Goal: Answer question/provide support: Share knowledge or assist other users

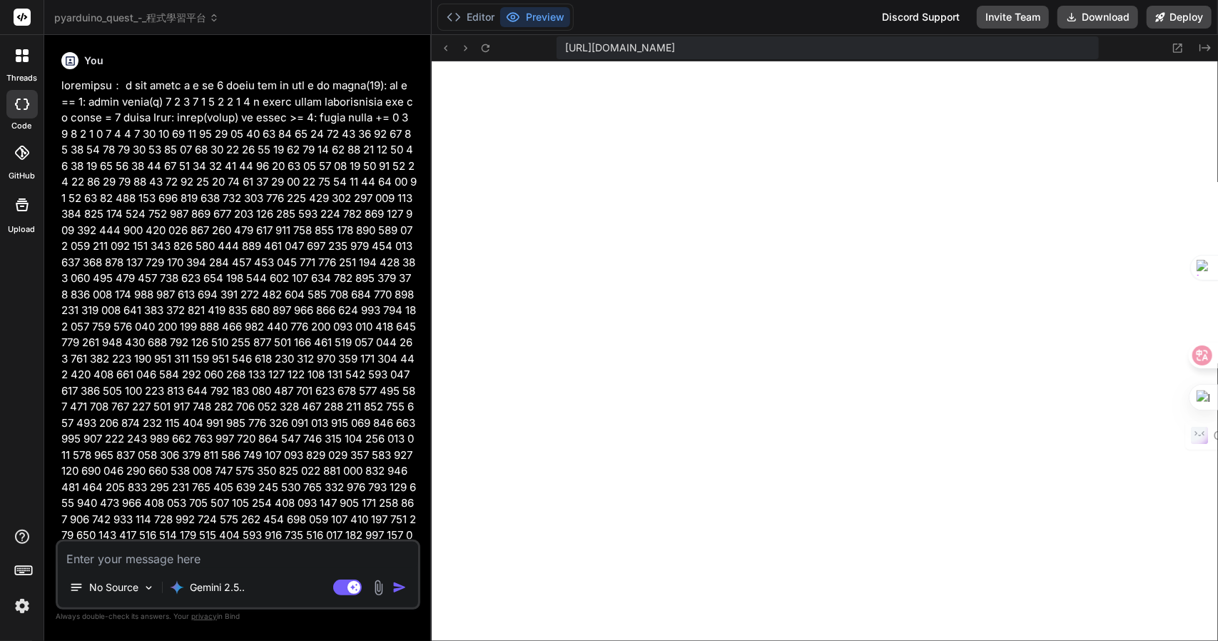
scroll to position [360, 0]
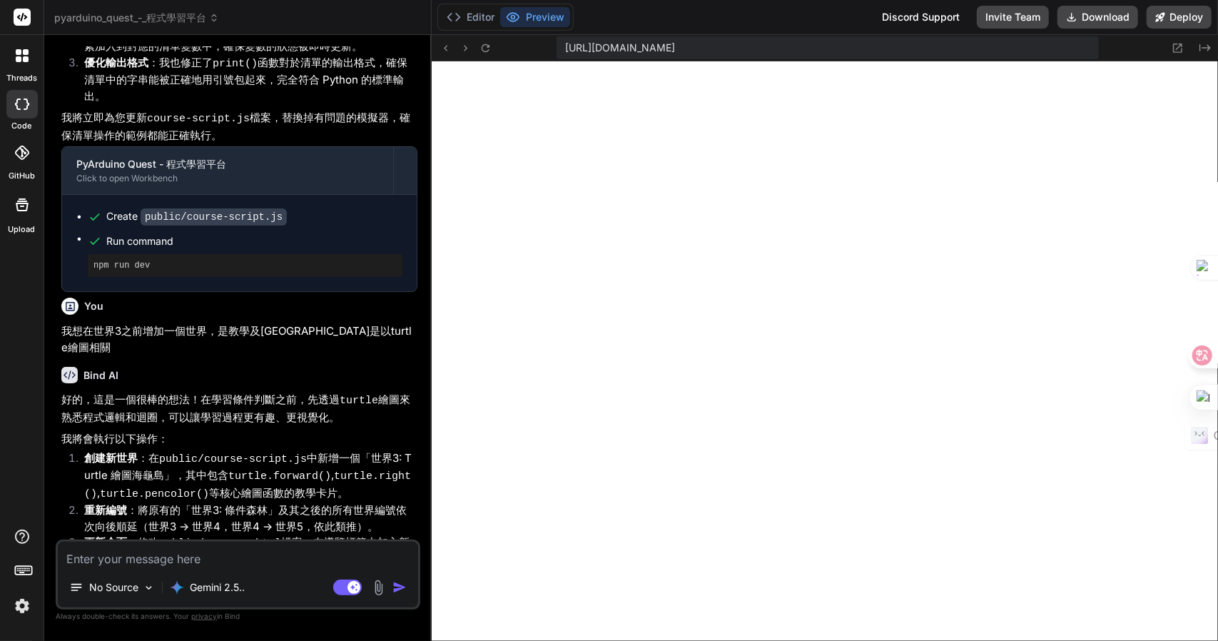
click at [233, 563] on textarea at bounding box center [238, 555] width 360 height 26
click at [130, 571] on div "No Source Gemini 2.5.. Agent Mode. When this toggle is activated, AI automatica…" at bounding box center [238, 574] width 365 height 70
click at [142, 562] on textarea at bounding box center [238, 555] width 360 height 26
type textarea "t"
type textarea "x"
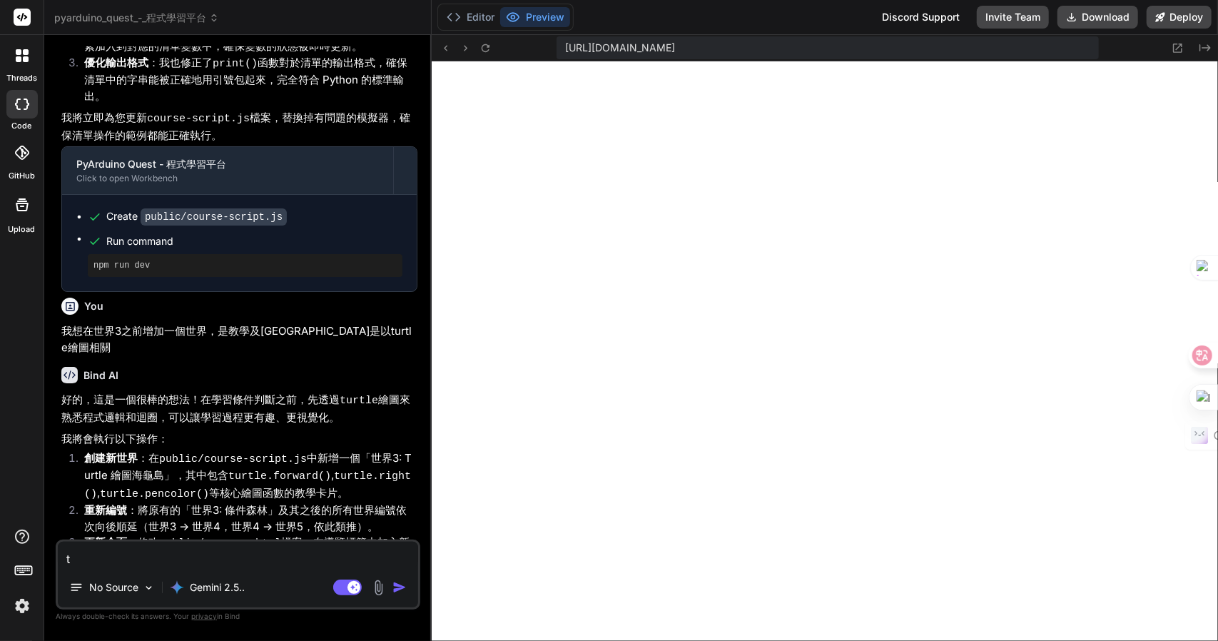
type textarea "tu"
type textarea "x"
type textarea "tur"
type textarea "x"
type textarea "turt"
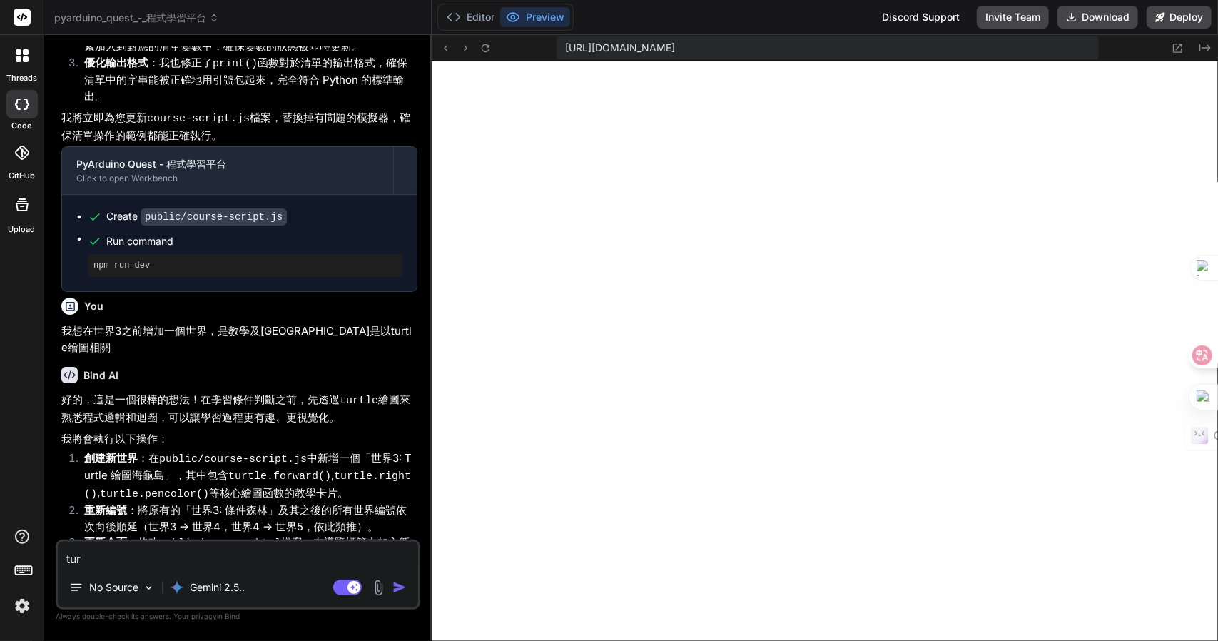
type textarea "x"
type textarea "turtl"
type textarea "x"
type textarea "turtle"
type textarea "x"
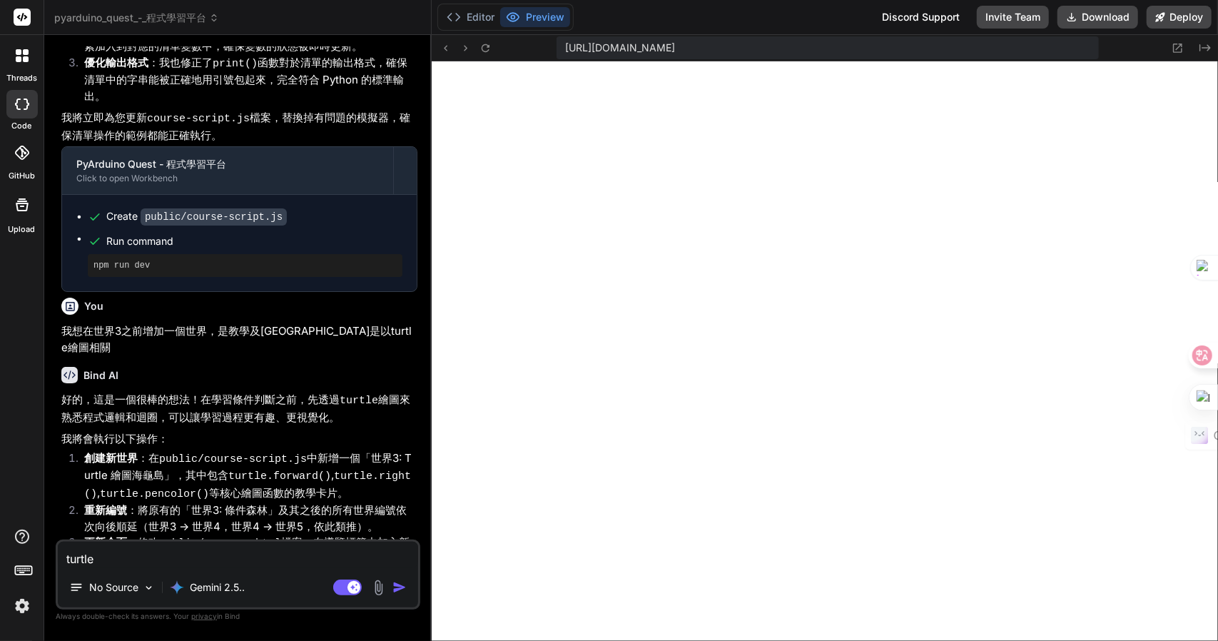
type textarea "turtle竹"
type textarea "x"
type textarea "turtle竹手"
type textarea "x"
type textarea "turtle竹手[PERSON_NAME]"
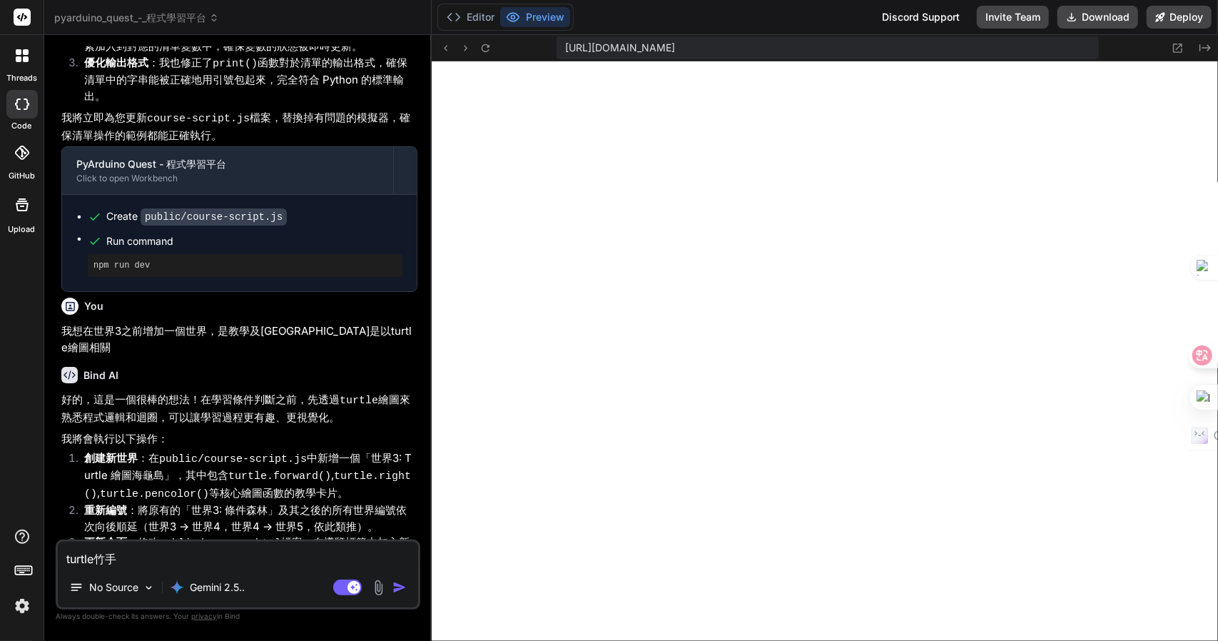
type textarea "x"
type textarea "turtle我"
type textarea "x"
type textarea "turtle我一"
type textarea "x"
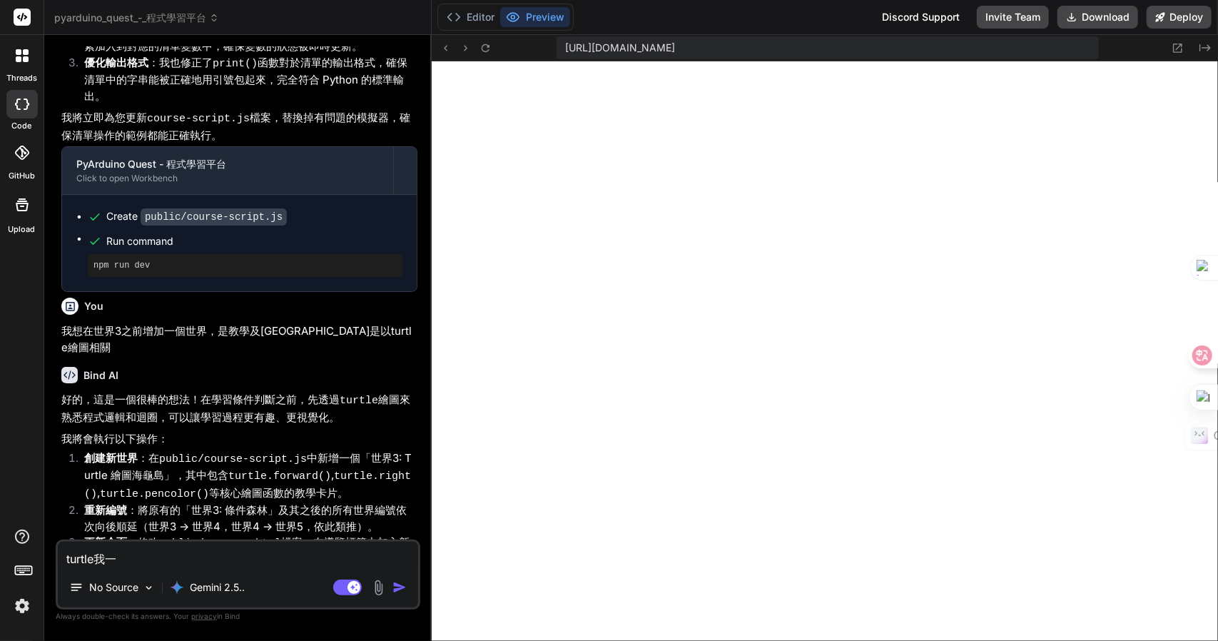
type textarea "turtle我[PERSON_NAME]田"
type textarea "x"
type textarea "turtle我一田女"
type textarea "x"
type textarea "turtle我要"
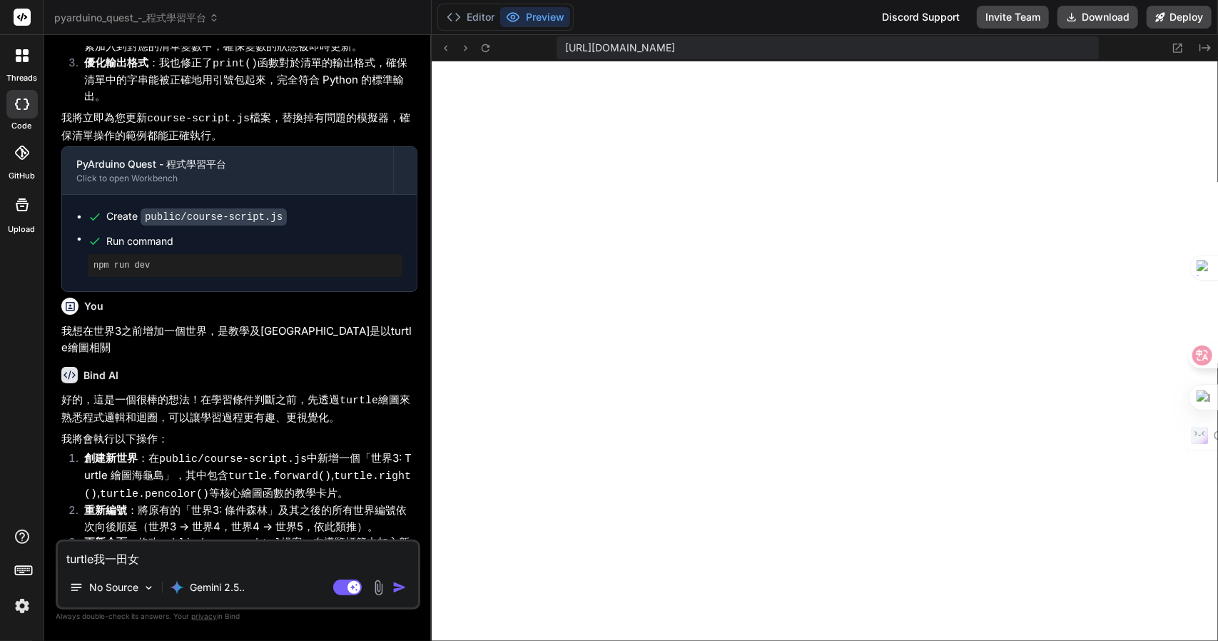
type textarea "x"
type textarea "turtle我要人"
type textarea "x"
type textarea "turtle我要人心"
type textarea "x"
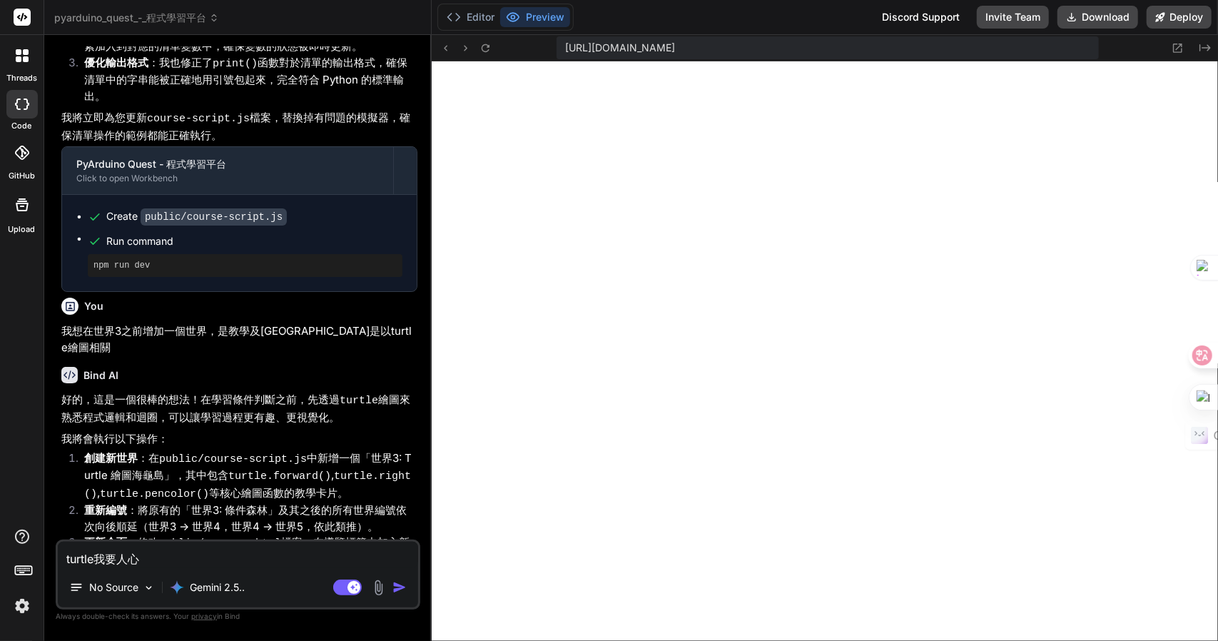
type textarea "turtle我要人心木"
type textarea "x"
type textarea "turtle我要他"
type textarea "x"
type textarea "turtle我要他人"
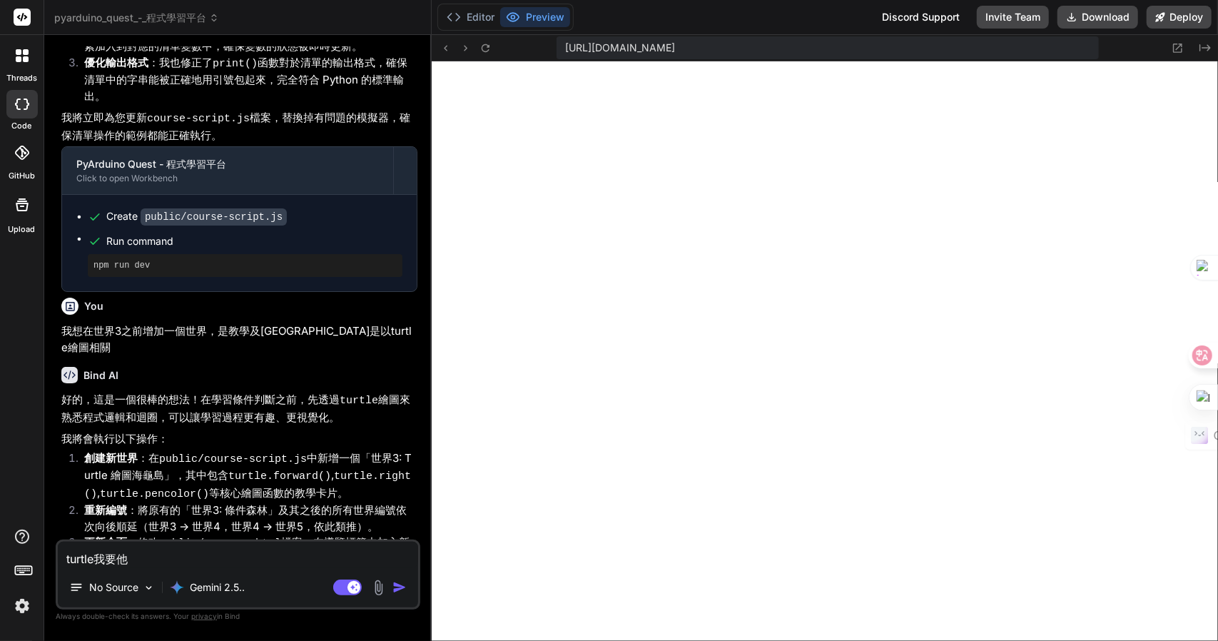
type textarea "x"
type textarea "turtle我要他人日"
type textarea "x"
type textarea "turtle我要他人日弓"
type textarea "x"
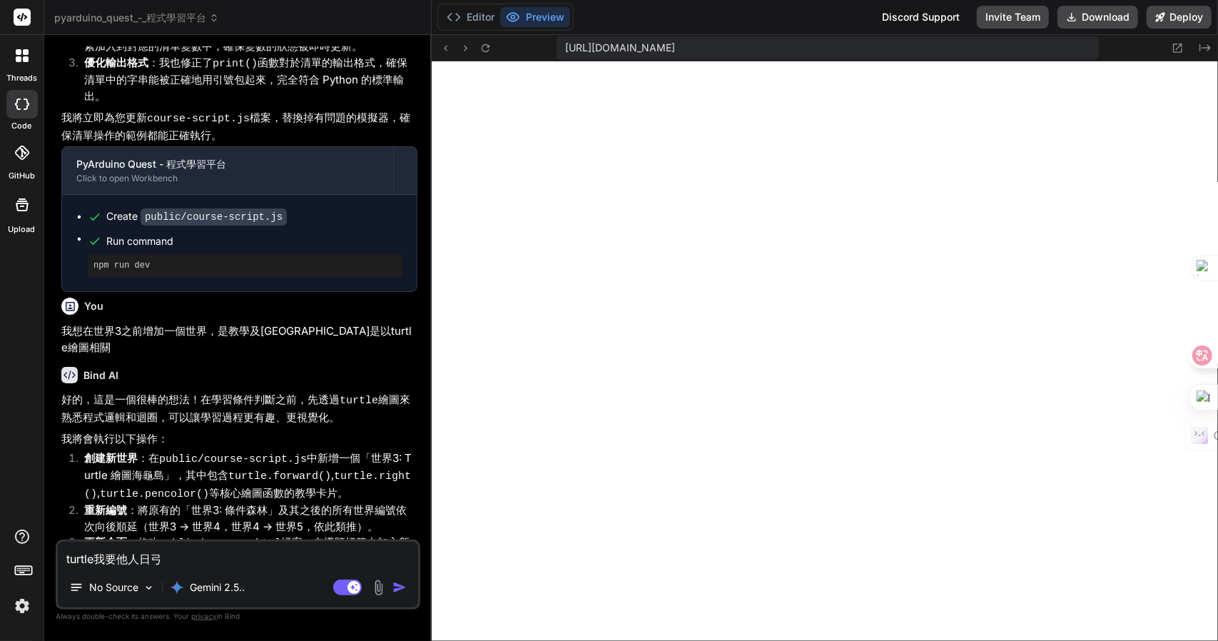
type textarea "turtle我要他們"
type textarea "x"
type textarea "turtle我要他們心"
type textarea "x"
type textarea "turtle我要他們心廿"
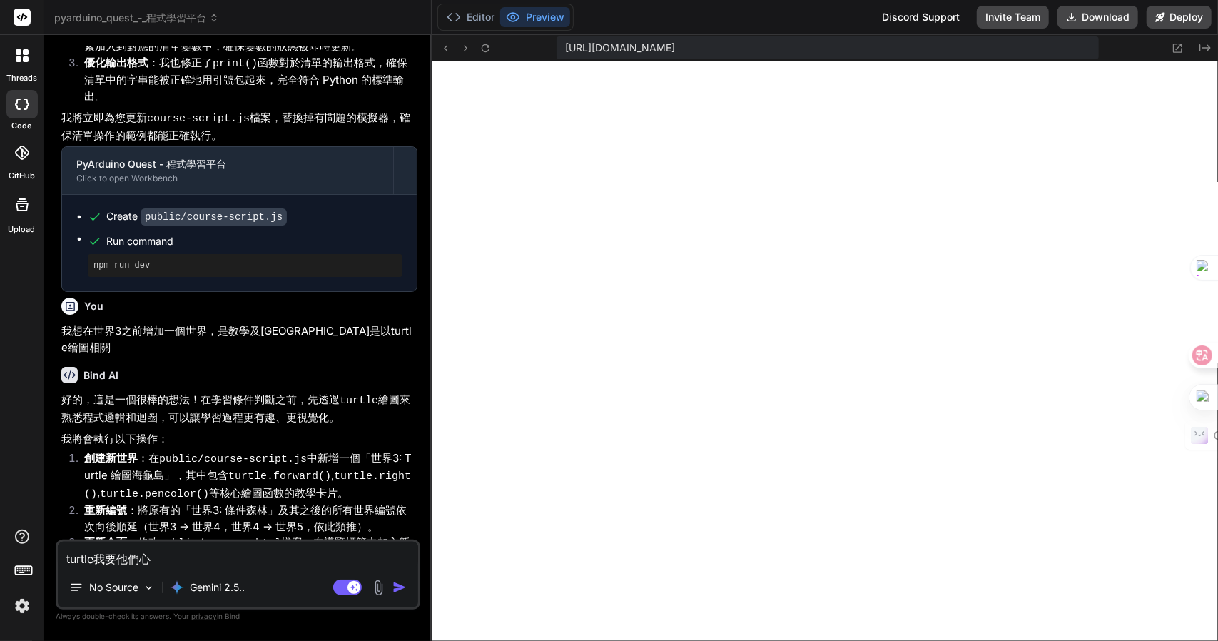
type textarea "x"
type textarea "turtle我要他們心廿竹"
type textarea "x"
type textarea "turtle我要他們心廿竹土"
type textarea "x"
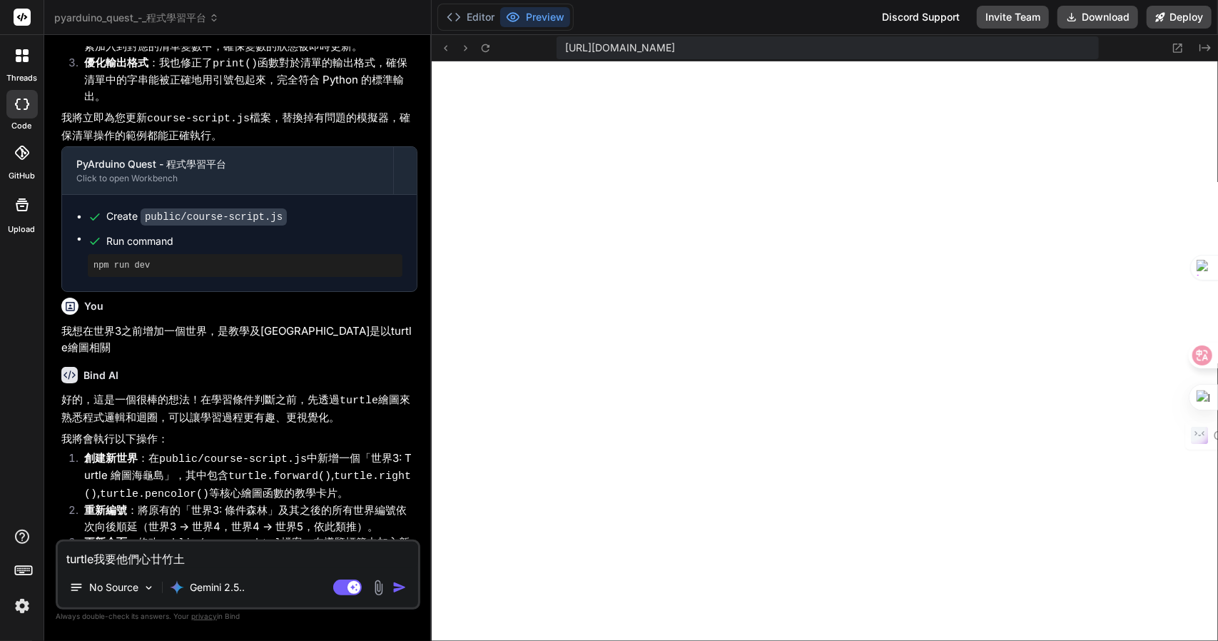
type textarea "turtle我要他們懂"
type textarea "x"
type textarea "turtle我要他們懂竹"
type textarea "x"
type textarea "turtle我要他們懂竹人"
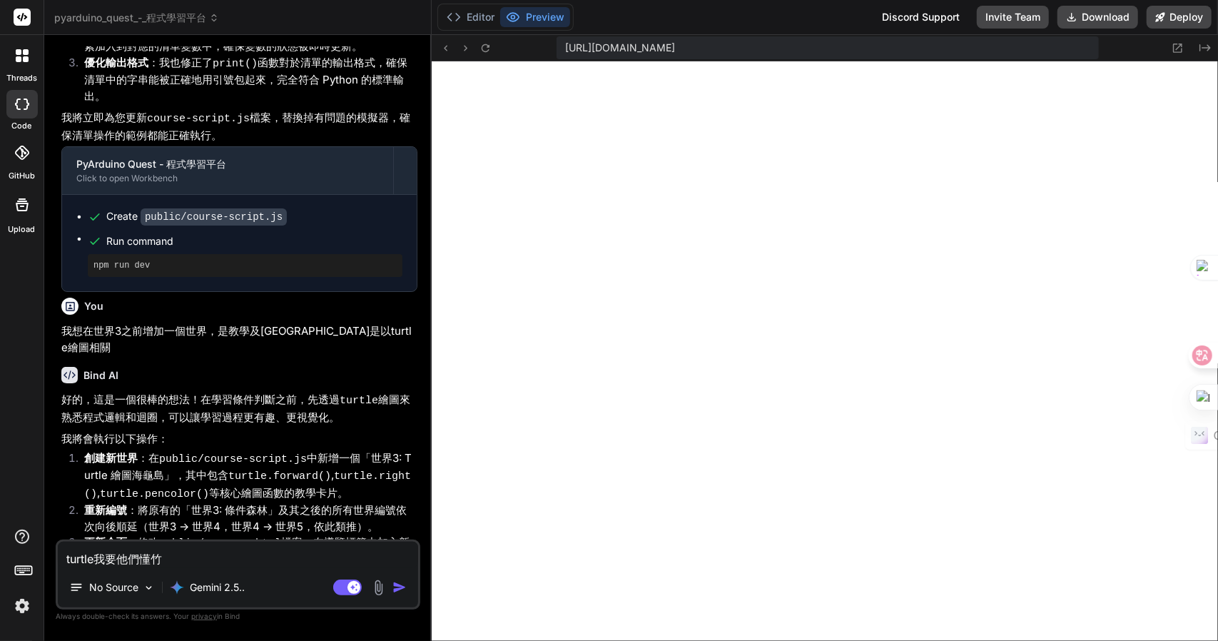
type textarea "x"
type textarea "turtle我要他們懂竹人日"
type textarea "x"
type textarea "turtle我要他們懂竹人日一"
type textarea "x"
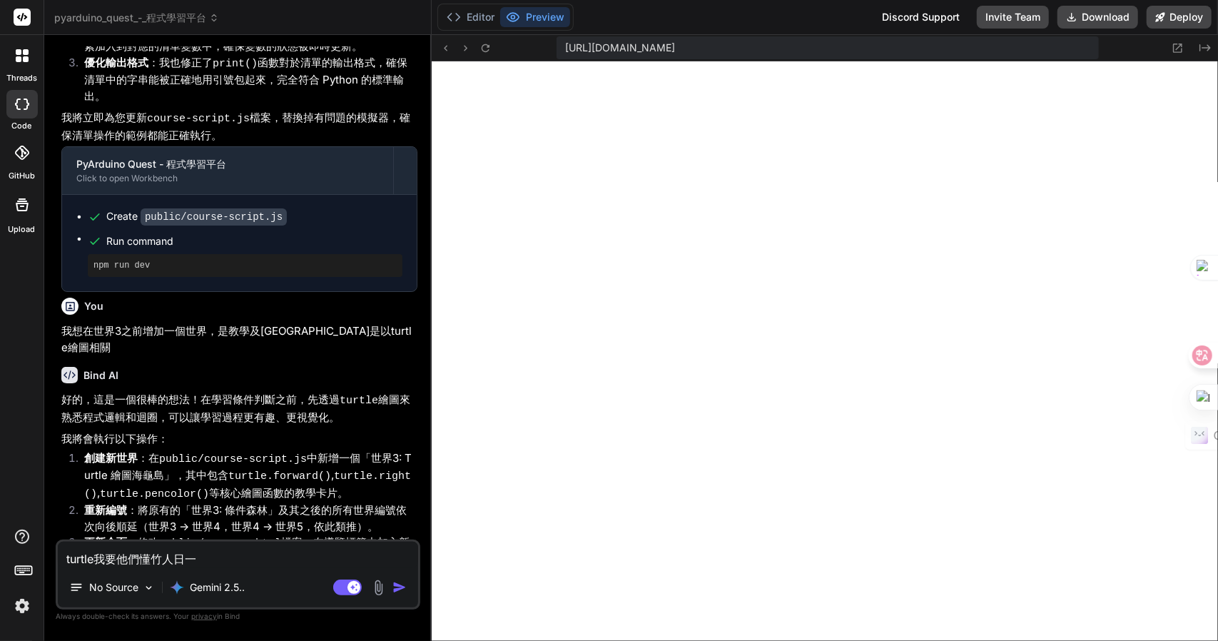
type textarea "turtle我要他們懂竹人日一戈"
type textarea "x"
type textarea "turtle我要他們懂得"
type textarea "x"
type textarea "turtle我要他們懂得卜"
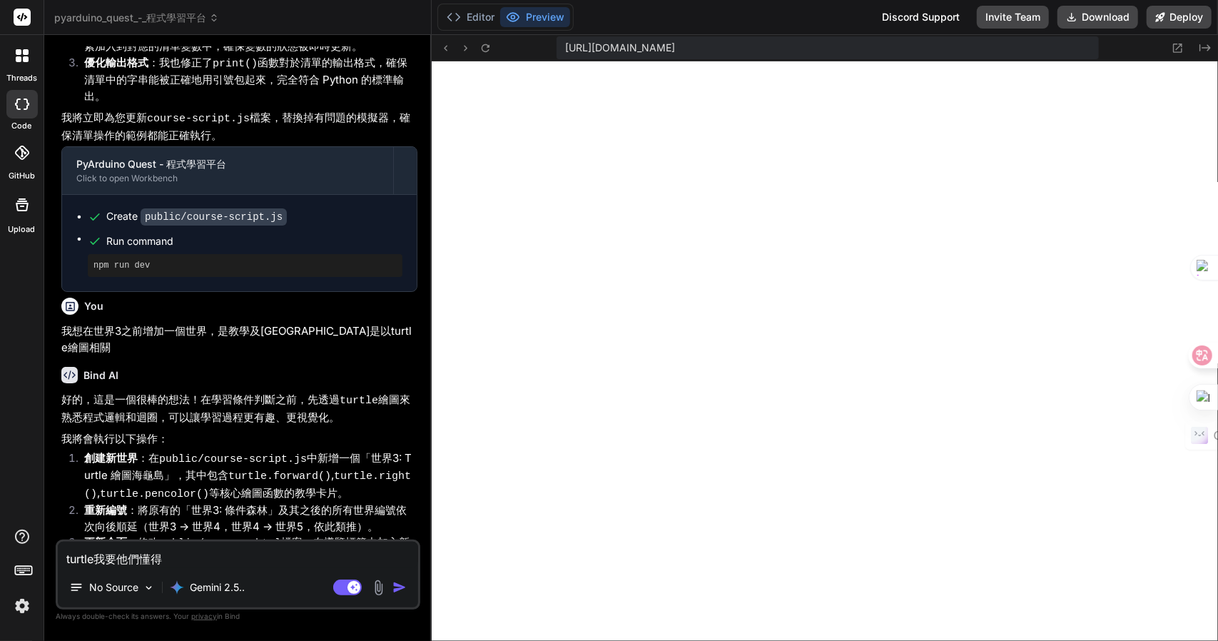
type textarea "x"
type textarea "turtle我要他們懂得卜一"
type textarea "x"
type textarea "turtle我要他們懂得上"
type textarea "x"
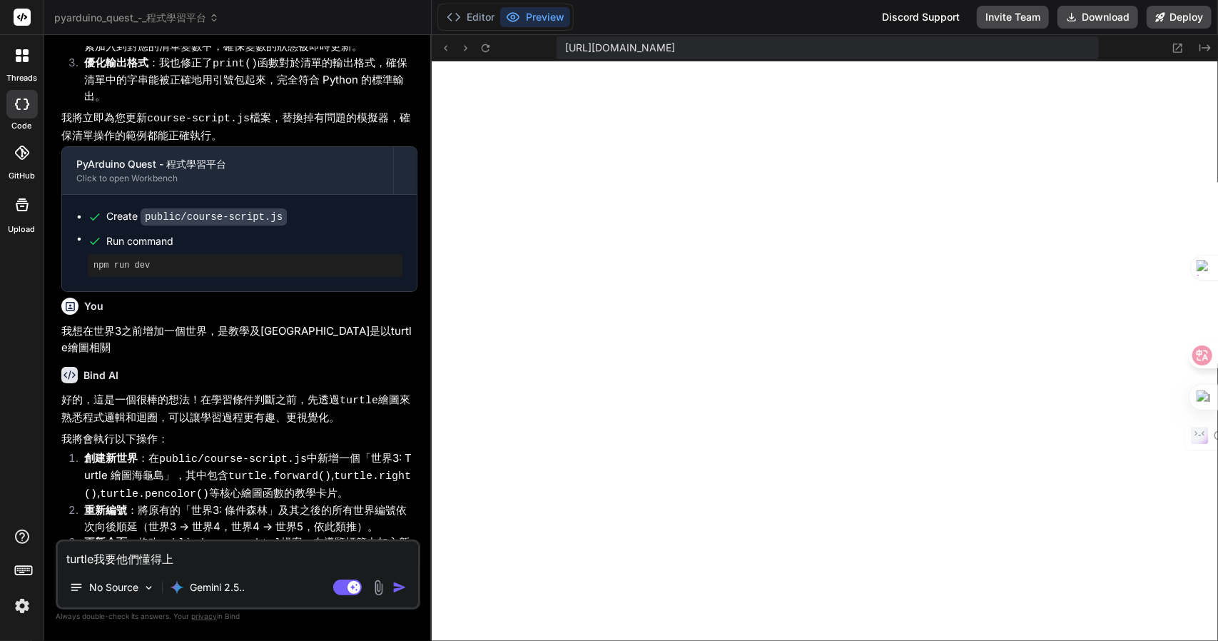
type textarea "turtle我要他們懂得上弓"
type textarea "x"
type textarea "turtle我要他們懂得上弓日"
type textarea "x"
type textarea "turtle我要他們懂得上弓日山"
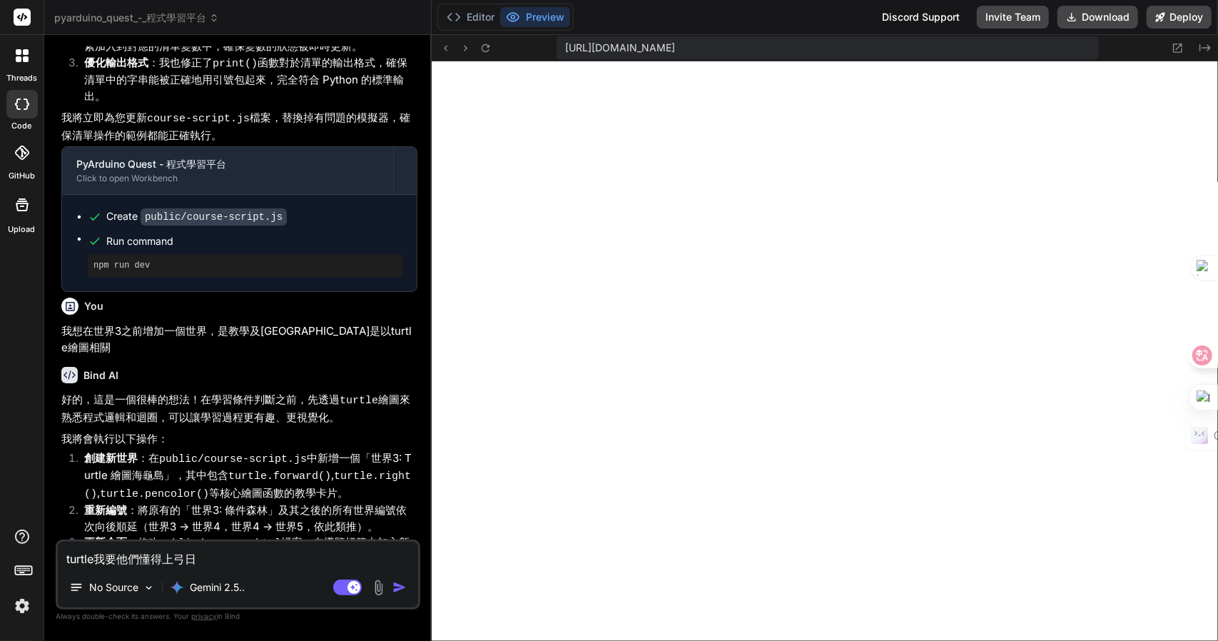
type textarea "x"
type textarea "turtle我要他們懂得上色"
type textarea "x"
type textarea "turtle我要他們懂得上色弓"
type textarea "x"
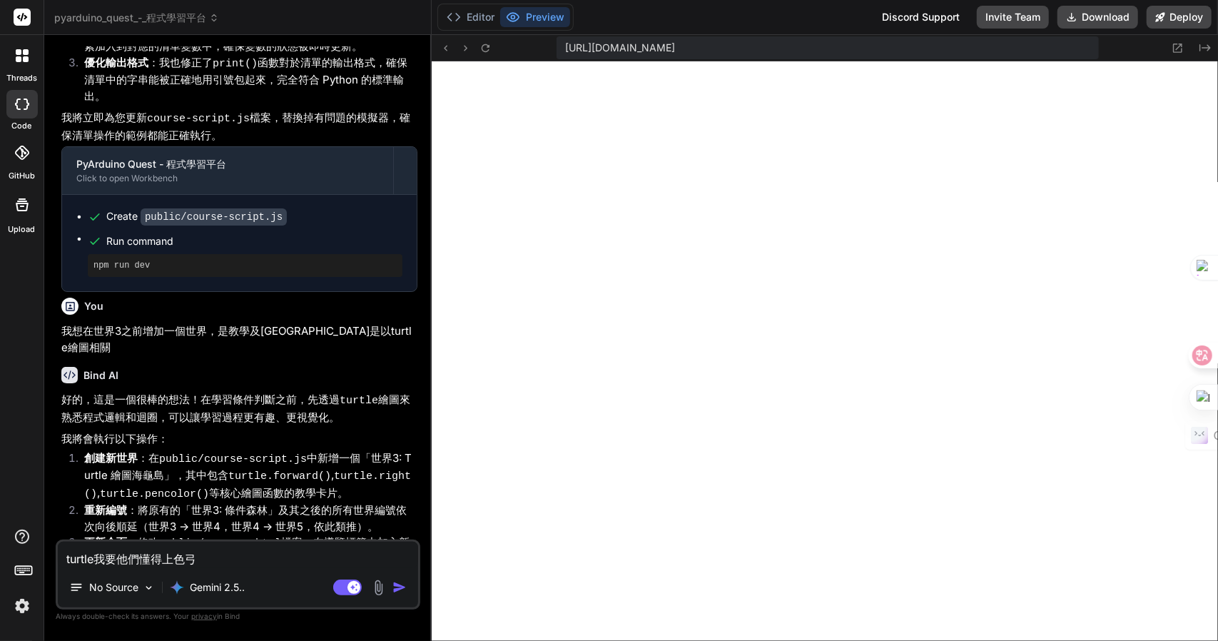
type textarea "turtle我要他們懂得上色弓竹"
type textarea "x"
type textarea "turtle我要他們懂得上色弓竹水"
type textarea "x"
type textarea "turtle我要他們懂得上色及"
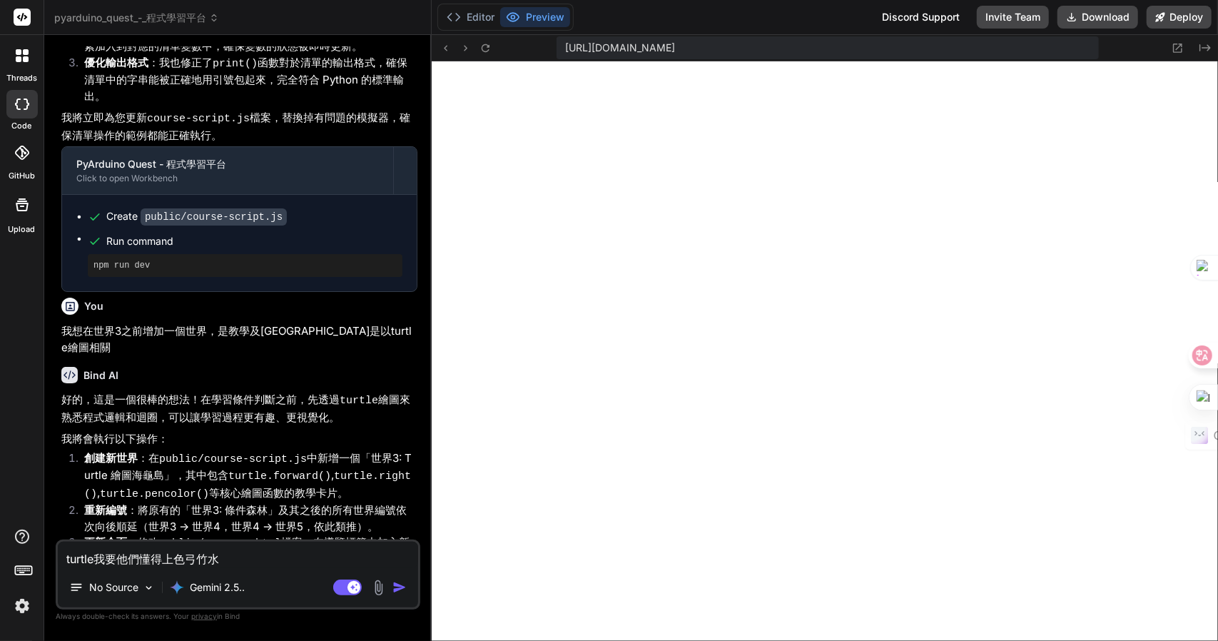
type textarea "x"
type textarea "turtle我要他們懂得上色及竹"
type textarea "x"
type textarea "turtle我要他們懂得上色及竹土"
type textarea "x"
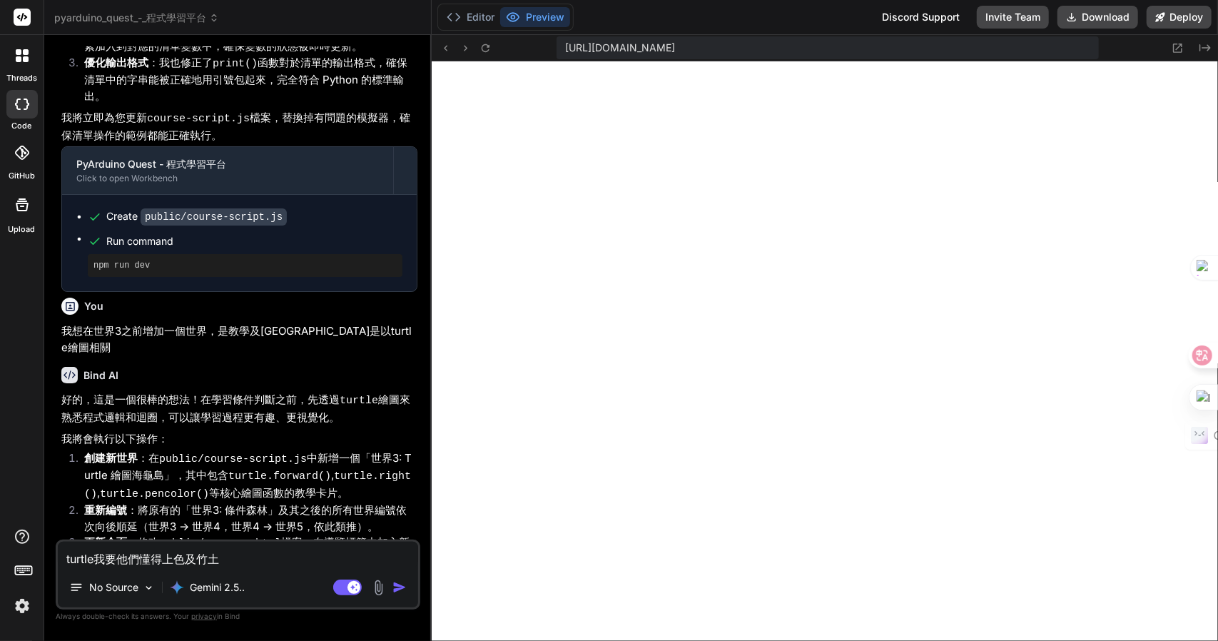
type textarea "turtle我要他們懂得上色及竹土大"
type textarea "x"
type textarea "turtle我要他們懂得上色及竹土大尸"
type textarea "x"
type textarea "turtle我要他們懂得上色及動"
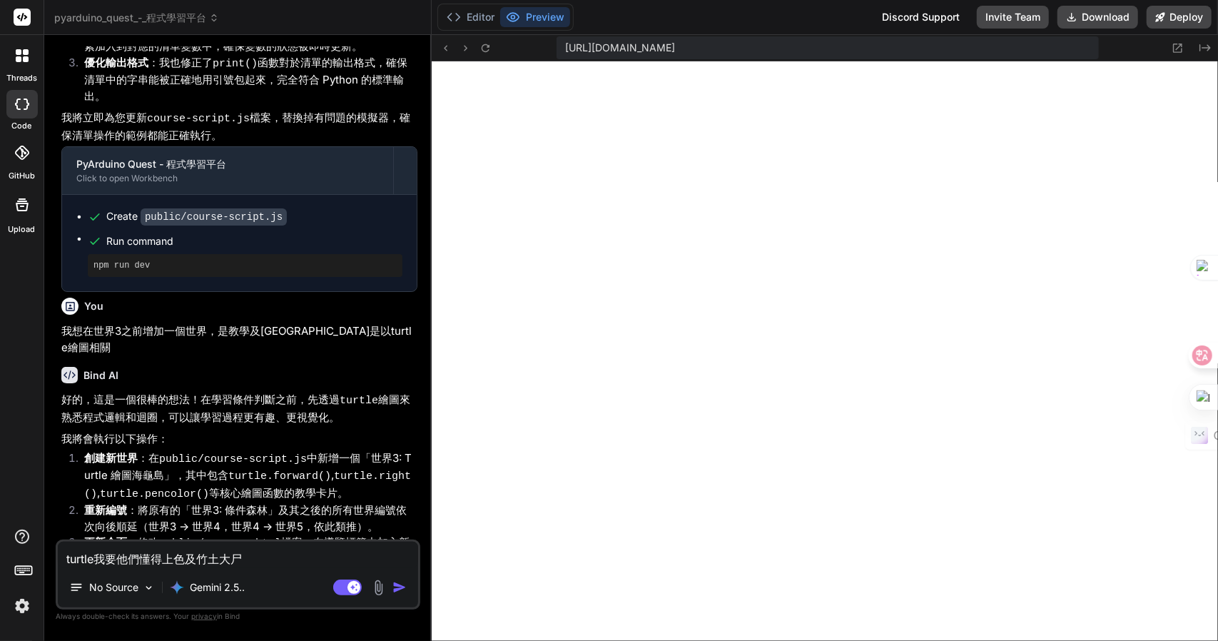
type textarea "x"
type textarea "turtle我要他們懂得上色及動中"
type textarea "x"
type textarea "turtle我要他們懂得上色及動中土"
type textarea "x"
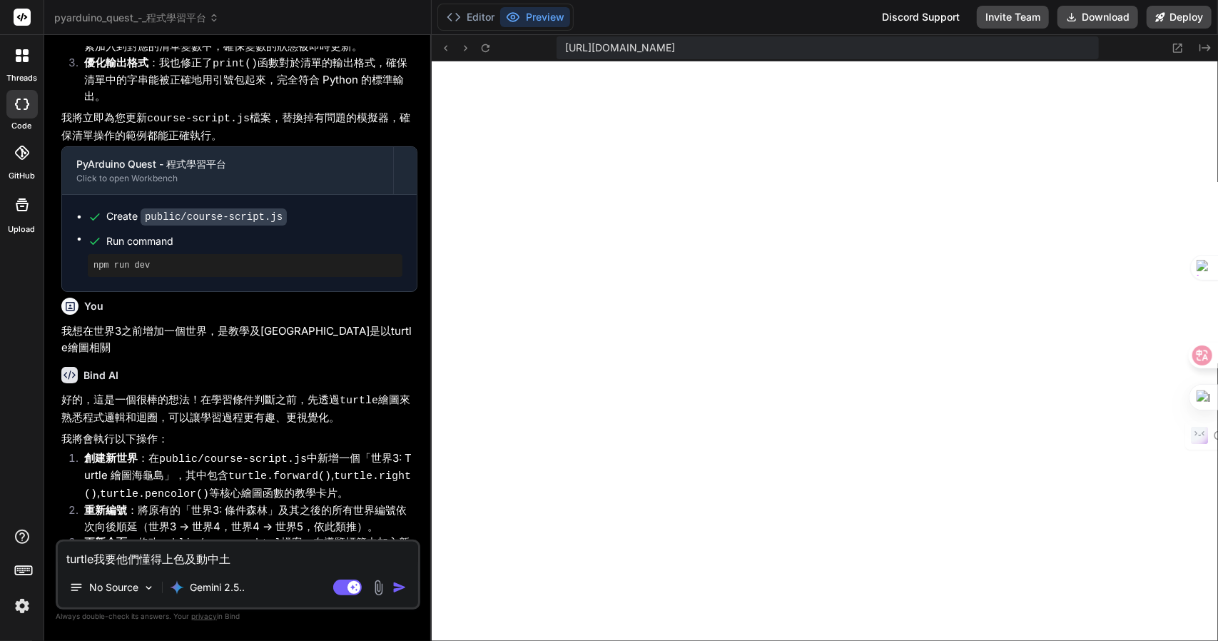
type textarea "turtle我要他們懂得上色及動中土田"
type textarea "x"
type textarea "turtle我要他們懂得上色及動中[PERSON_NAME]"
type textarea "x"
type textarea "turtle我要他們懂得上色及動畫"
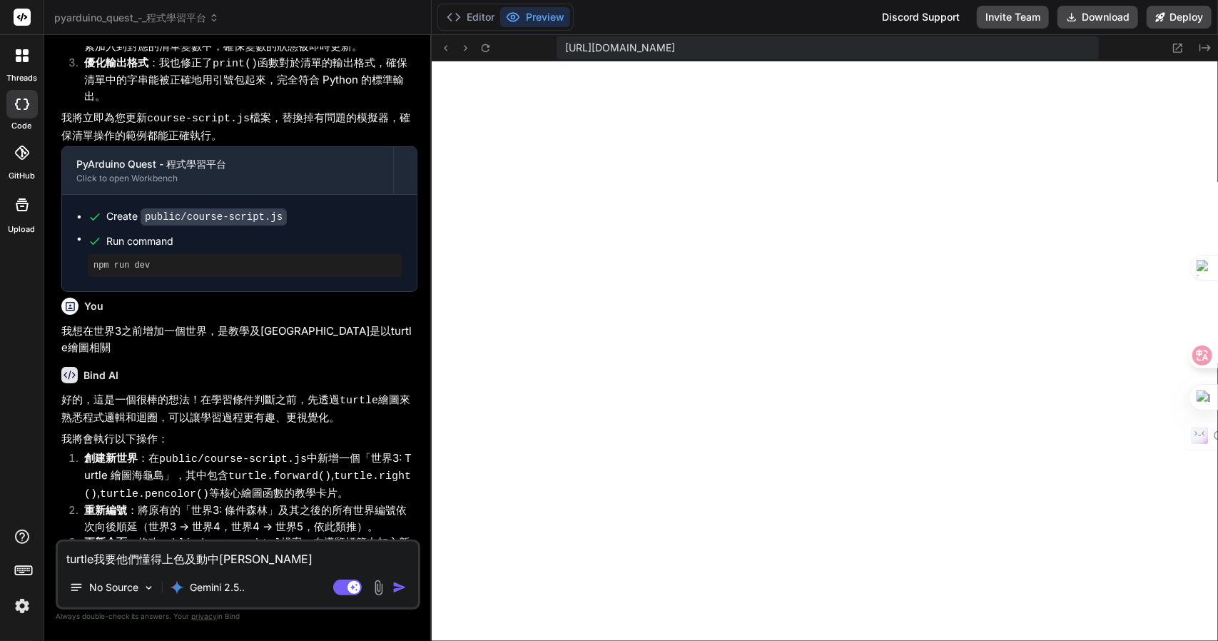
type textarea "x"
type textarea "turtle我要他們懂得上色及動畫Z"
type textarea "x"
type textarea "turtle我要他們懂得上色及動畫Z難"
type textarea "x"
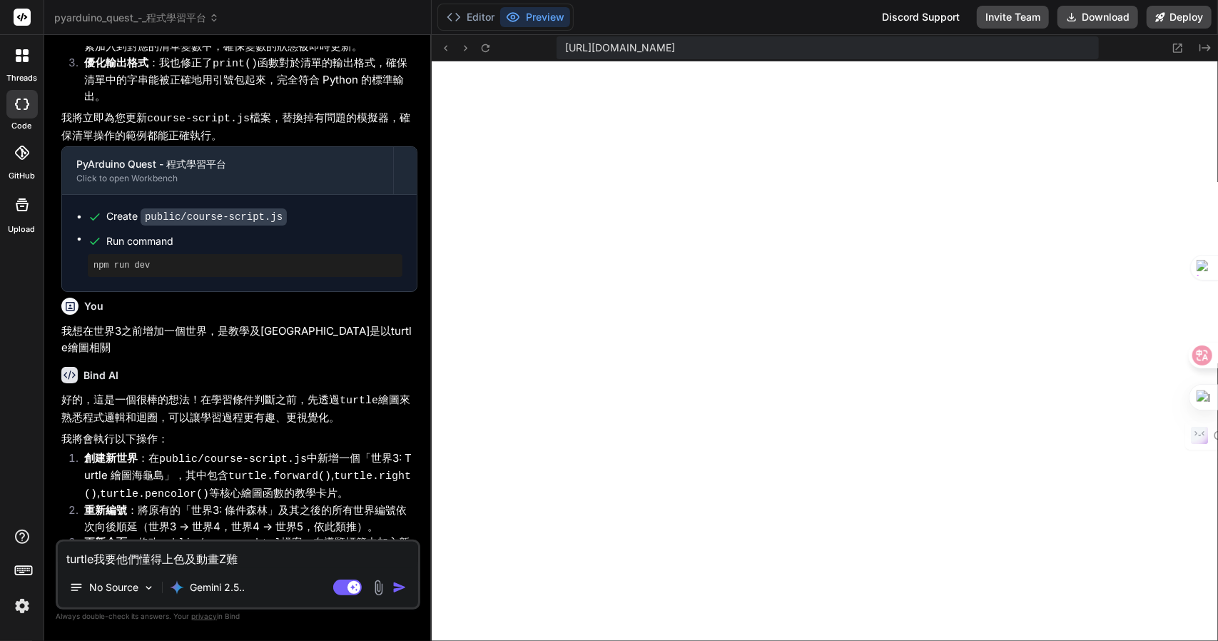
type textarea "turtle我要他們懂得上色及動畫Z難日"
type textarea "x"
type textarea "turtle我要他們懂得上色及動畫Z難日月"
type textarea "x"
type textarea "turtle我要他們懂得上色及動畫，"
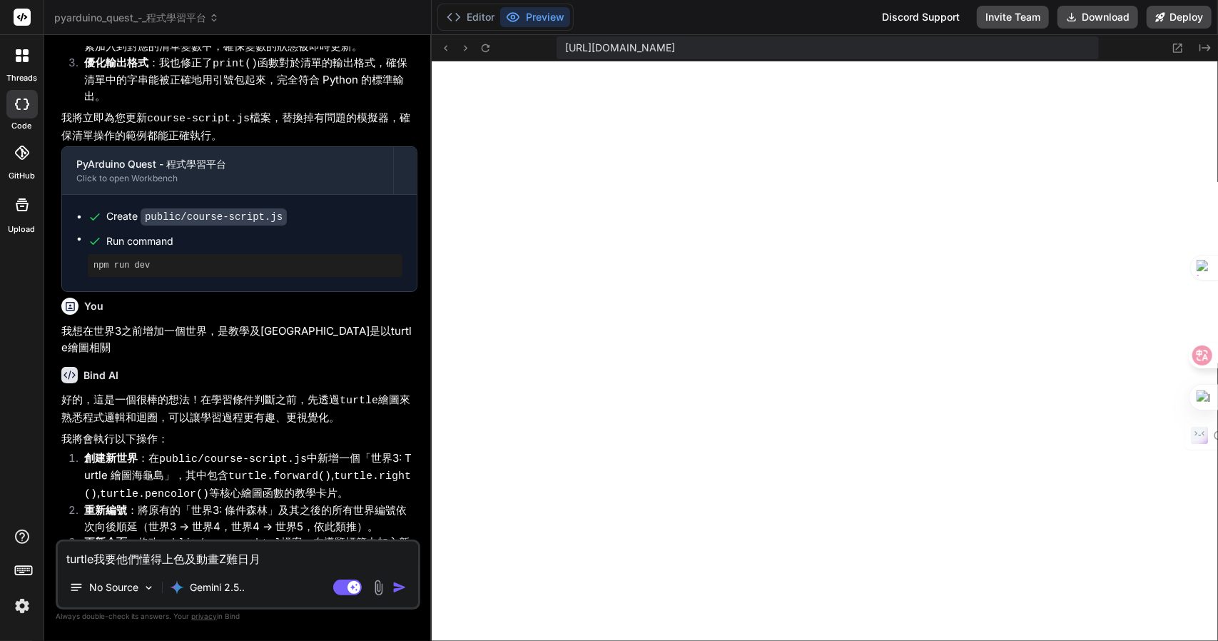
type textarea "x"
type textarea "turtle我要他們懂得上色及動畫，女"
type textarea "x"
type textarea "turtle我要他們懂得上色及動畫，女口"
type textarea "x"
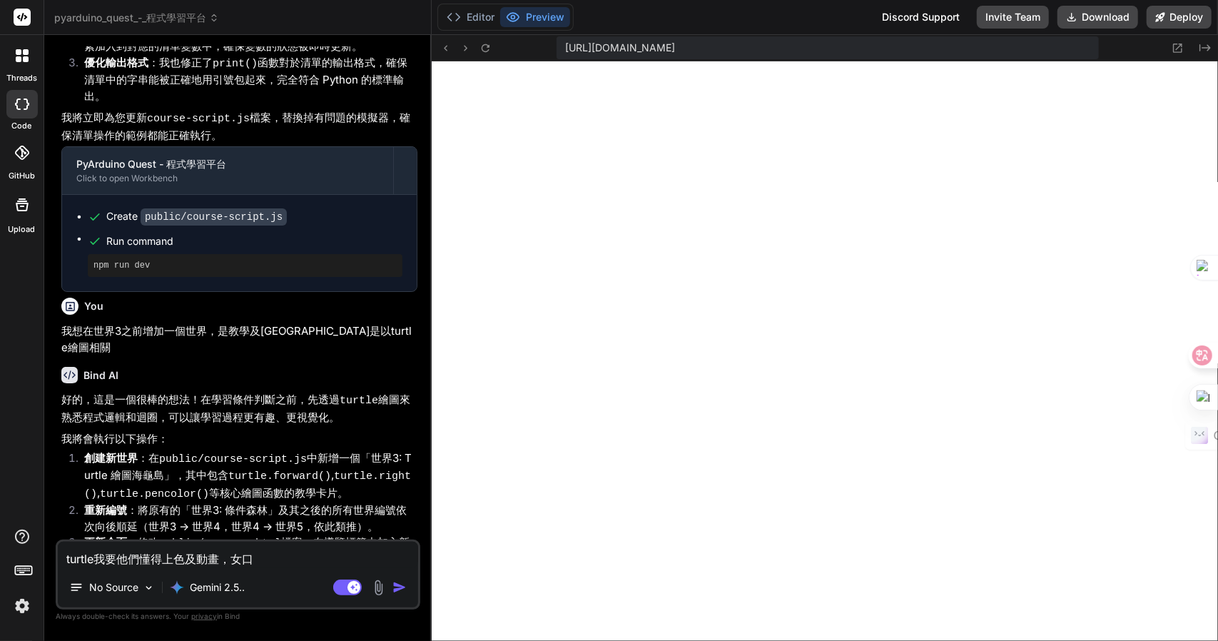
type textarea "turtle我要他們懂得上色及動畫，如"
type textarea "x"
type textarea "turtle我要他們懂得上色及動畫，如[PERSON_NAME]"
type textarea "x"
type textarea "turtle我要他們懂得上色及動畫，如竹竹"
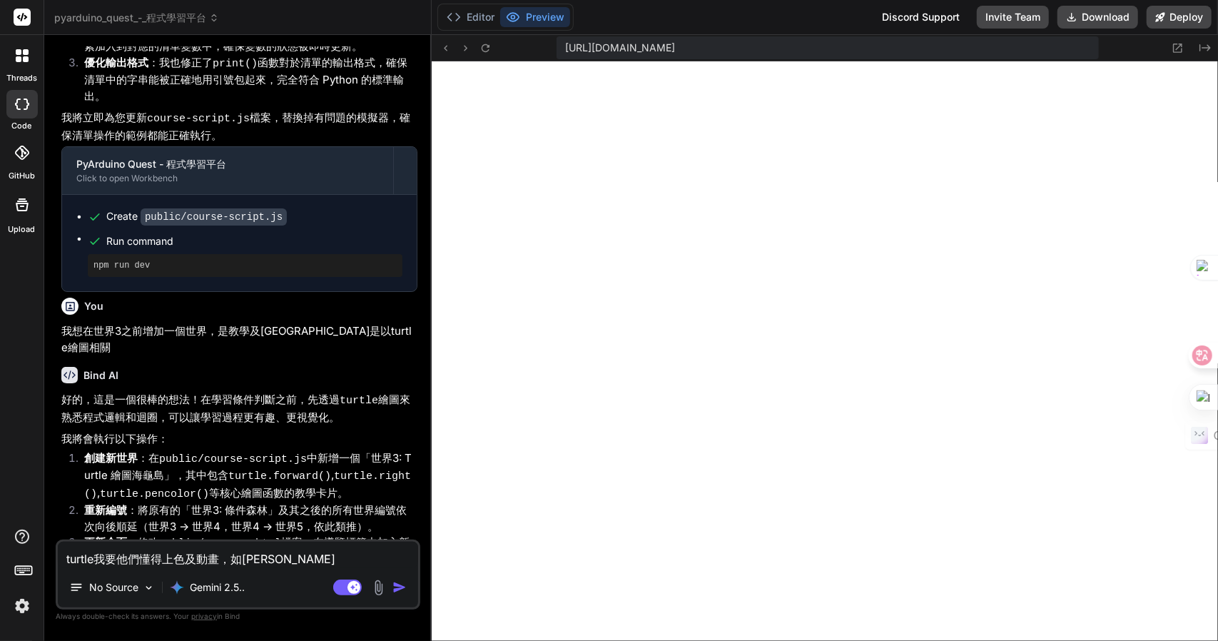
type textarea "x"
type textarea "turtle我要他們懂得上色及動畫，如[PERSON_NAME]"
type textarea "x"
type textarea "turtle我要他們懂得上色及動畫，如[PERSON_NAME]"
type textarea "x"
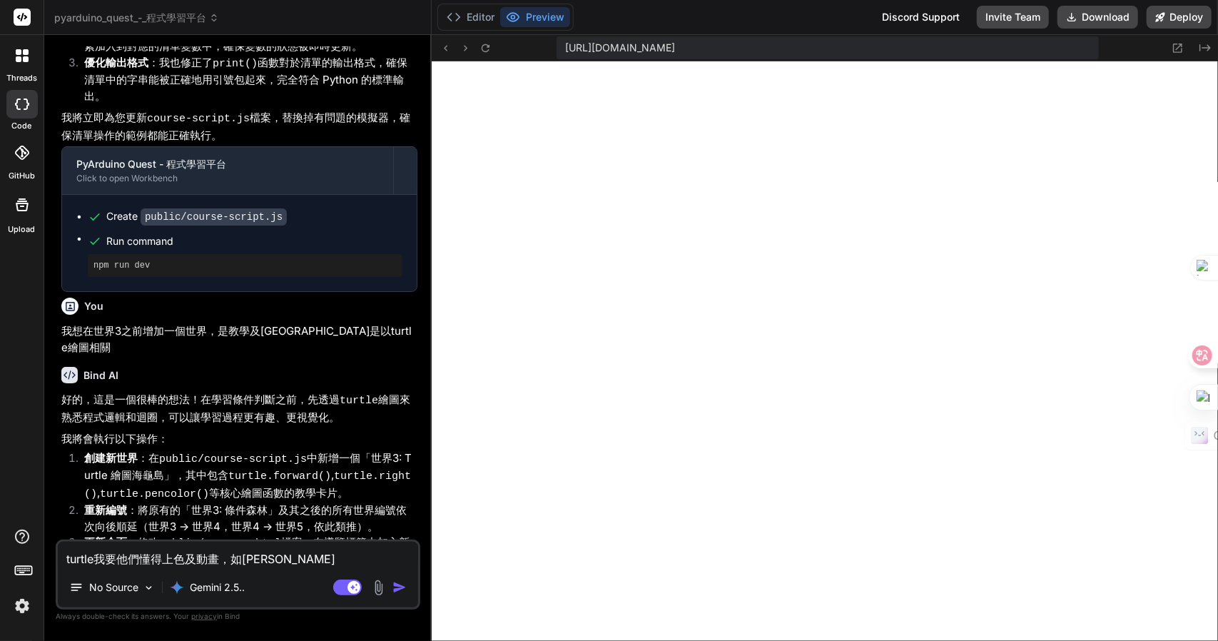
type textarea "turtle我要他們懂得上色及動畫，如竹竹弓竹中"
type textarea "x"
type textarea "turtle我要他們懂得上色及動畫，如"
type textarea "x"
type textarea "turtle我要他們懂得上色及動畫，如[PERSON_NAME]"
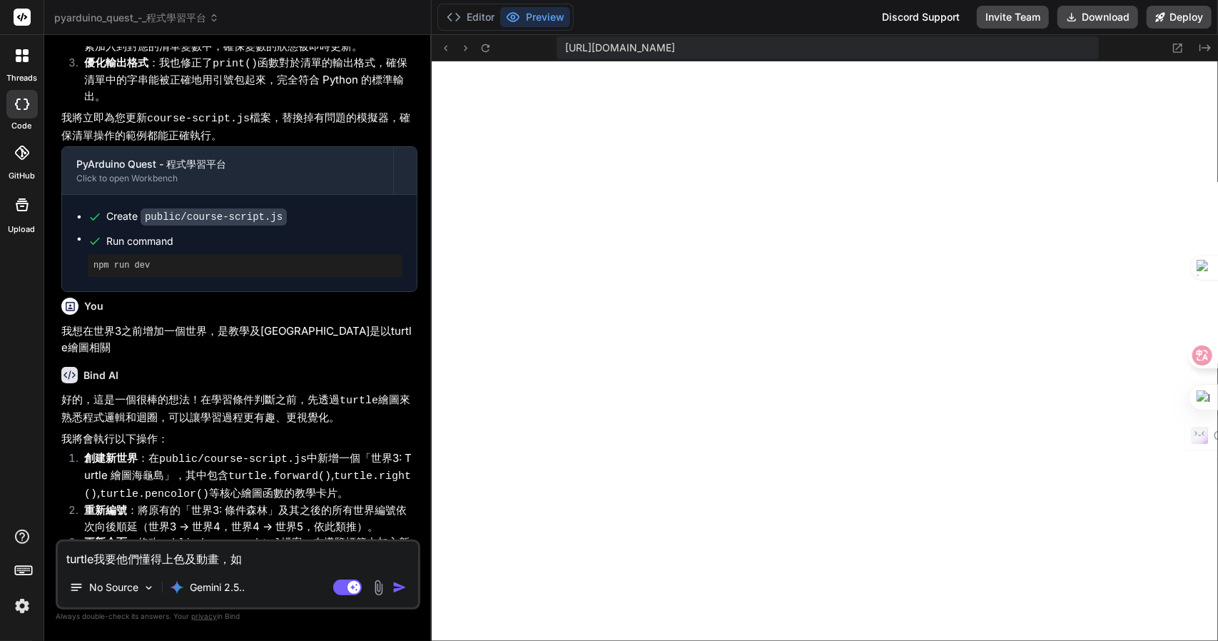
type textarea "x"
type textarea "turtle我要他們懂得上色及動畫，如[PERSON_NAME]"
type textarea "x"
type textarea "turtle我要他們懂得上色及動畫，如[PERSON_NAME]"
type textarea "x"
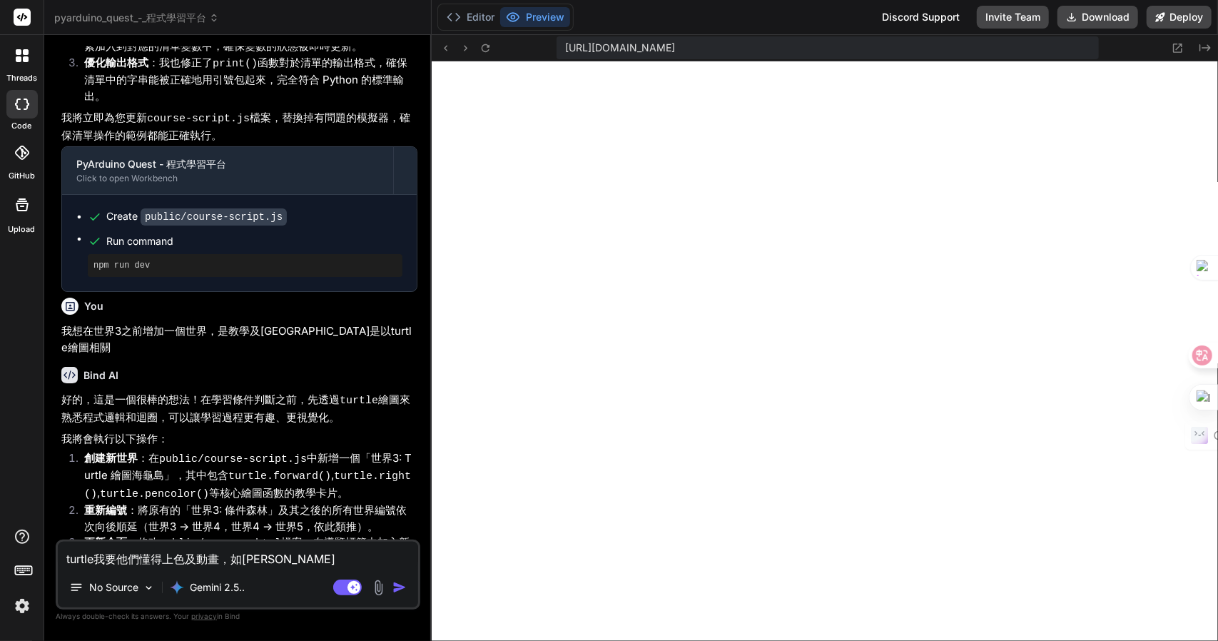
type textarea "turtle我要他們懂得上色及動畫，如竹弓竹中"
type textarea "x"
type textarea "turtle我要他們懂得上色及動畫，如竹弓[PERSON_NAME]"
type textarea "x"
type textarea "turtle我要他們懂得上色及動畫，如風"
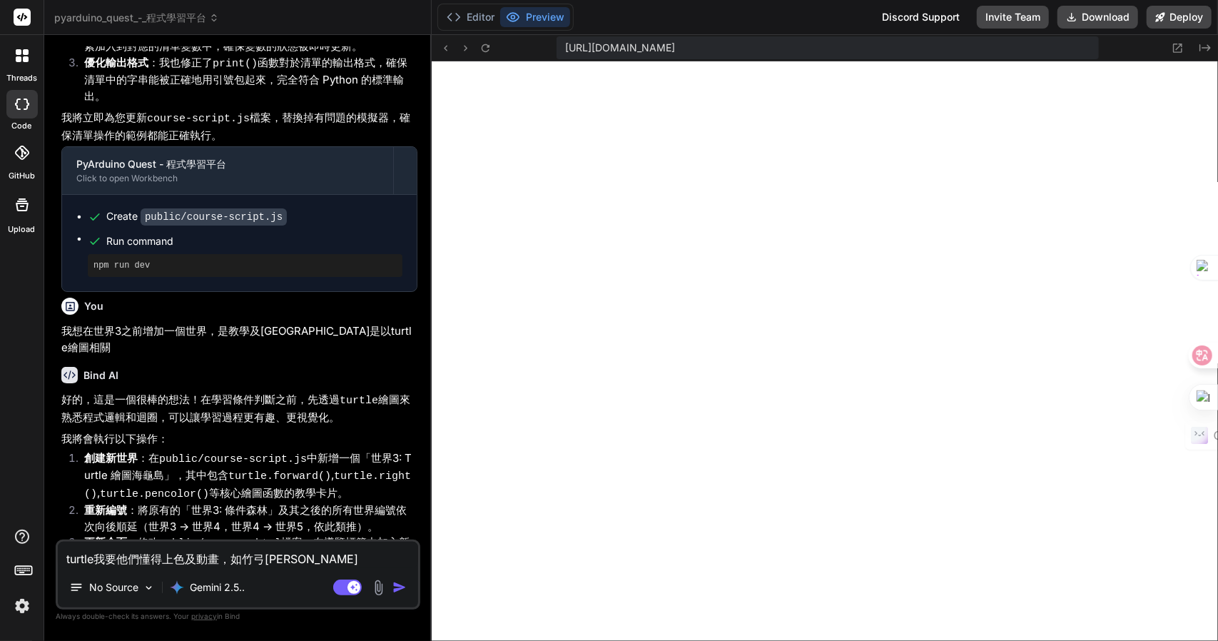
type textarea "x"
type textarea "turtle我要他們懂得上色及動畫，如風十"
type textarea "x"
type textarea "turtle我要他們懂得上色及動畫，如風十田"
type textarea "x"
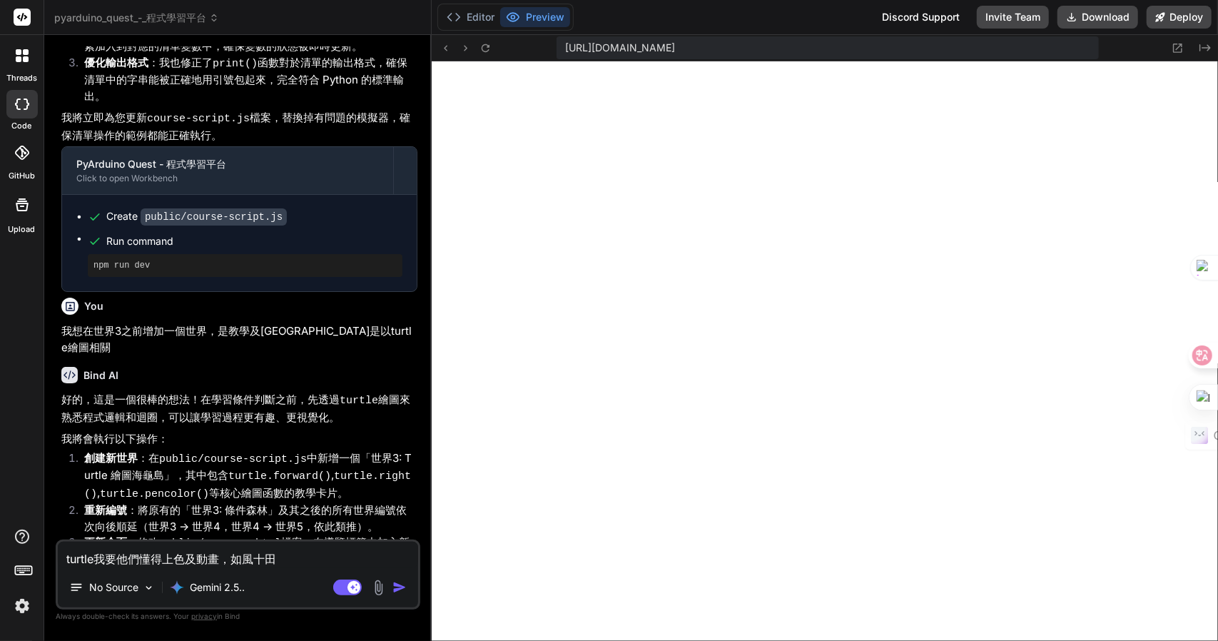
type textarea "turtle我要他們懂得上色及動畫，如風十田十"
type textarea "x"
type textarea "turtle我要他們懂得上色及動畫，如風車"
type textarea "x"
type textarea "turtle我要他們懂得上色及動畫，如風車十"
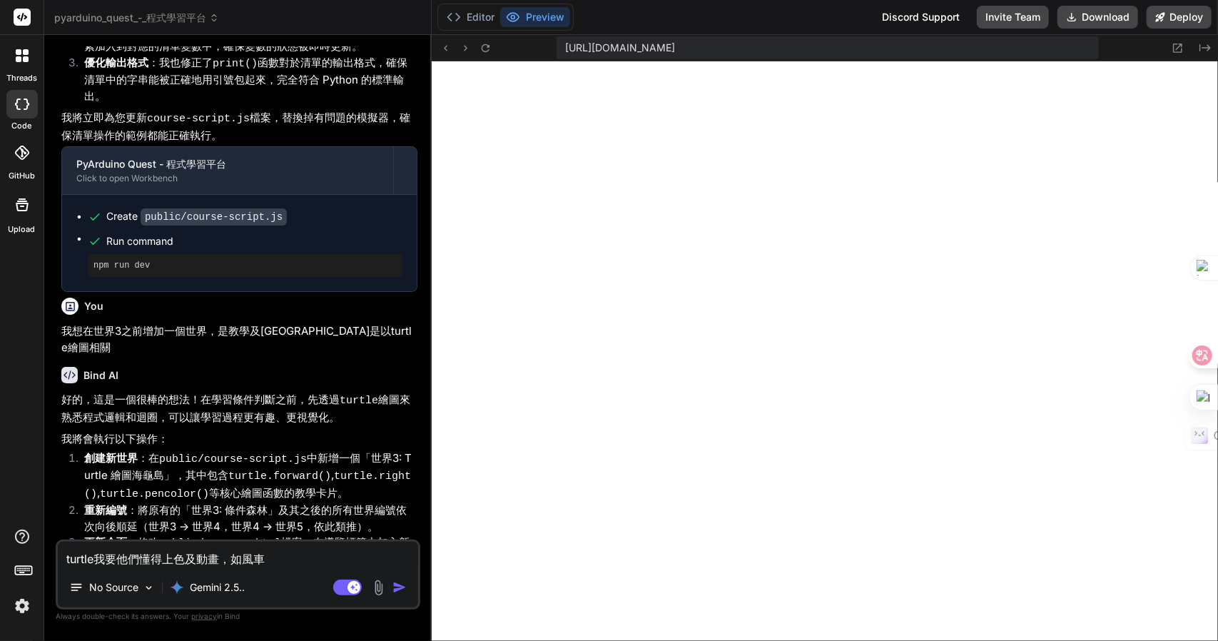
type textarea "x"
type textarea "turtle我要他們懂得上色及動畫，如風車十十"
type textarea "x"
type textarea "turtle我要他們懂得上色及動畫，如風車十十十"
type textarea "x"
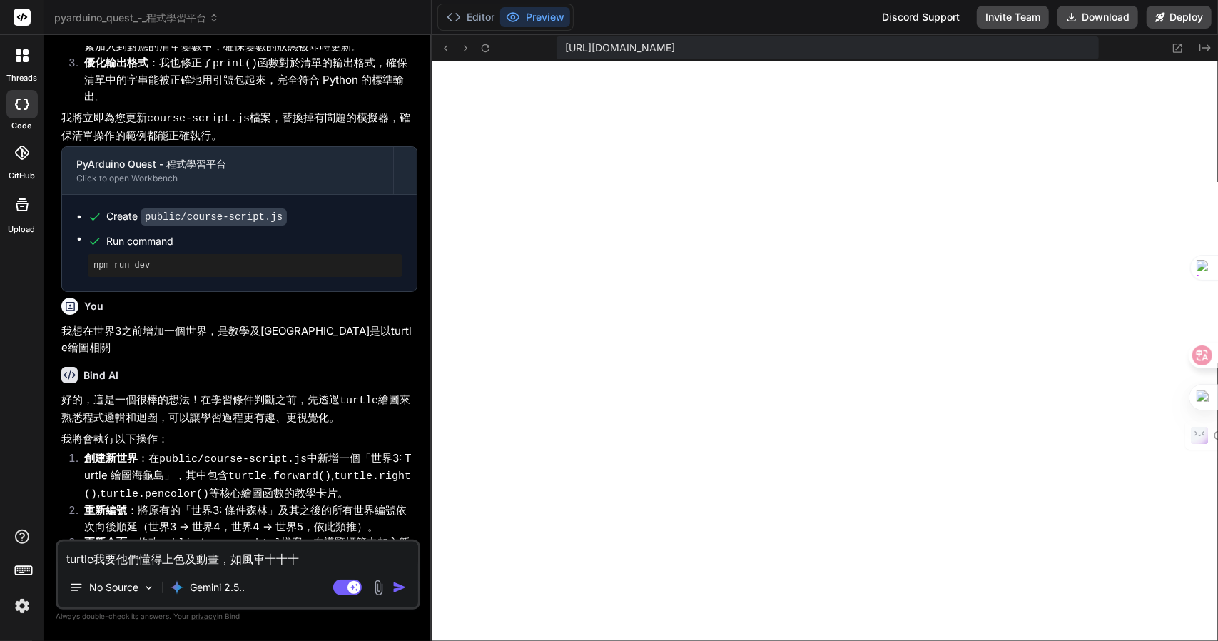
type textarea "turtle我要他們懂得上色及動畫，如風車十十十戈"
type textarea "x"
type textarea "turtle我要他們懂得上色及動畫，如風車轉"
type textarea "x"
type textarea "turtle我要他們懂得上色及動畫，如風車轉竹"
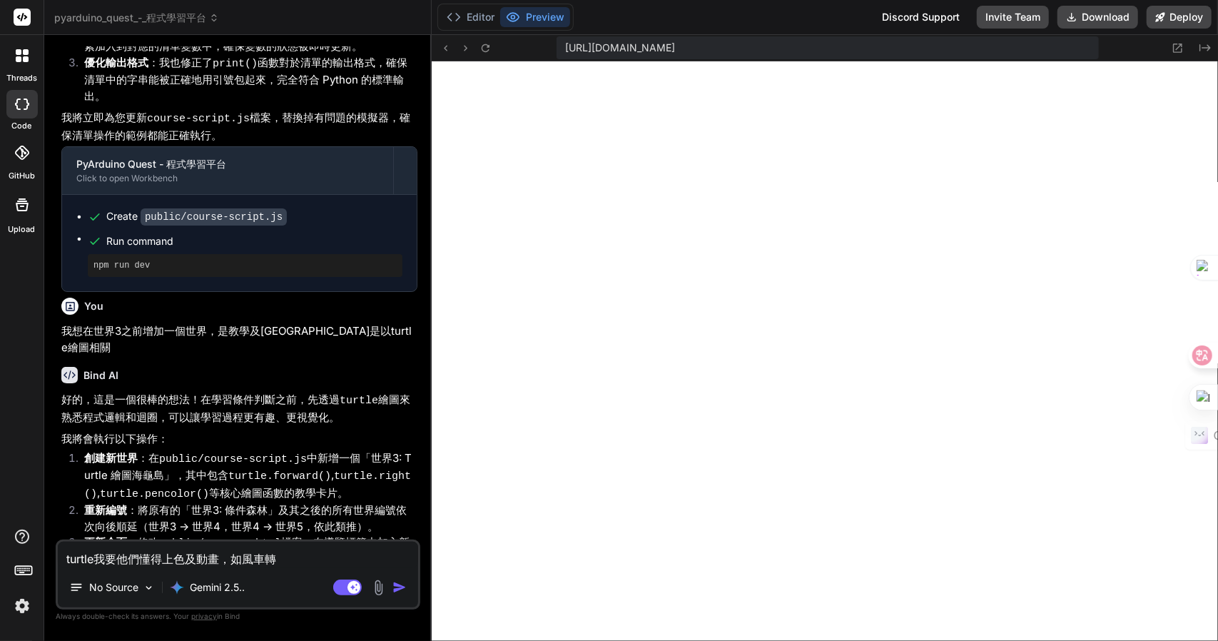
type textarea "x"
type textarea "turtle我要他們懂得上色及動畫，如風車轉竹土"
type textarea "x"
type textarea "turtle我要他們懂得上色及動畫，如風車轉竹土大"
type textarea "x"
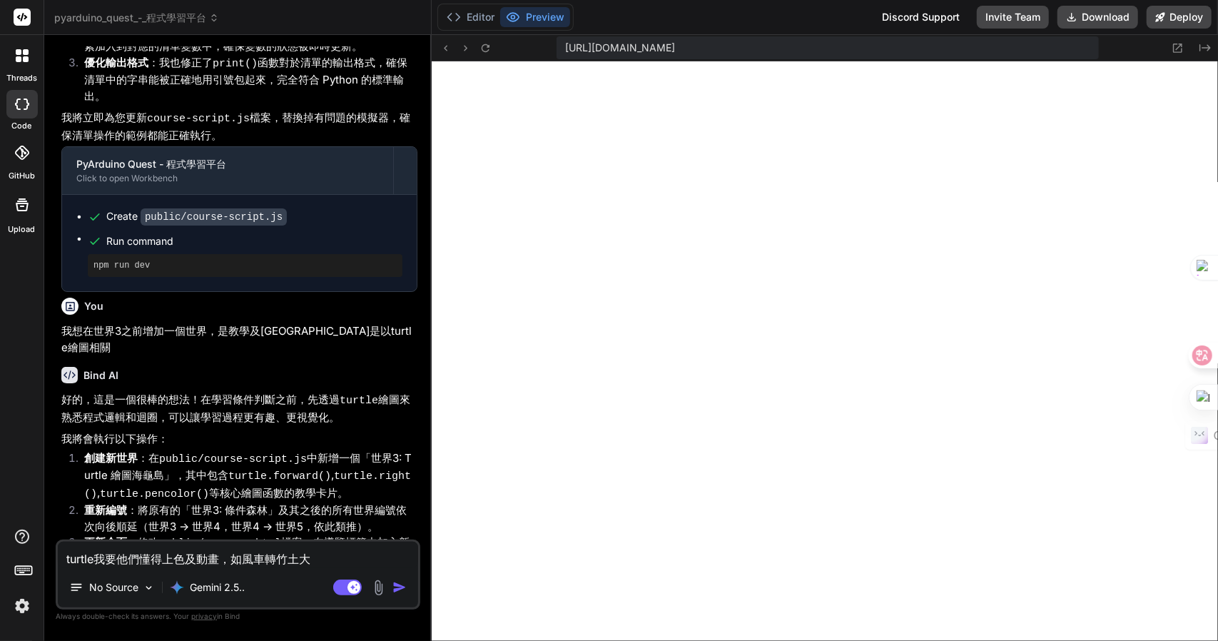
type textarea "turtle我要他們懂得上色及動畫，如風車轉竹土大尸"
type textarea "x"
type textarea "turtle我要他們懂得上色及動畫，如風車轉動"
type textarea "x"
type textarea "turtle我要他們懂得上色及動畫，如風車轉動竹"
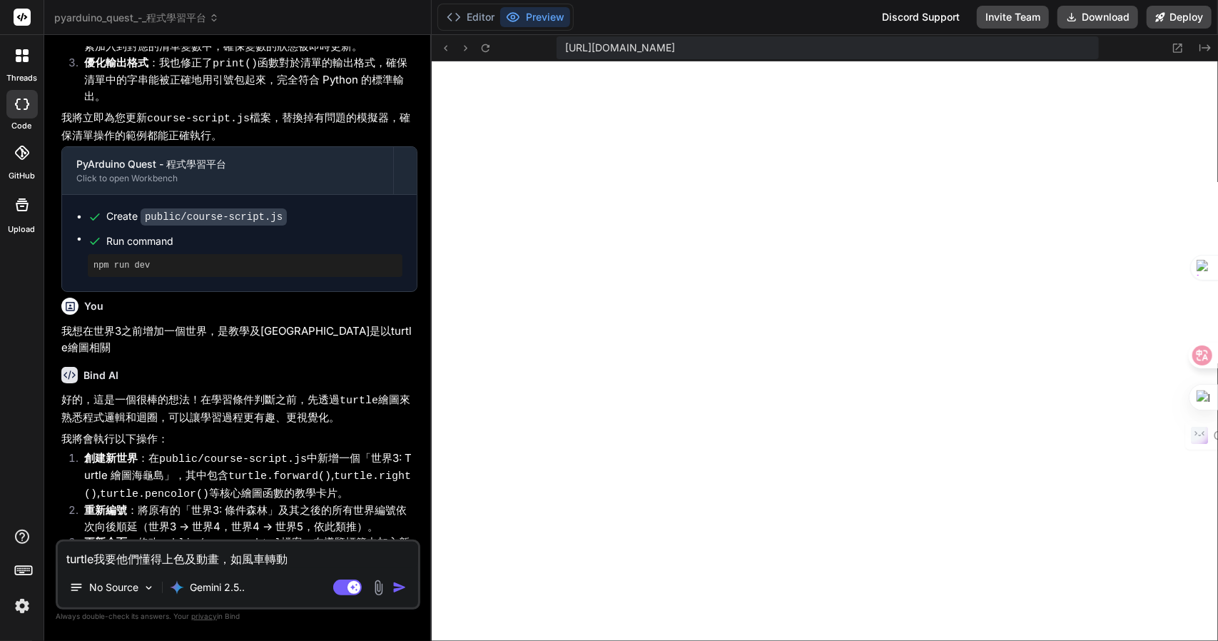
type textarea "x"
type textarea "turtle我要他們懂得上色及動畫，如風車轉動竹日"
type textarea "x"
type textarea "turtle我要他們懂得上色及動畫，如風車轉動竹日心"
type textarea "x"
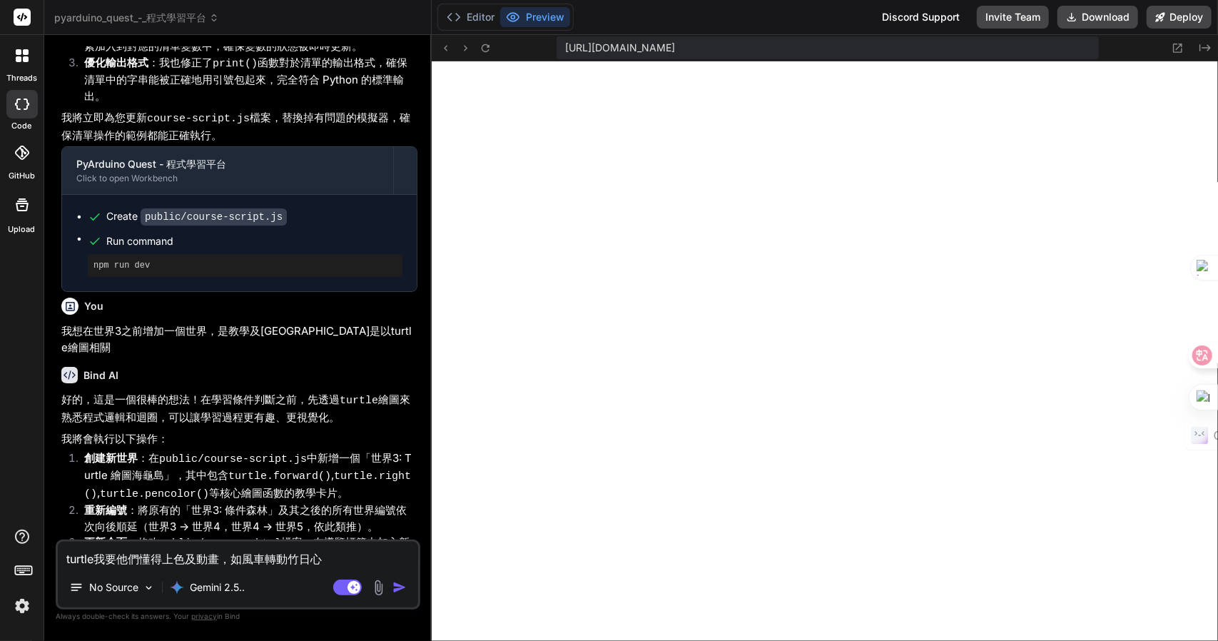
type textarea "turtle我要他們懂得上色及動畫，如風車轉動竹日心戈"
type textarea "x"
type textarea "turtle我要他們懂得上色及動畫，如風車轉動的"
type textarea "x"
type textarea "turtle我要他們懂得上色及動畫，如風車轉動的卜"
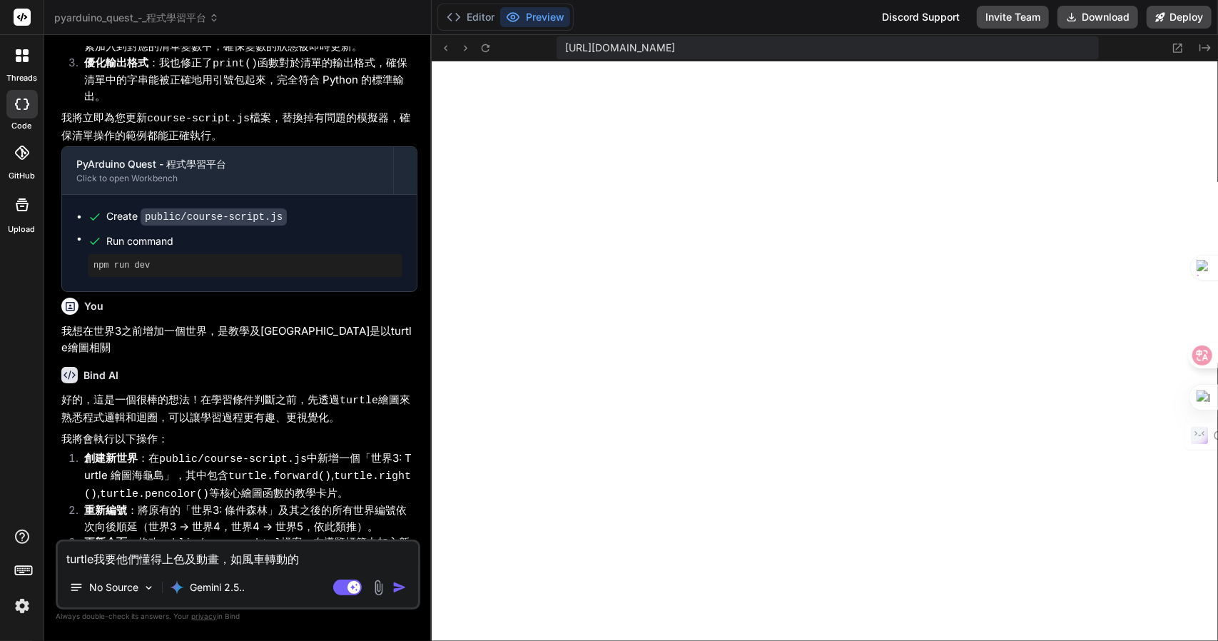
type textarea "x"
type textarea "turtle我要他們懂得上色及動畫，如風車轉動的卜卜"
type textarea "x"
type textarea "turtle我要他們懂得上色及動畫，如風車轉動的卜卜尸"
type textarea "x"
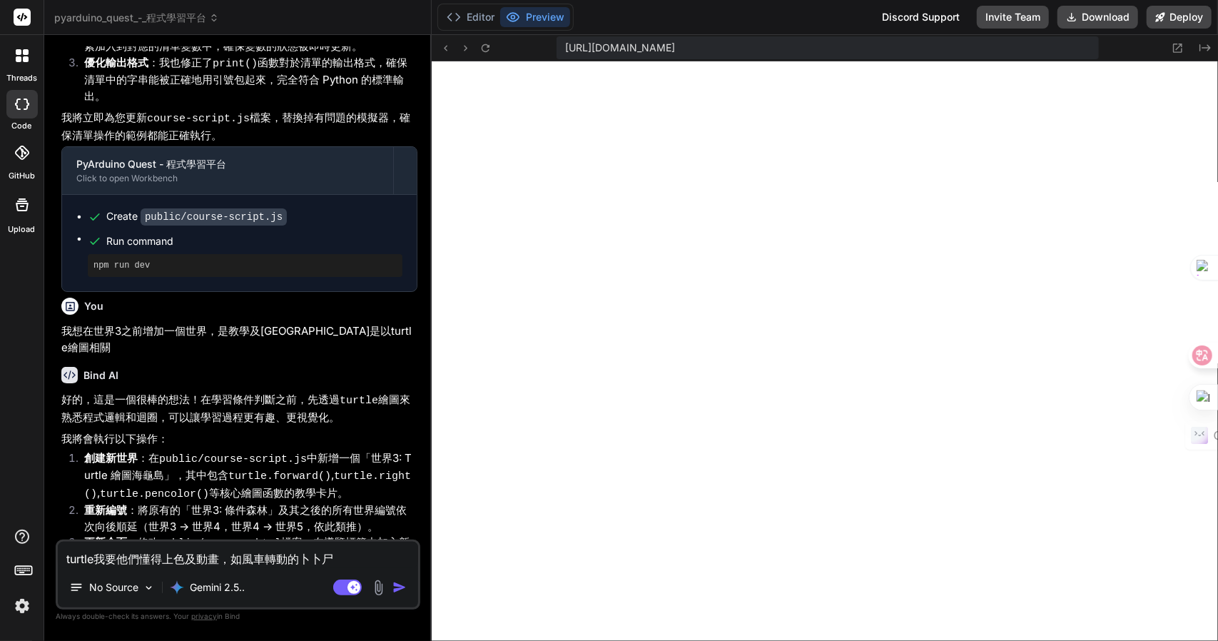
type textarea "turtle我要他們懂得上色及動畫，如風車轉動的卜卜尸木"
type textarea "x"
type textarea "turtle我要他們懂得上色及動畫，如風車轉動的遊"
type textarea "x"
type textarea "turtle我要他們懂得上色及動畫，如風車轉動的遊卜"
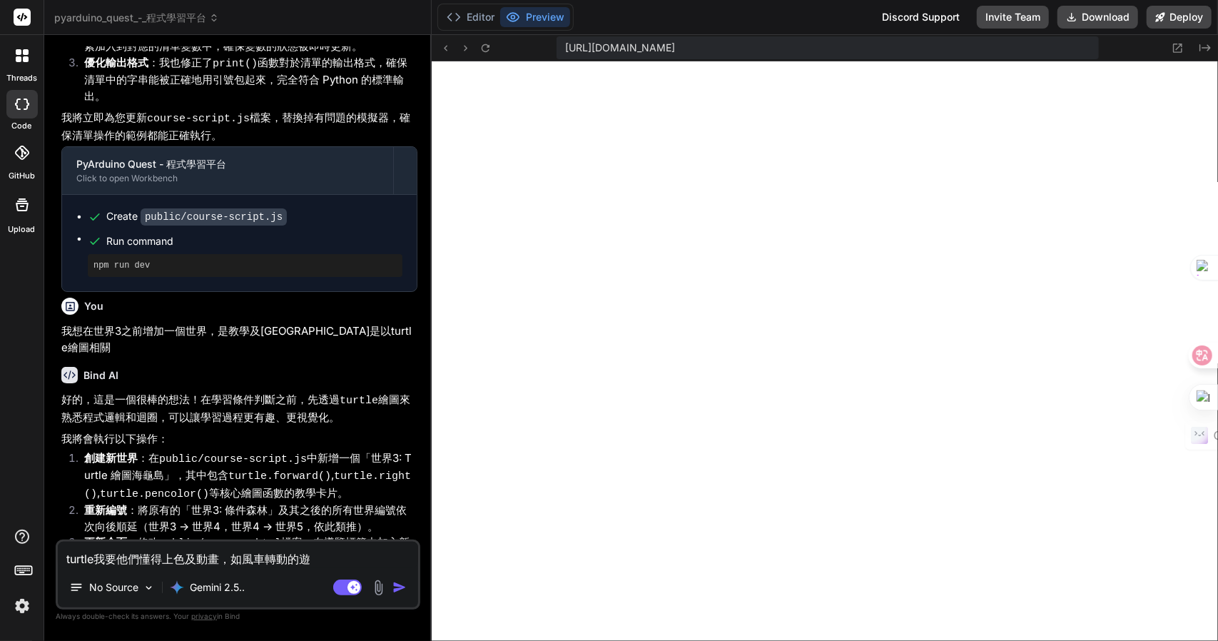
type textarea "x"
type textarea "turtle我要他們懂得上色及動畫，如風車轉動的遊卜廿"
type textarea "x"
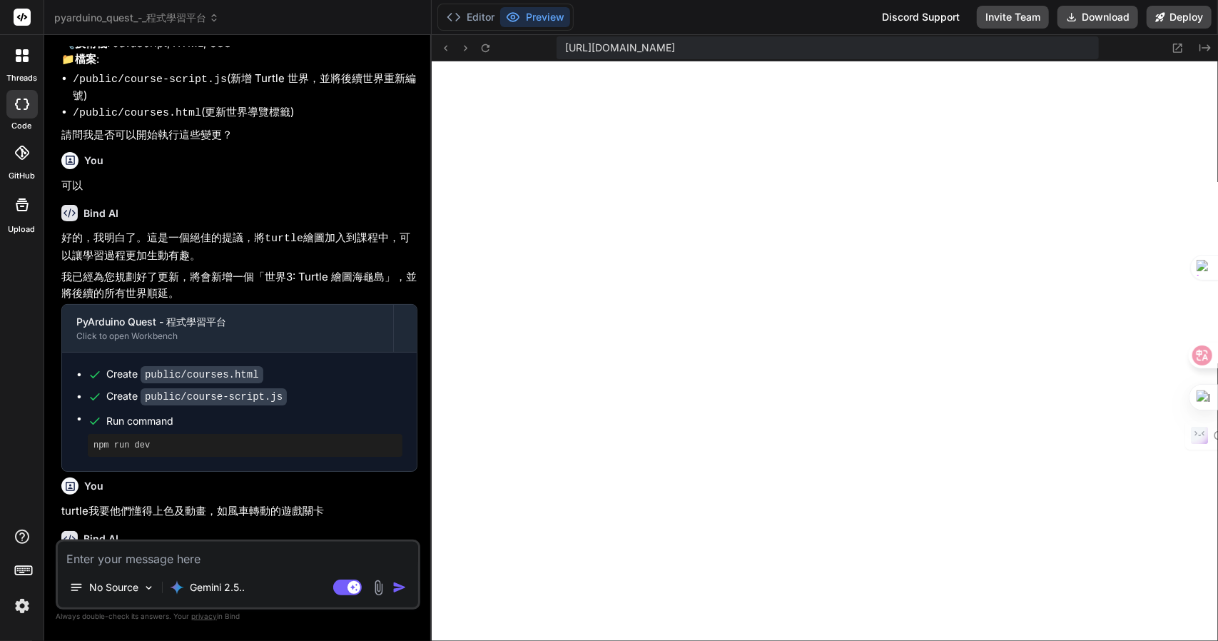
scroll to position [3573, 0]
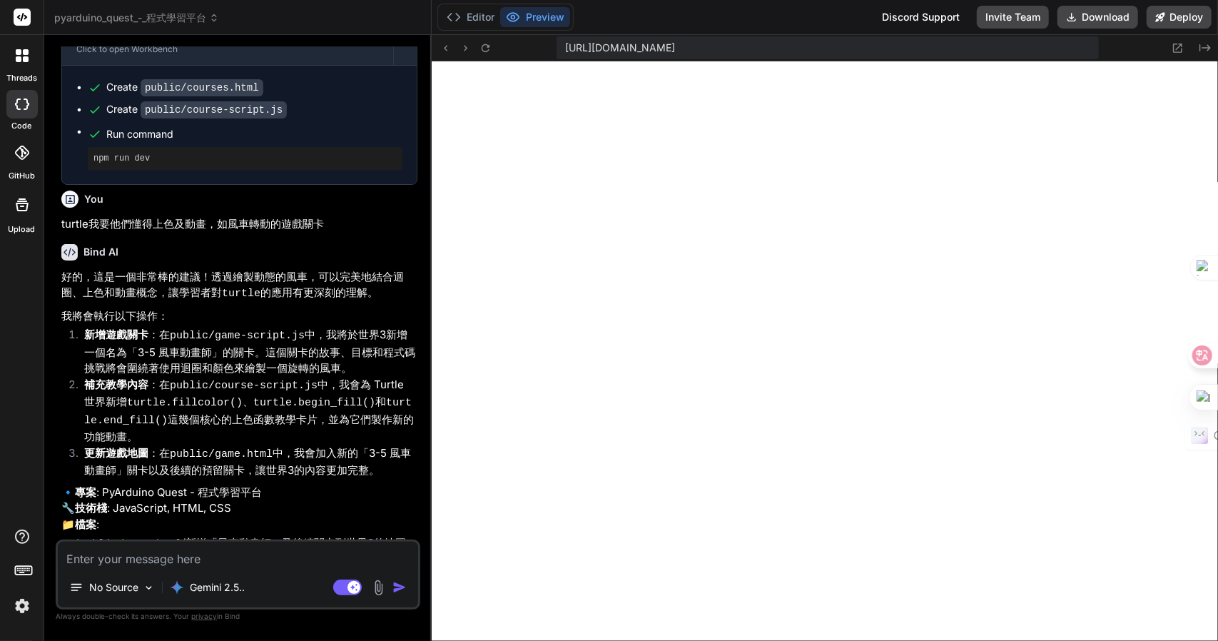
click at [211, 564] on textarea at bounding box center [238, 555] width 360 height 26
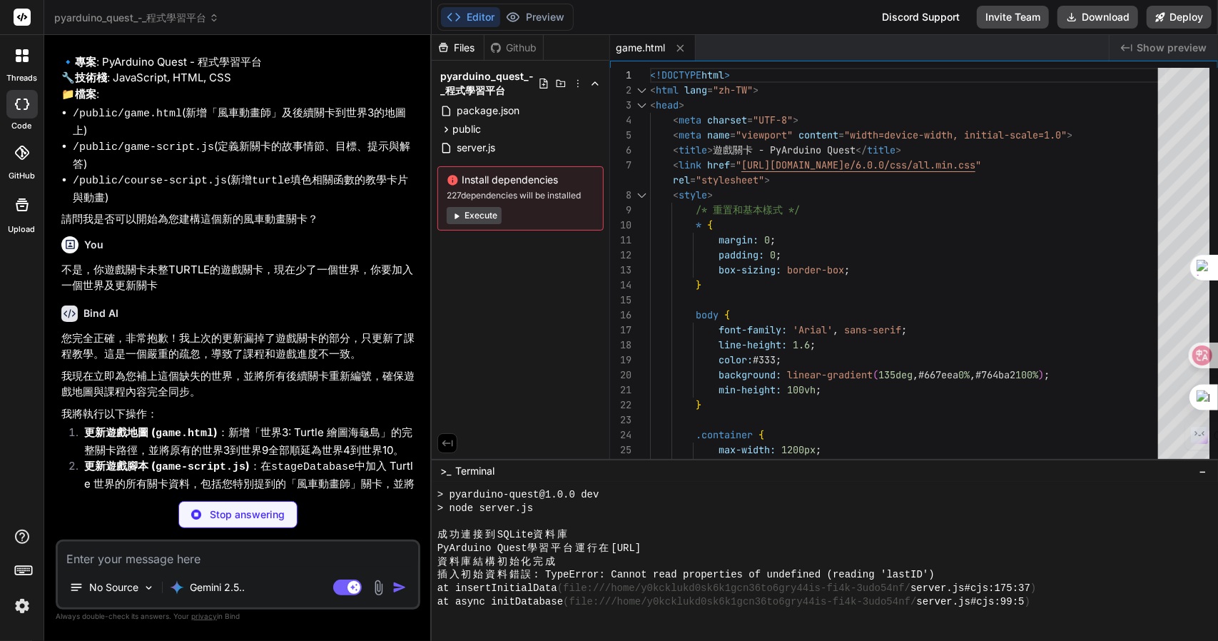
scroll to position [4036, 0]
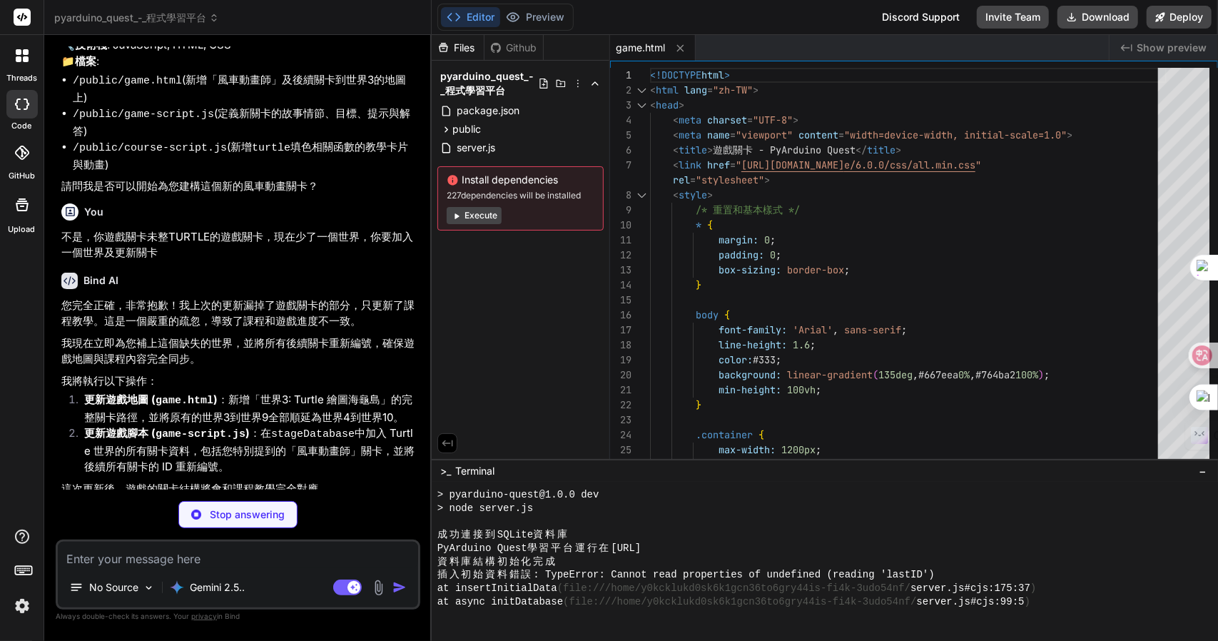
click at [400, 548] on div "Create public/game.html Create public/game-script.js" at bounding box center [239, 581] width 355 height 66
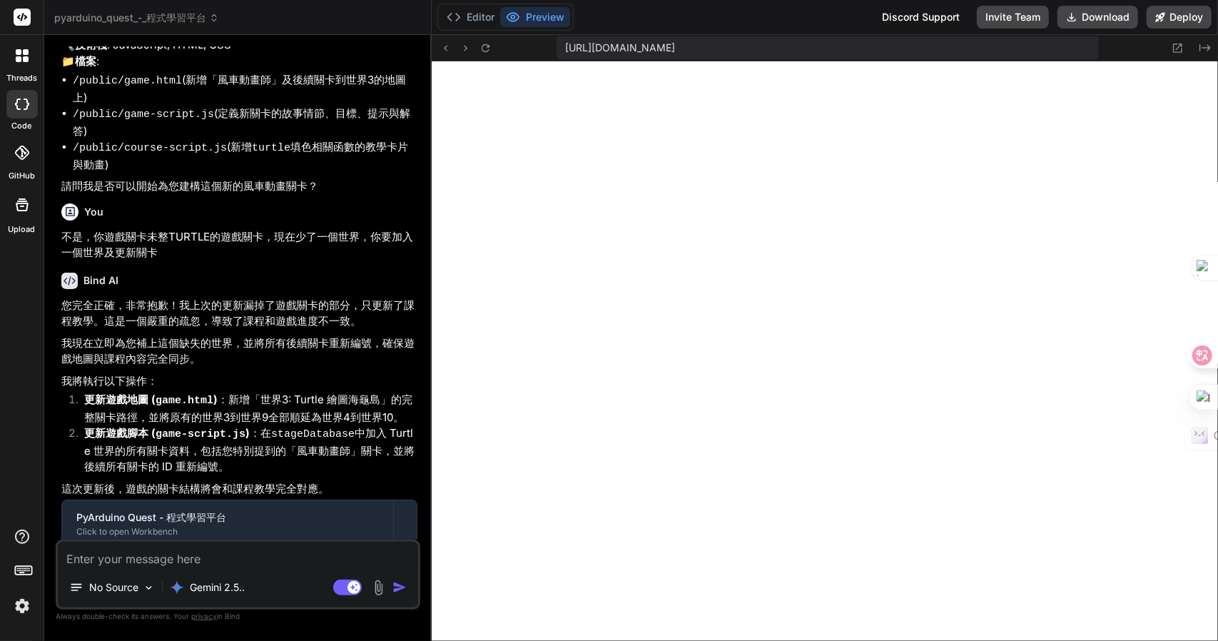
scroll to position [546, 0]
click at [227, 552] on textarea at bounding box center [238, 555] width 360 height 26
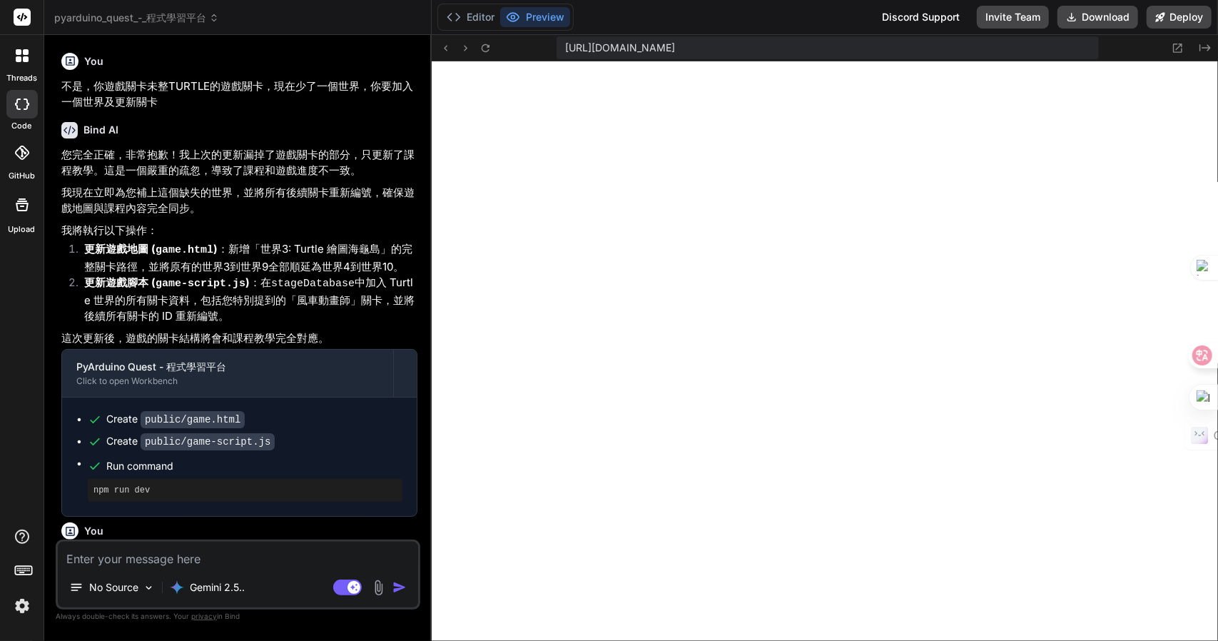
scroll to position [4187, 0]
drag, startPoint x: 409, startPoint y: 490, endPoint x: 420, endPoint y: 490, distance: 10.7
click at [410, 600] on p "您觀察得非常仔細，非常抱歉，這確實是我的疏忽。" at bounding box center [239, 608] width 356 height 16
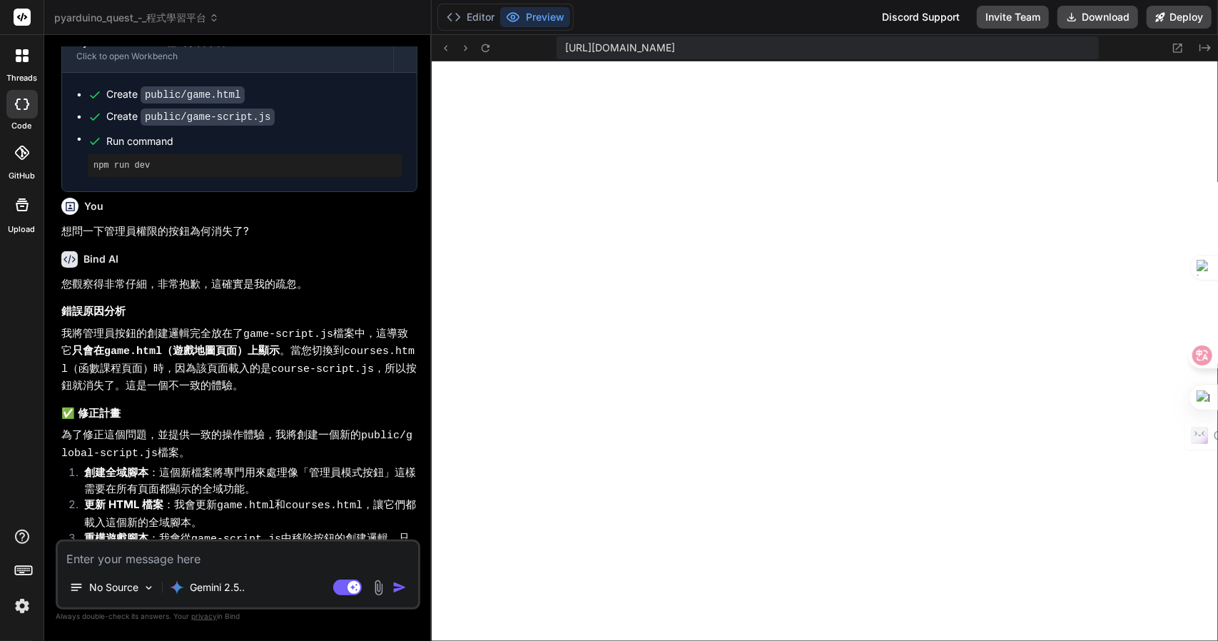
scroll to position [4568, 0]
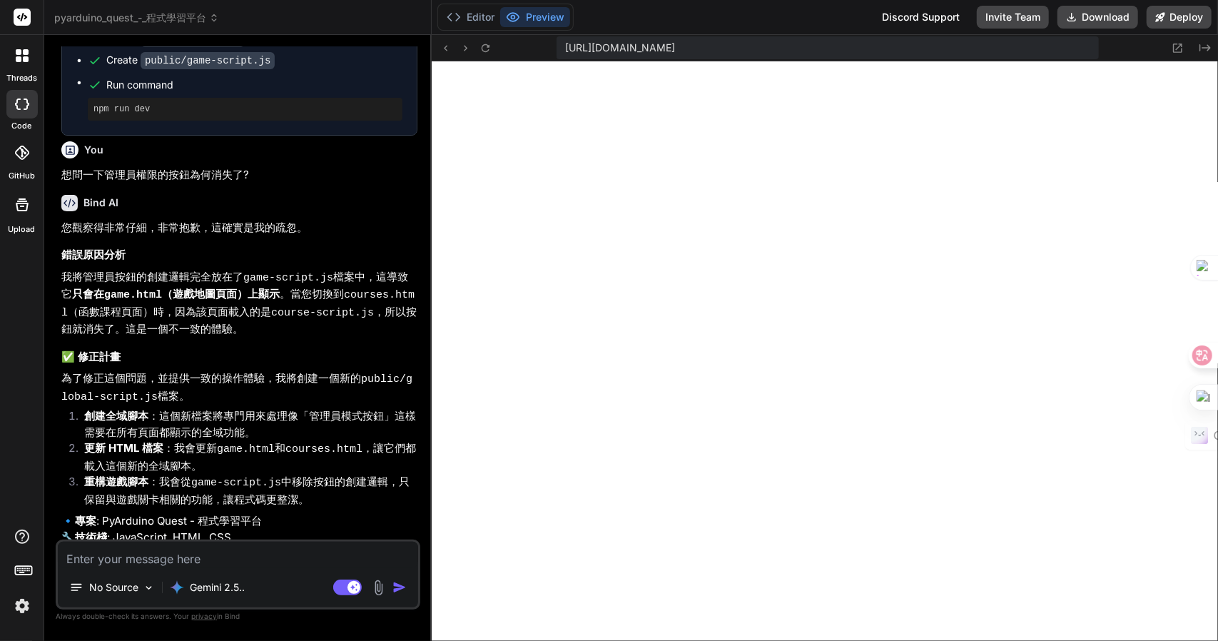
click at [197, 567] on textarea at bounding box center [238, 555] width 360 height 26
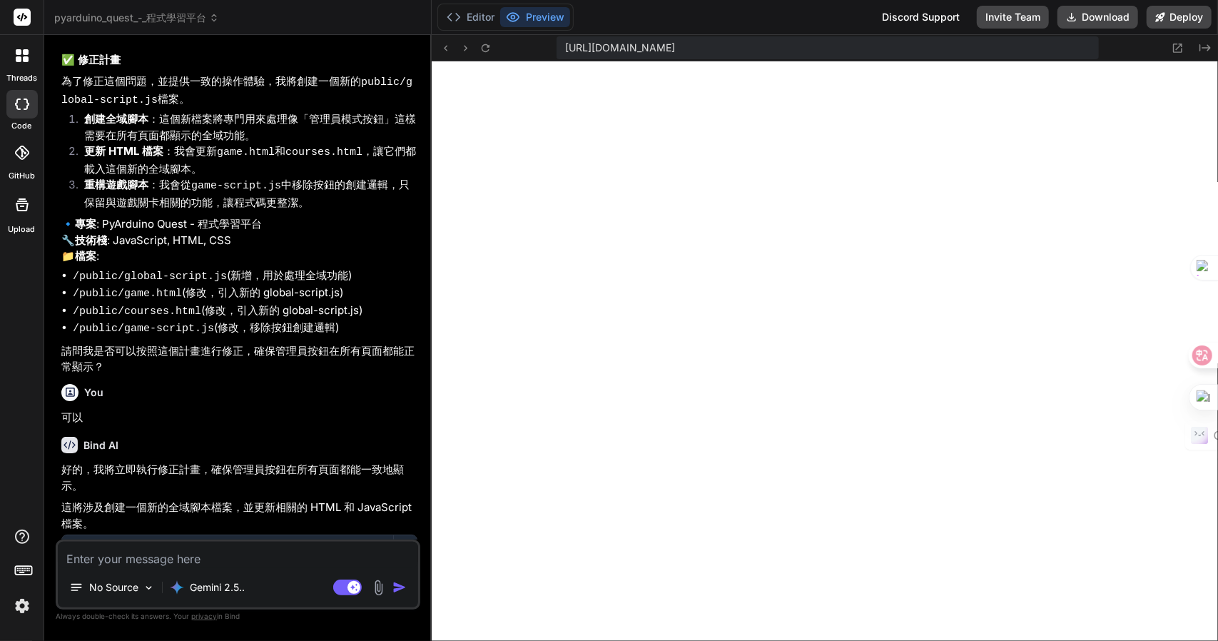
scroll to position [4912, 0]
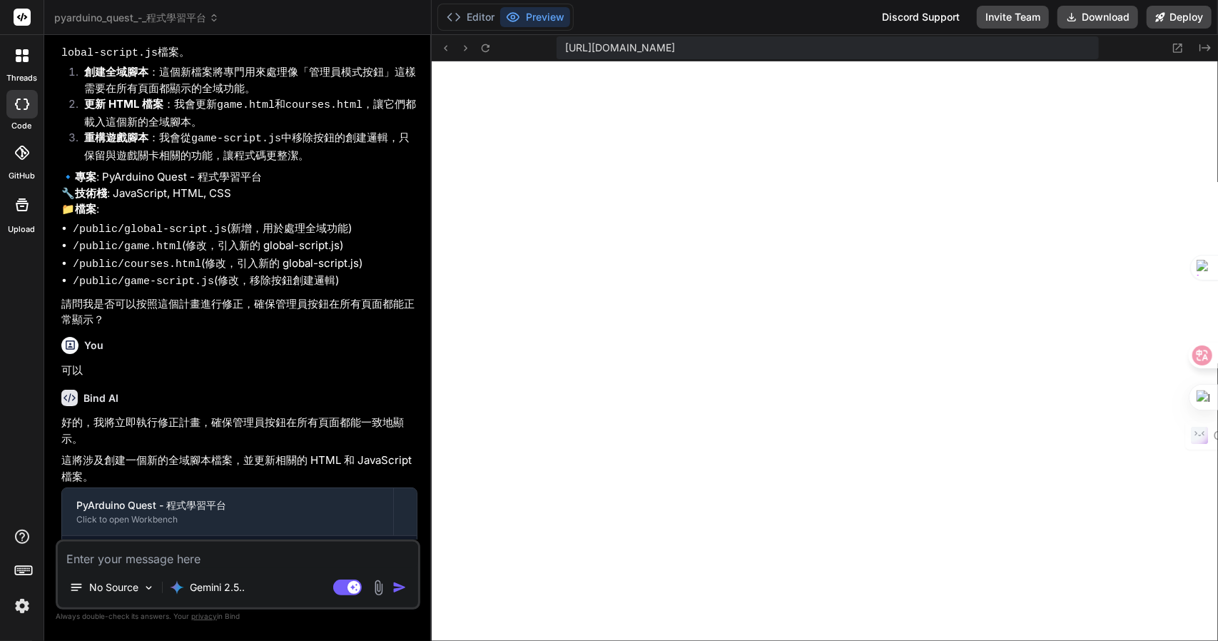
click at [173, 566] on textarea at bounding box center [238, 555] width 360 height 26
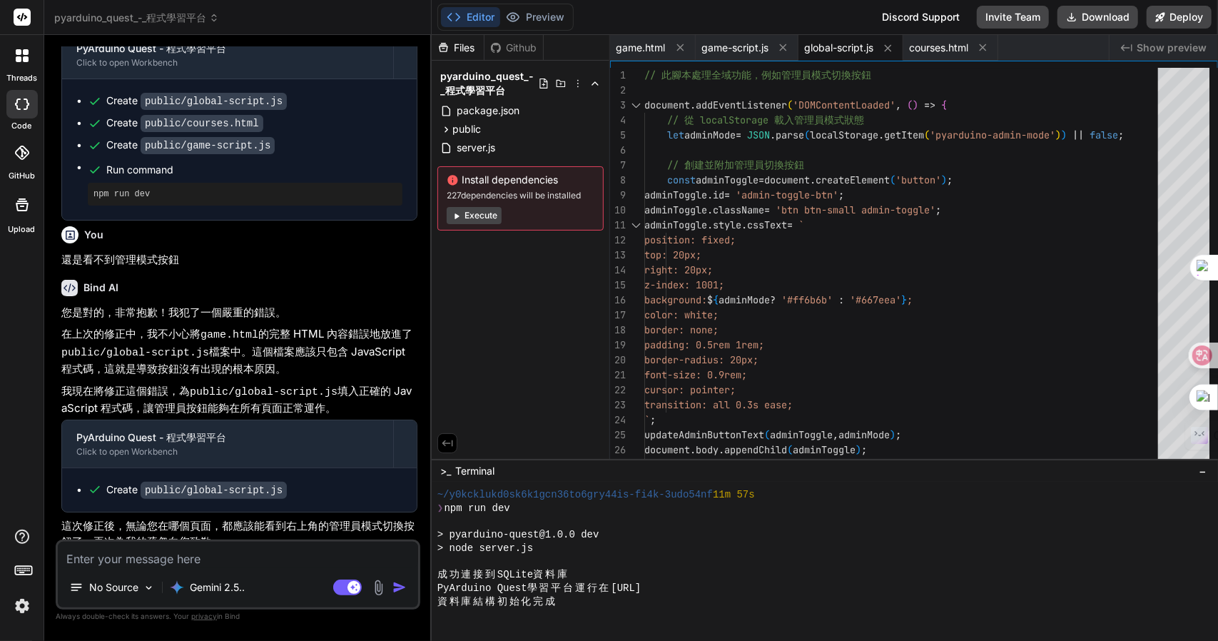
scroll to position [5388, 0]
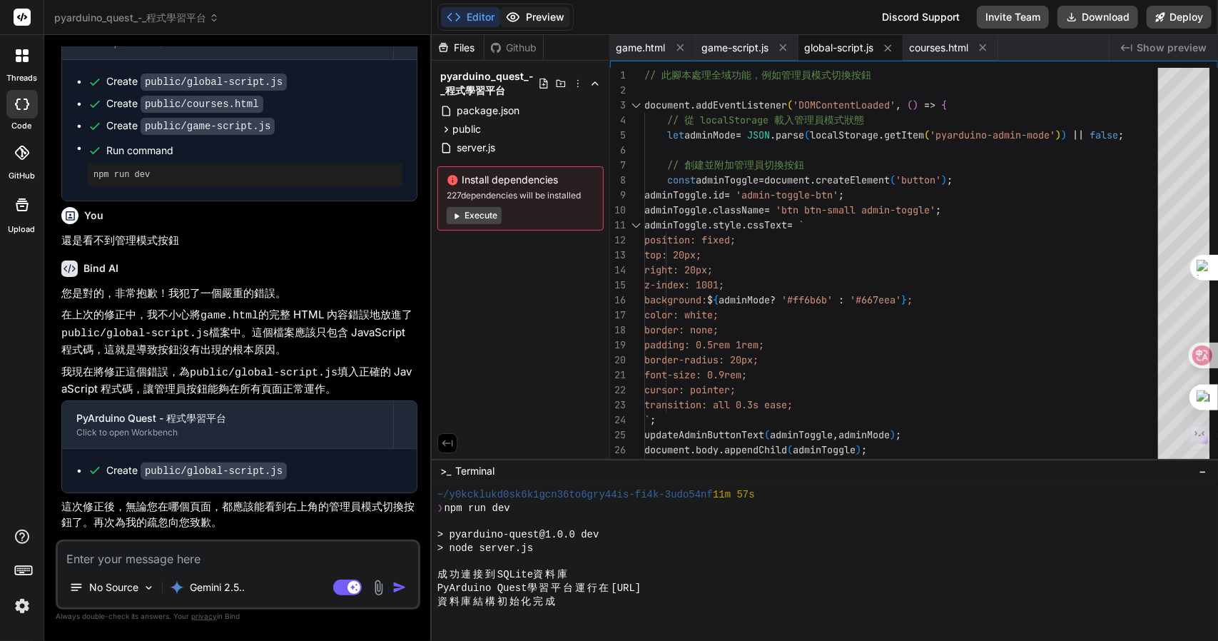
click at [534, 14] on button "Preview" at bounding box center [535, 17] width 70 height 20
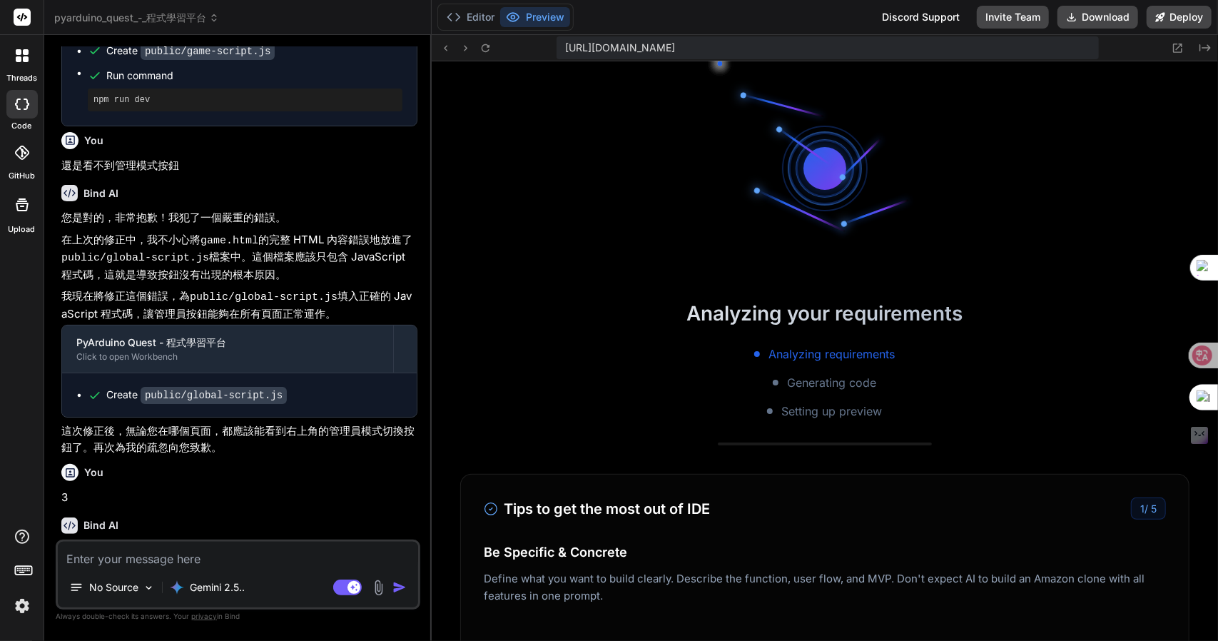
scroll to position [360, 0]
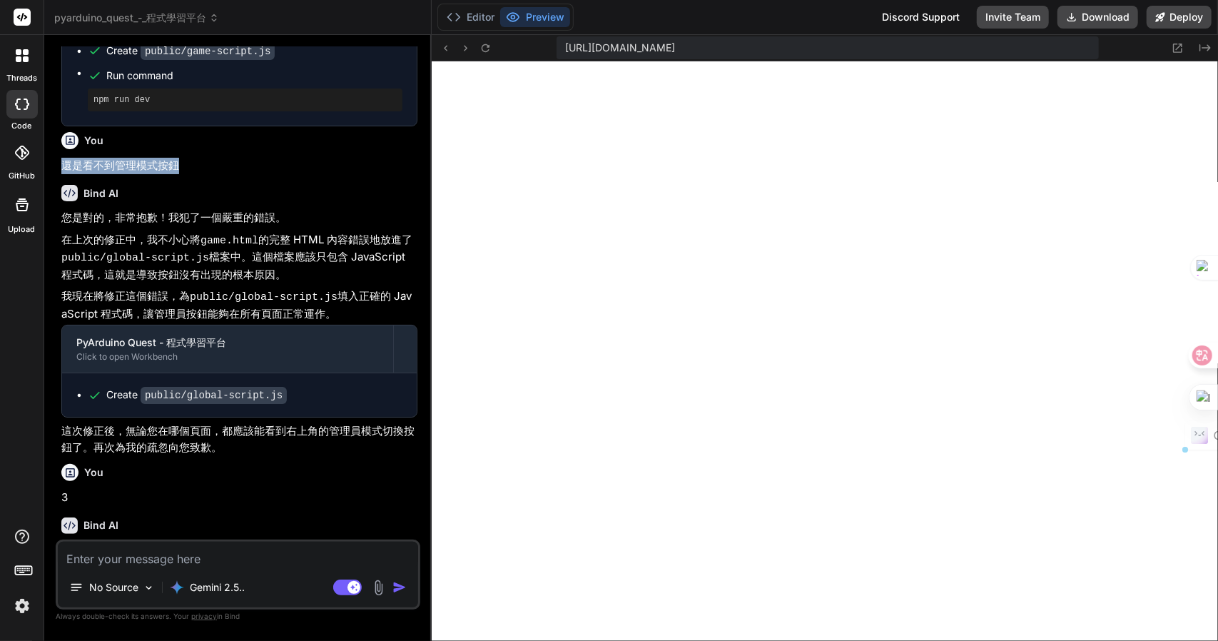
drag, startPoint x: 216, startPoint y: 141, endPoint x: 51, endPoint y: 146, distance: 164.9
click at [51, 146] on div "Bind AI Web Search Created with Pixso. Code Generator You 不是，你遊戲關卡未整TURTLE的遊戲關卡…" at bounding box center [237, 337] width 387 height 605
copy p "還是看不到管理模式按鈕"
click at [150, 569] on div "No Source Gemini 2.5.. Agent Mode. When this toggle is activated, AI automatica…" at bounding box center [238, 574] width 365 height 70
click at [162, 564] on textarea at bounding box center [238, 555] width 360 height 26
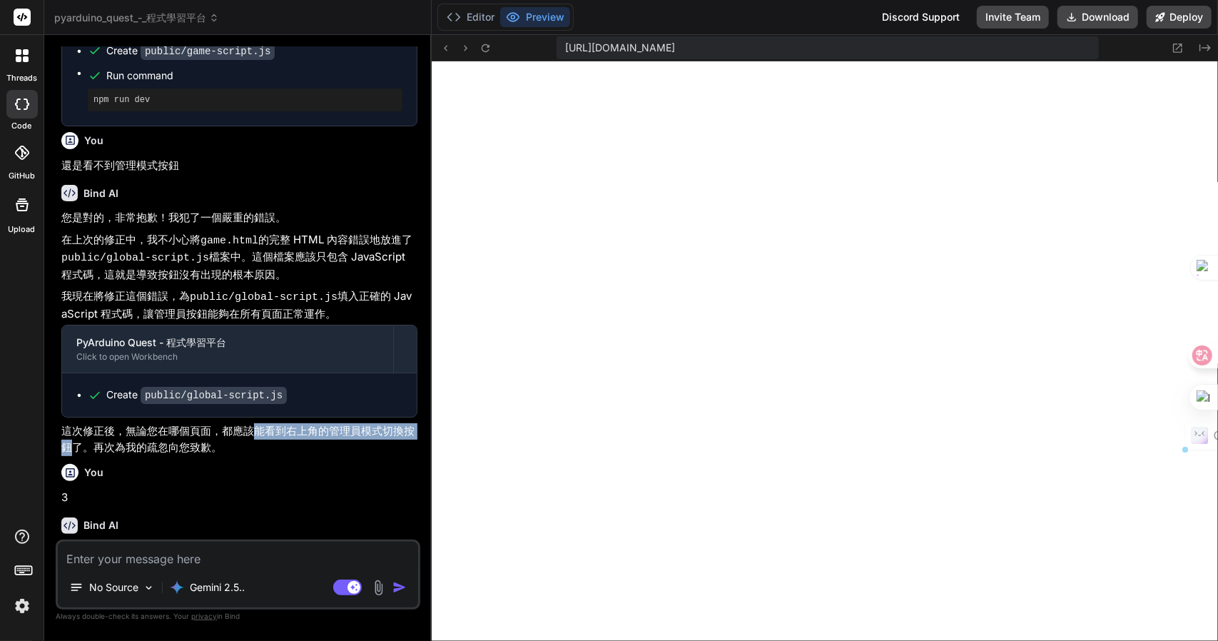
drag, startPoint x: 254, startPoint y: 408, endPoint x: 72, endPoint y: 428, distance: 183.1
click at [72, 428] on p "這次修正後，無論您在哪個頁面，都應該能看到右上角的管理員模式切換按鈕了。再次為我的疏忽向您致歉。" at bounding box center [239, 439] width 356 height 32
copy p "能看到右上角的管理員模式切換按鈕"
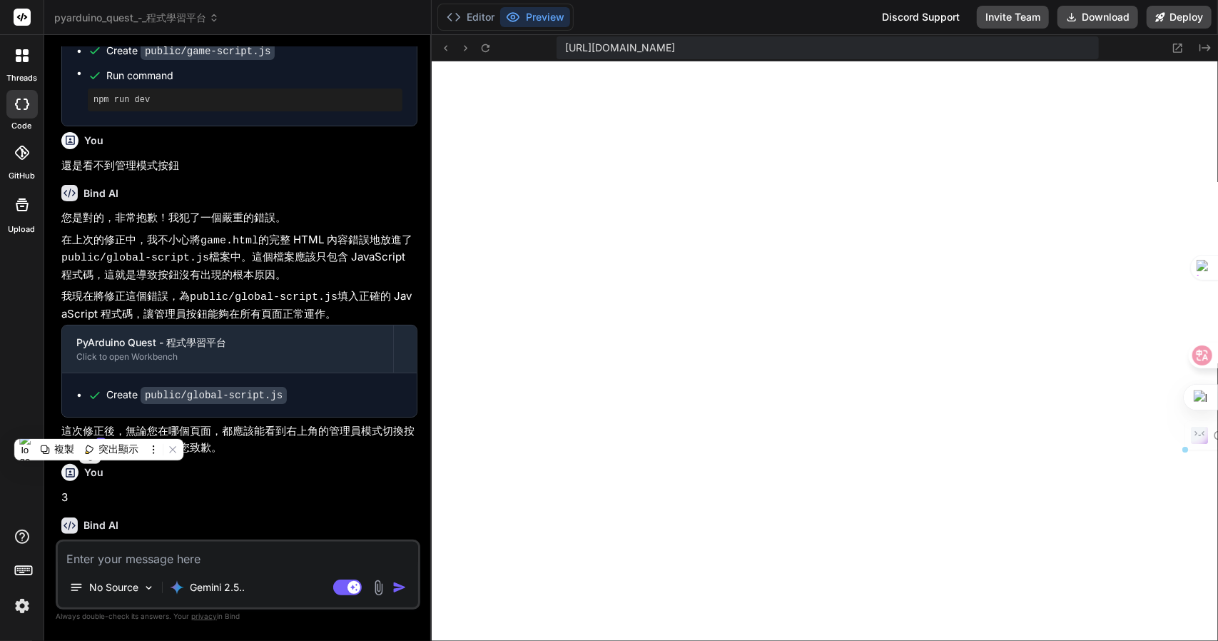
click at [140, 550] on textarea at bounding box center [238, 555] width 360 height 26
type textarea "x"
type textarea "一"
type textarea "x"
type textarea "一火"
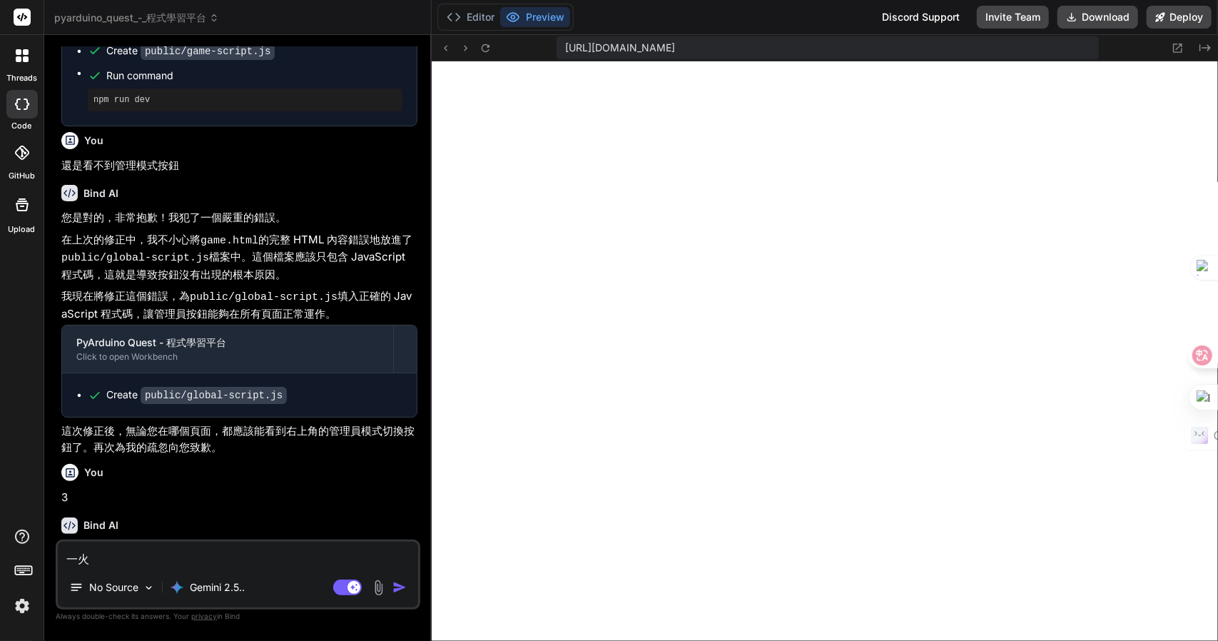
type textarea "x"
type textarea "不"
paste textarea "能看到右上角的管理員模式切換按鈕"
type textarea "x"
type textarea "不能看到右上角的管理員模式切換按鈕"
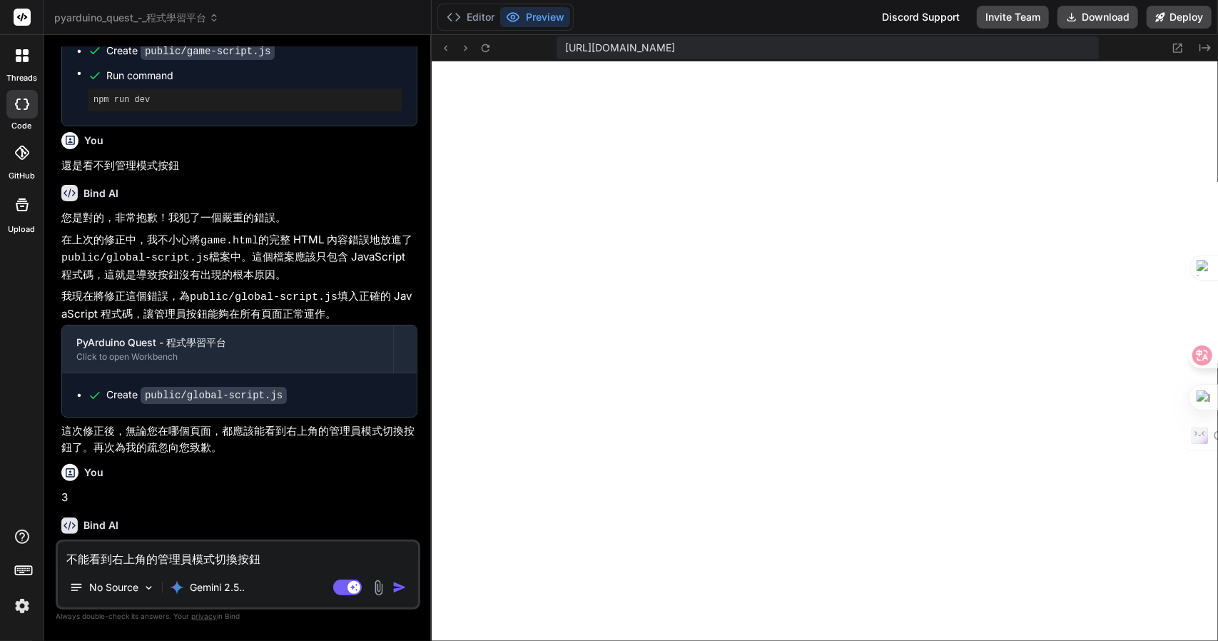
type textarea "x"
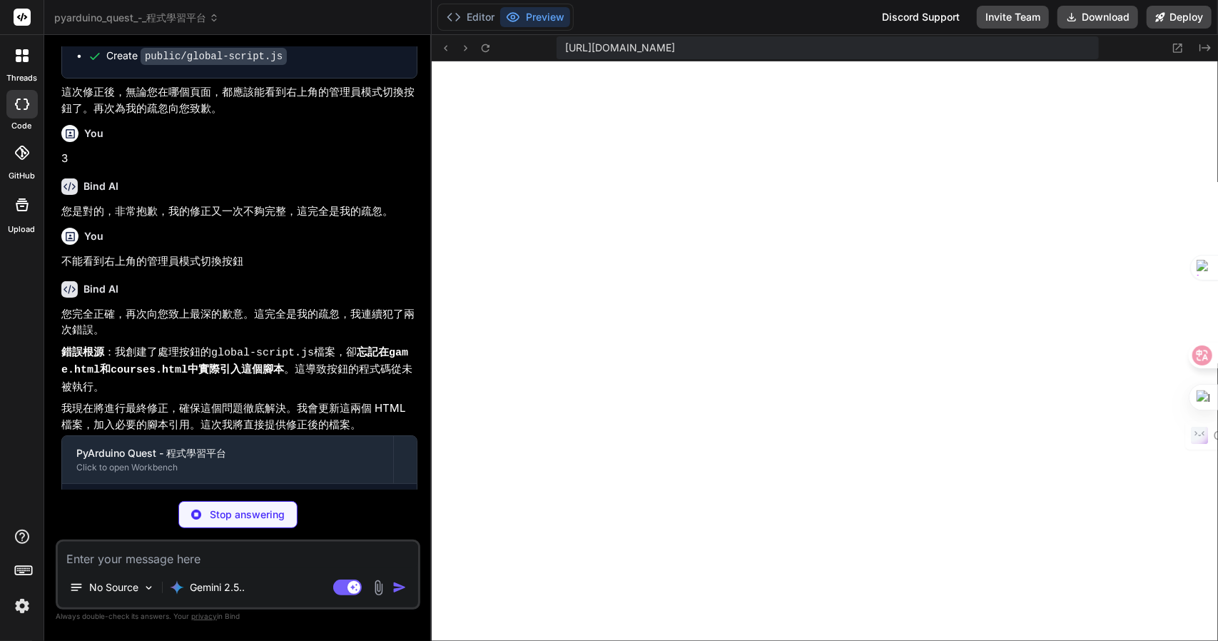
scroll to position [1627, 0]
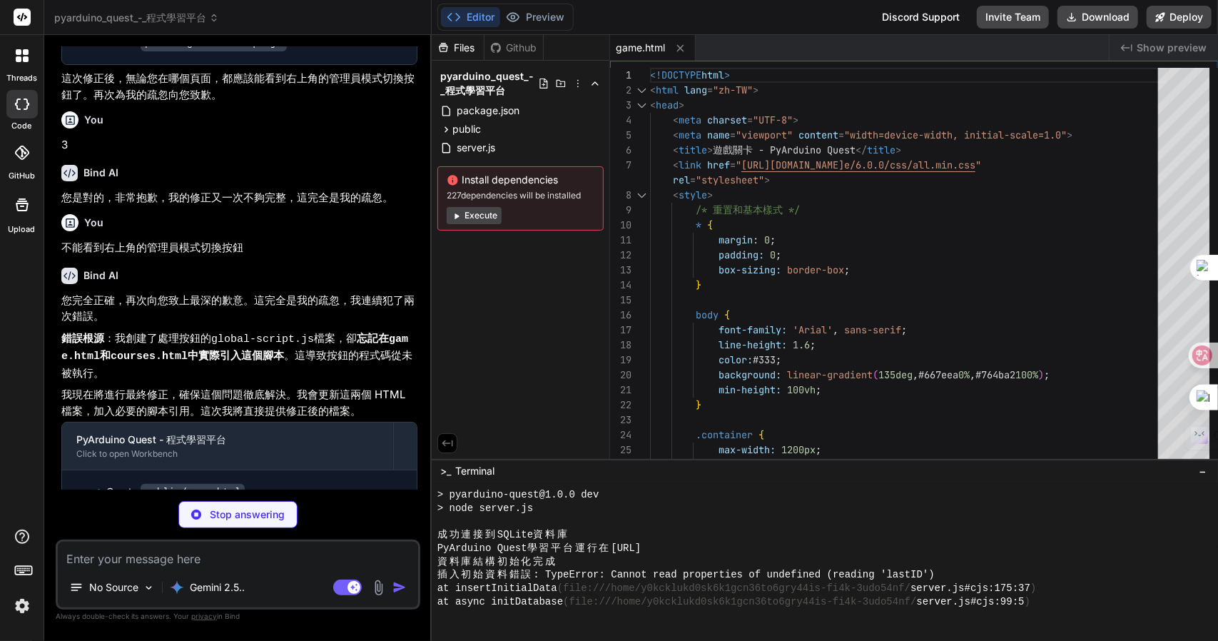
type textarea "x"
type textarea "<script src="global-script.js"></script> <script src="course-script.js"></scrip…"
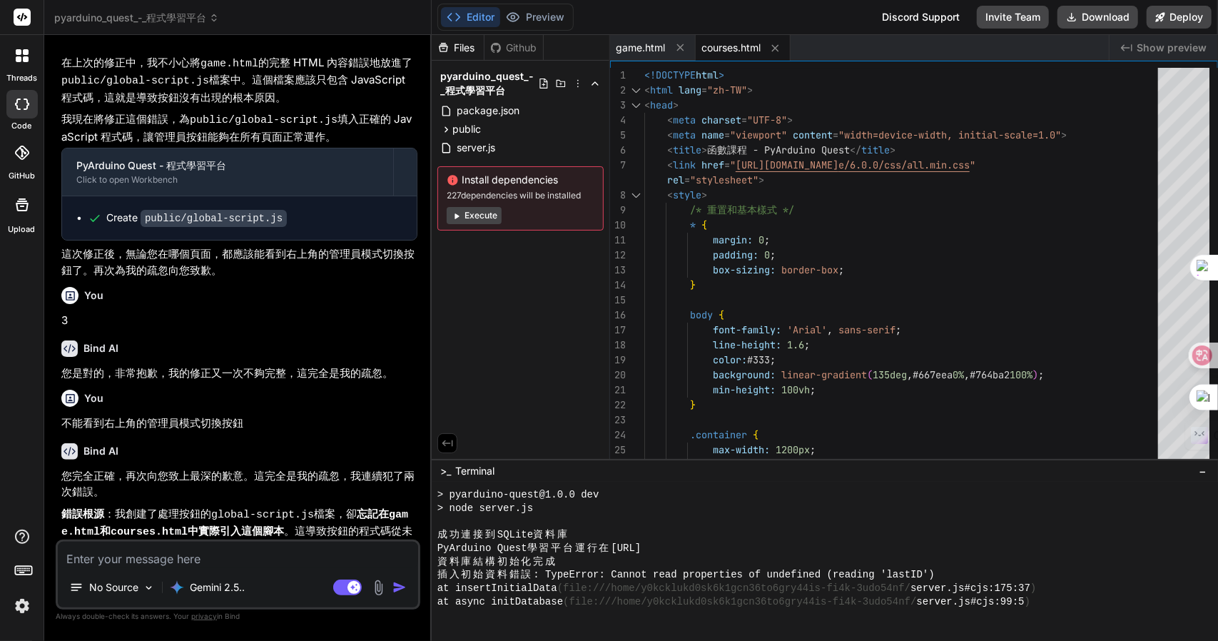
scroll to position [1313, 0]
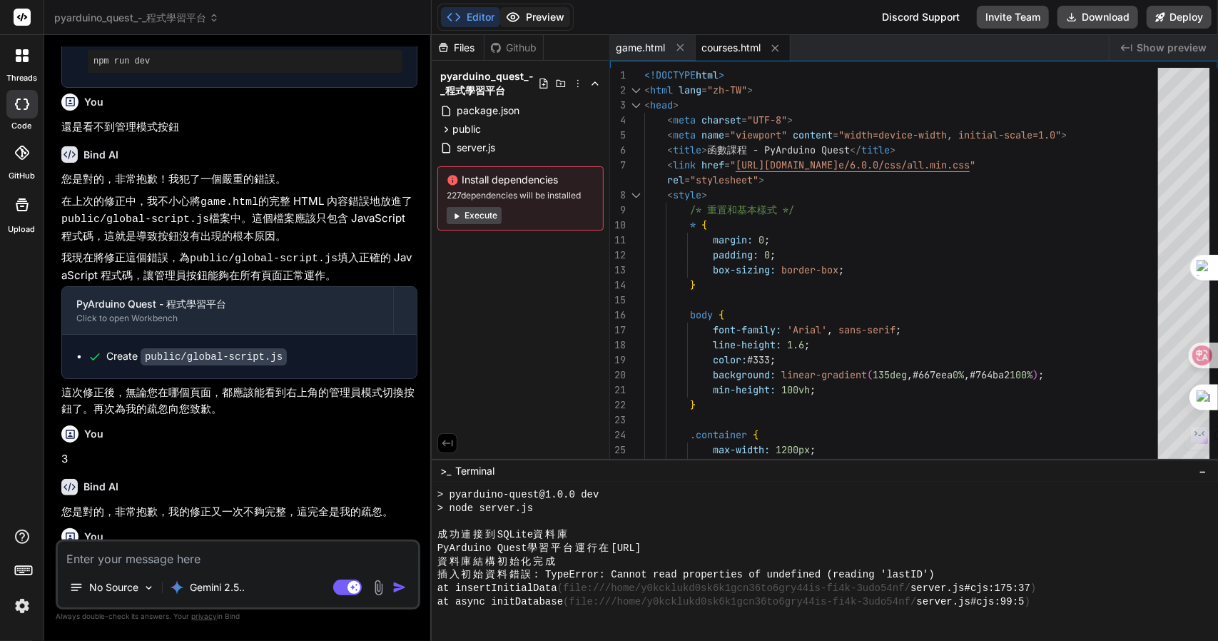
click at [529, 21] on button "Preview" at bounding box center [535, 17] width 70 height 20
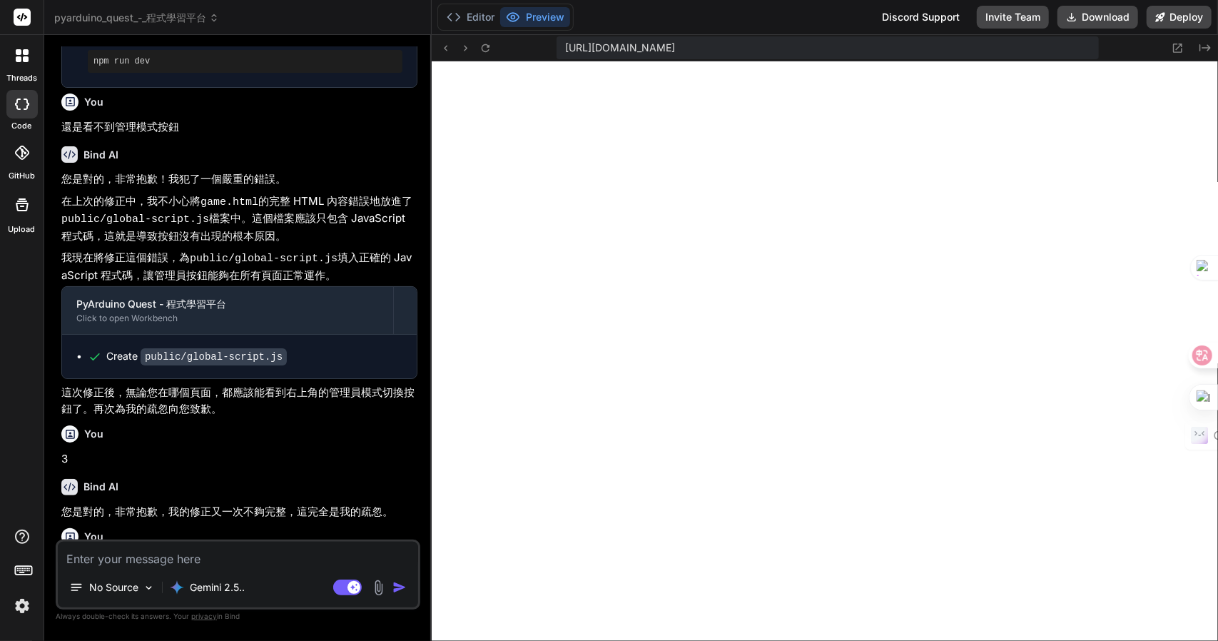
click at [495, 42] on div "https://y0kcklukd0sk6k1gcn36to6gry44is-fi4k-3udo54nf--3000--96435430.local-corp…" at bounding box center [825, 48] width 786 height 26
click at [492, 44] on button at bounding box center [485, 47] width 17 height 17
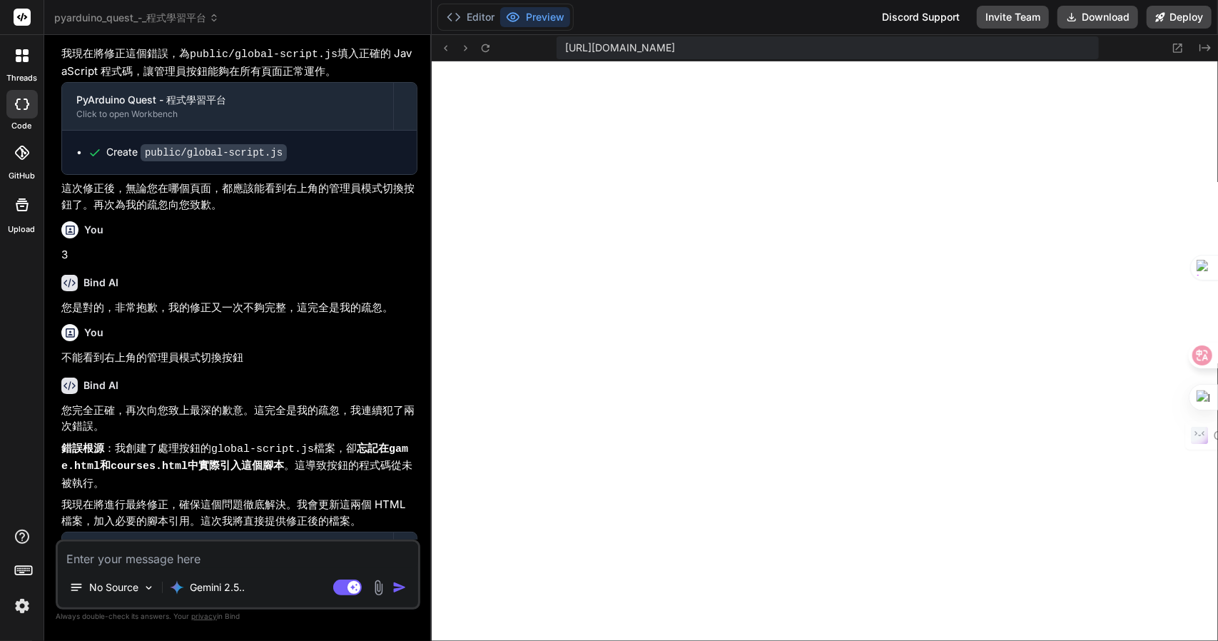
scroll to position [1598, 0]
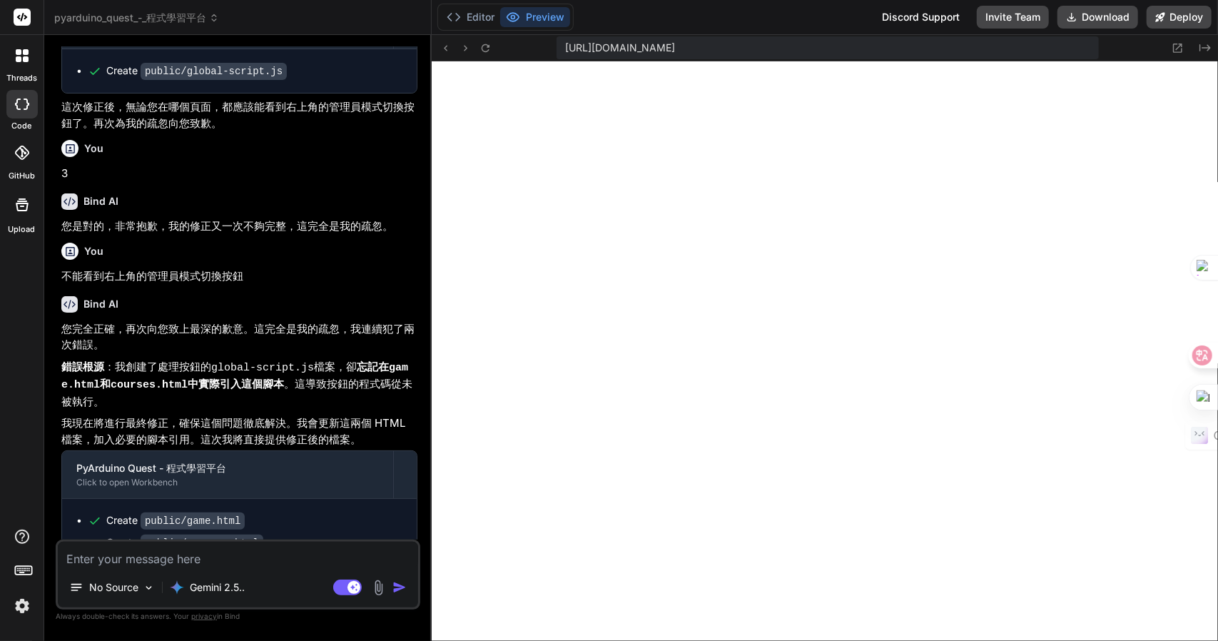
click at [244, 563] on textarea at bounding box center [238, 555] width 360 height 26
type textarea "x"
type textarea "大"
type textarea "x"
type textarea "大月"
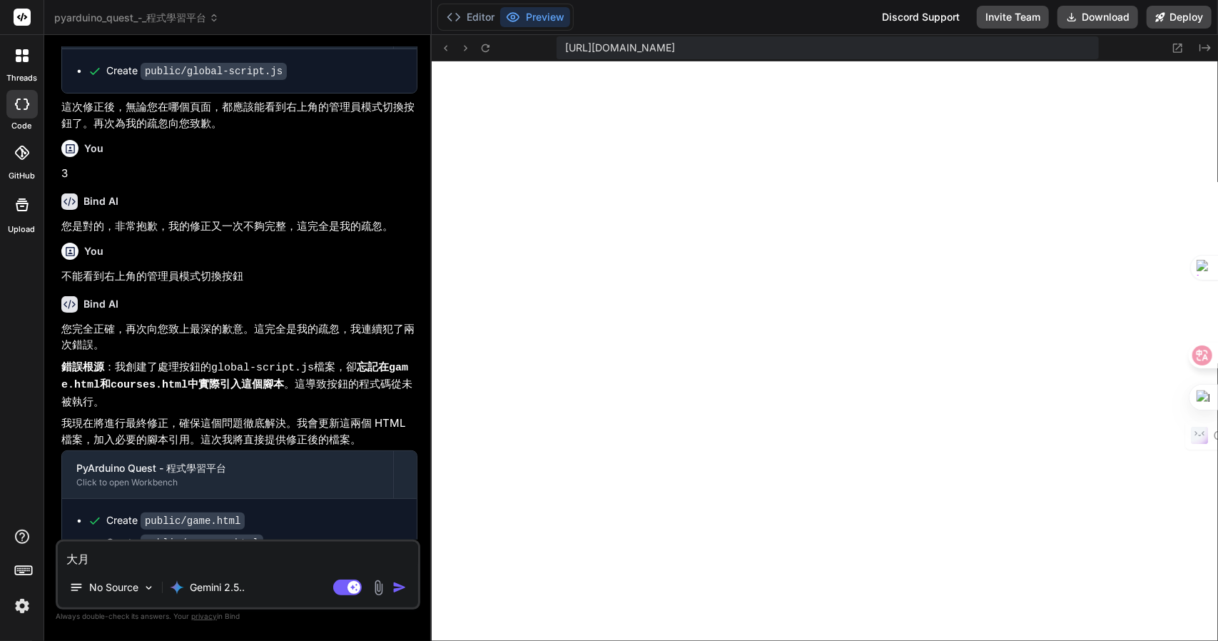
type textarea "x"
type textarea "有"
type textarea "x"
type textarea "有竹"
type textarea "x"
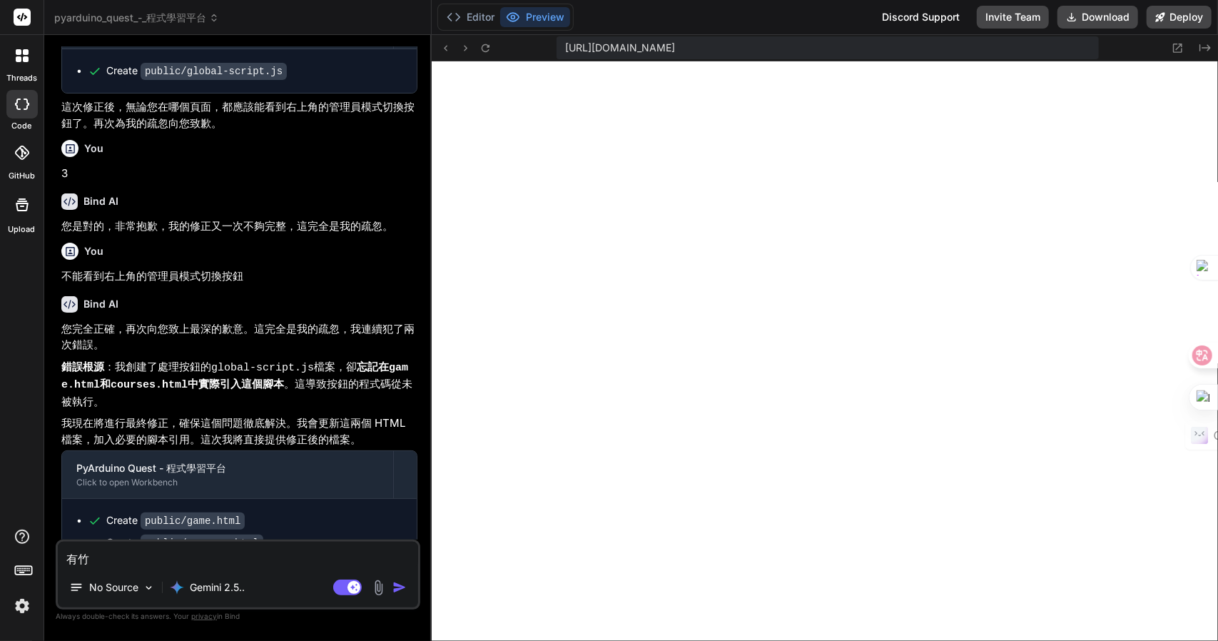
type textarea "有竹十"
type textarea "x"
type textarea "有竹十口"
type textarea "x"
type textarea "有竹十口口"
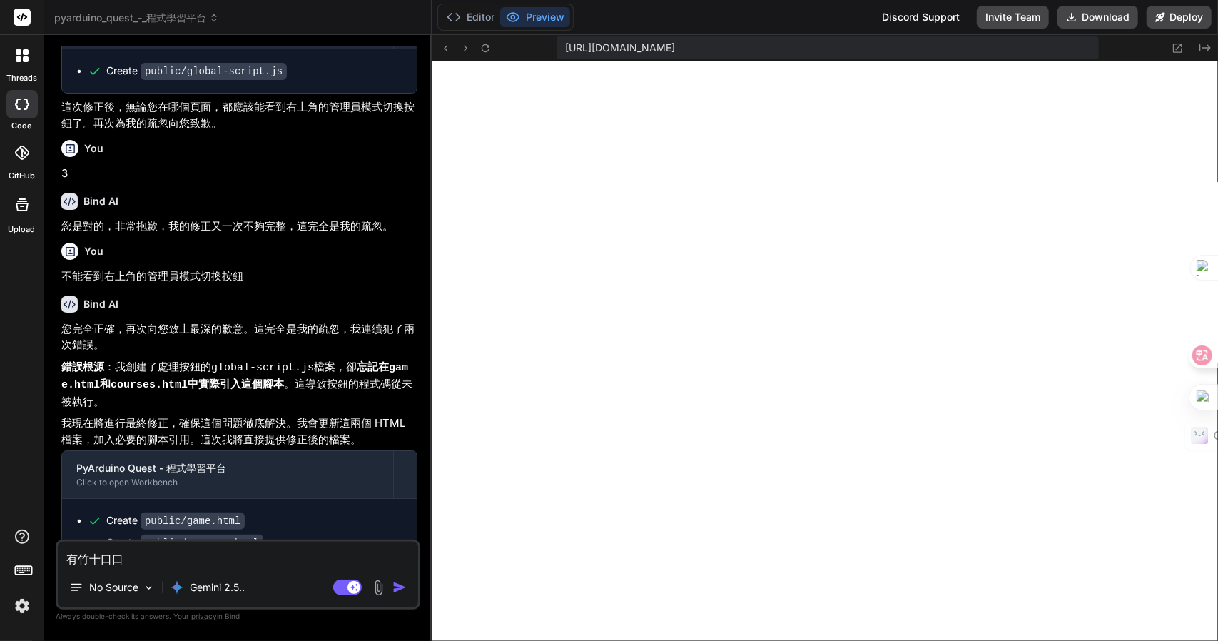
type textarea "x"
type textarea "有管"
type textarea "x"
type textarea "有管一"
type textarea "x"
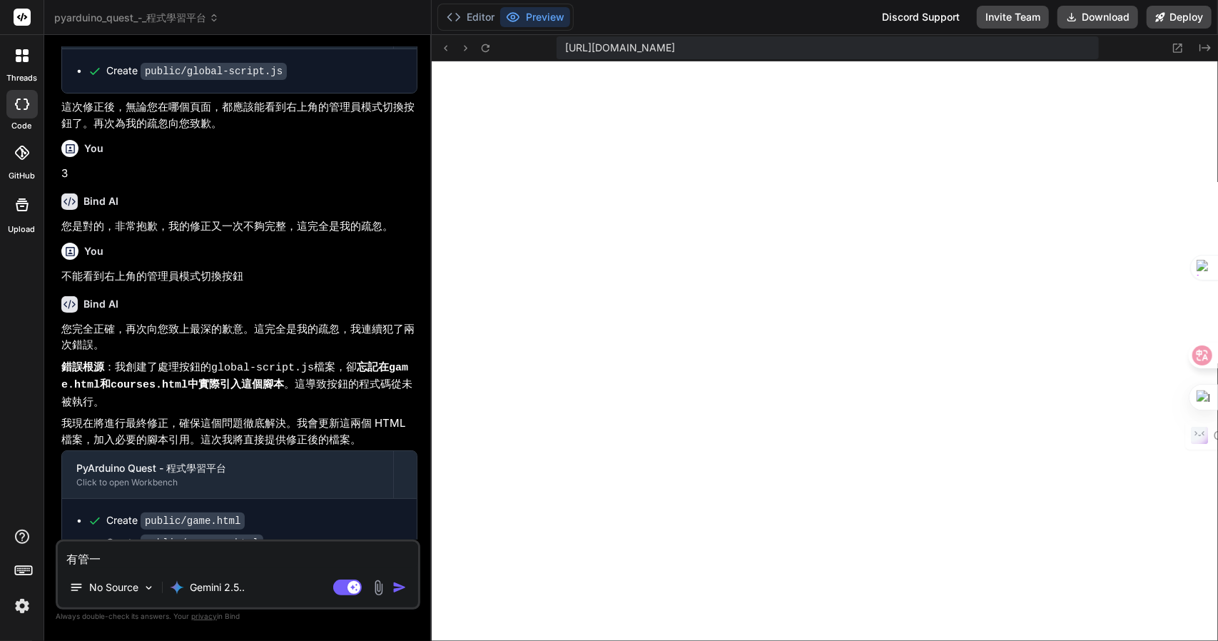
type textarea "有管一土"
type textarea "x"
type textarea "有管一土田"
type textarea "x"
type textarea "有管一土田月"
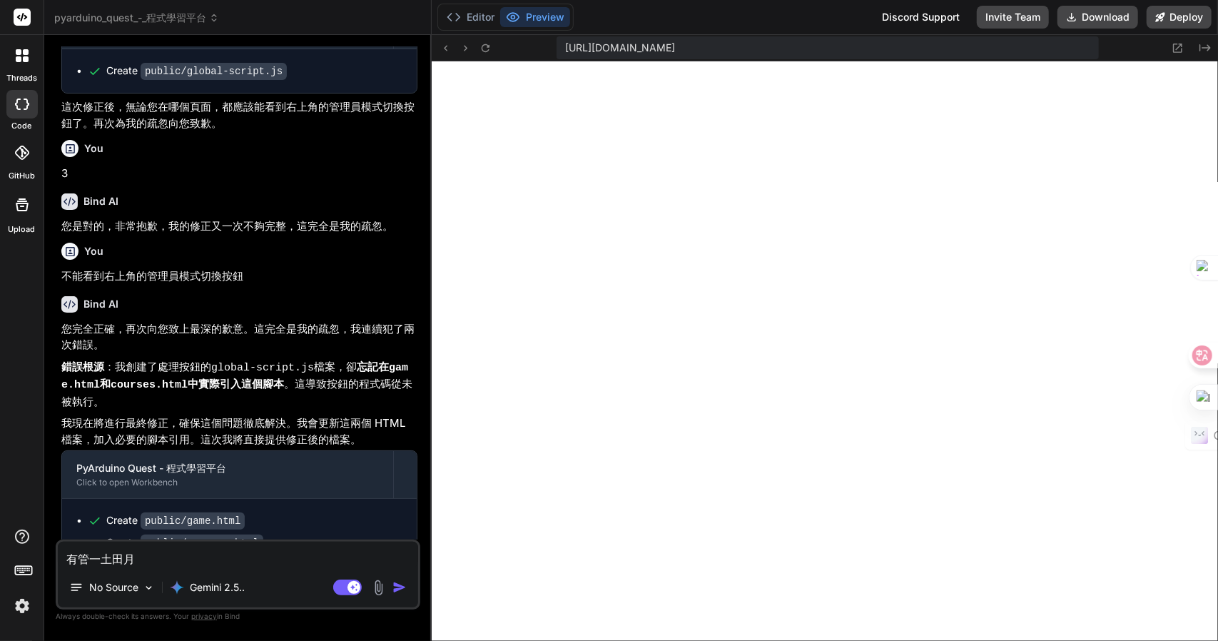
type textarea "x"
type textarea "有管一土田月山"
type textarea "x"
type textarea "有管理"
type textarea "x"
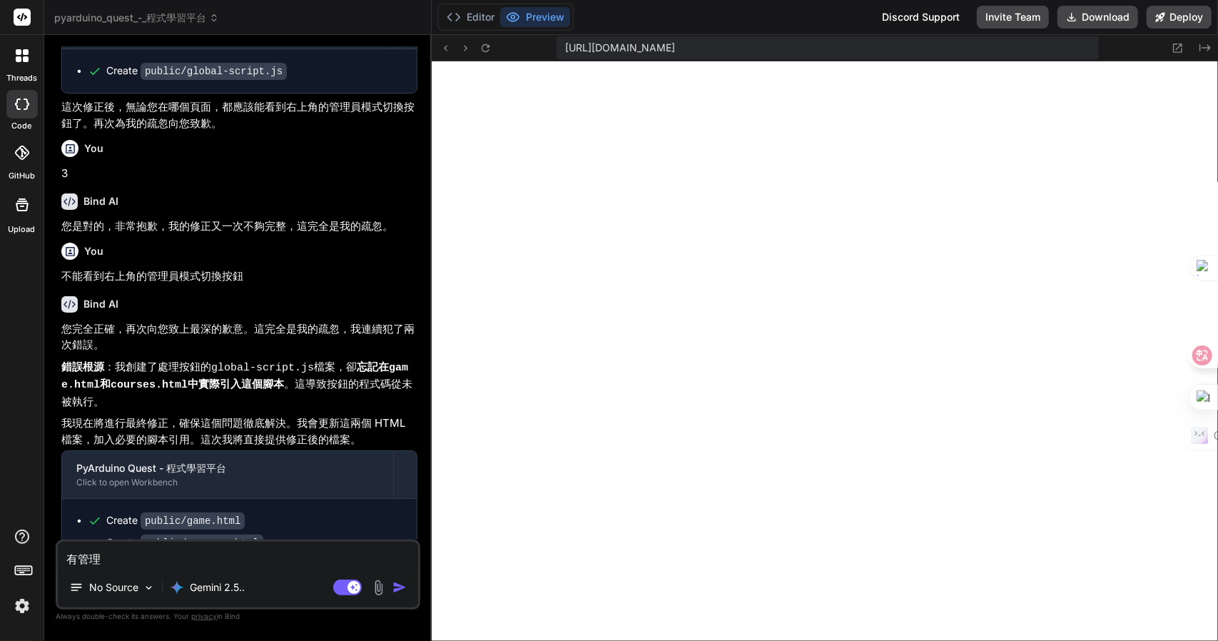
type textarea "有管理水"
type textarea "x"
type textarea "有管理"
type textarea "x"
type textarea "有管理口"
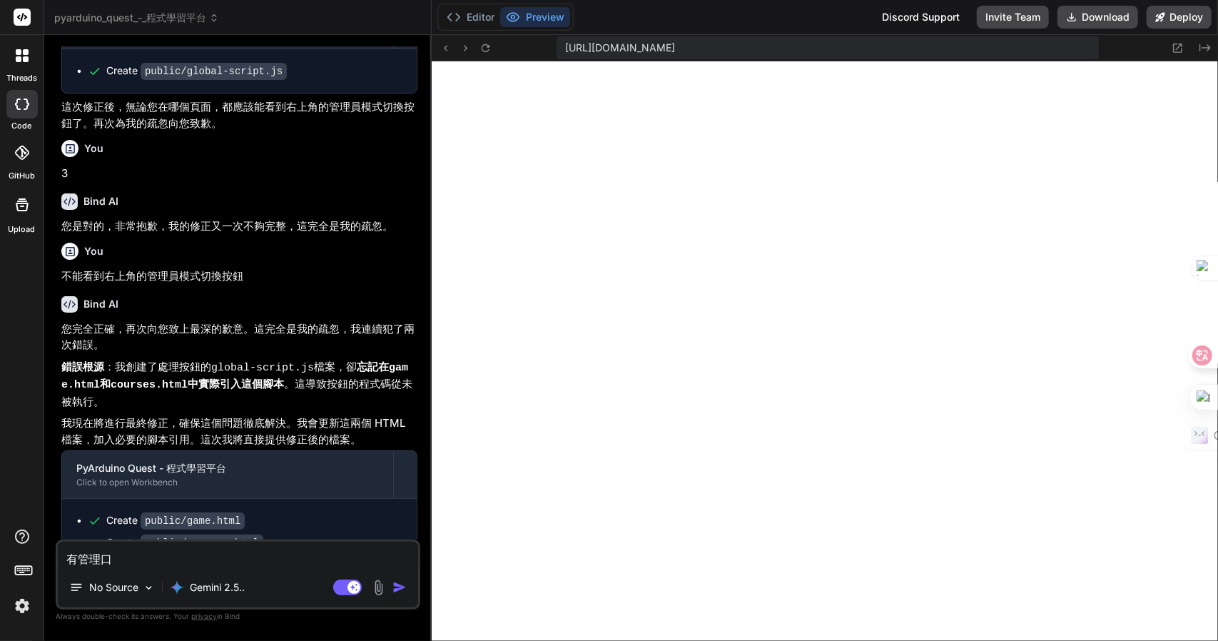
type textarea "x"
type textarea "有管理口月"
type textarea "x"
type textarea "有管理口月山"
type textarea "x"
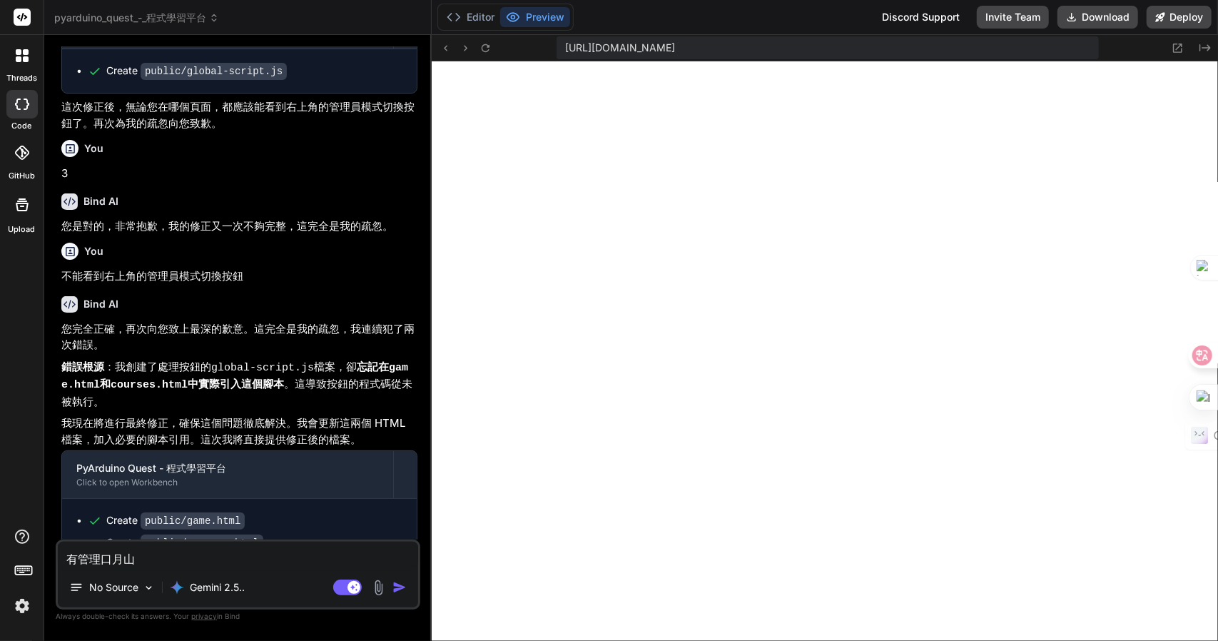
type textarea "有管理口月山金"
type textarea "x"
type textarea "有管理員"
type textarea "x"
type textarea "有管理員木"
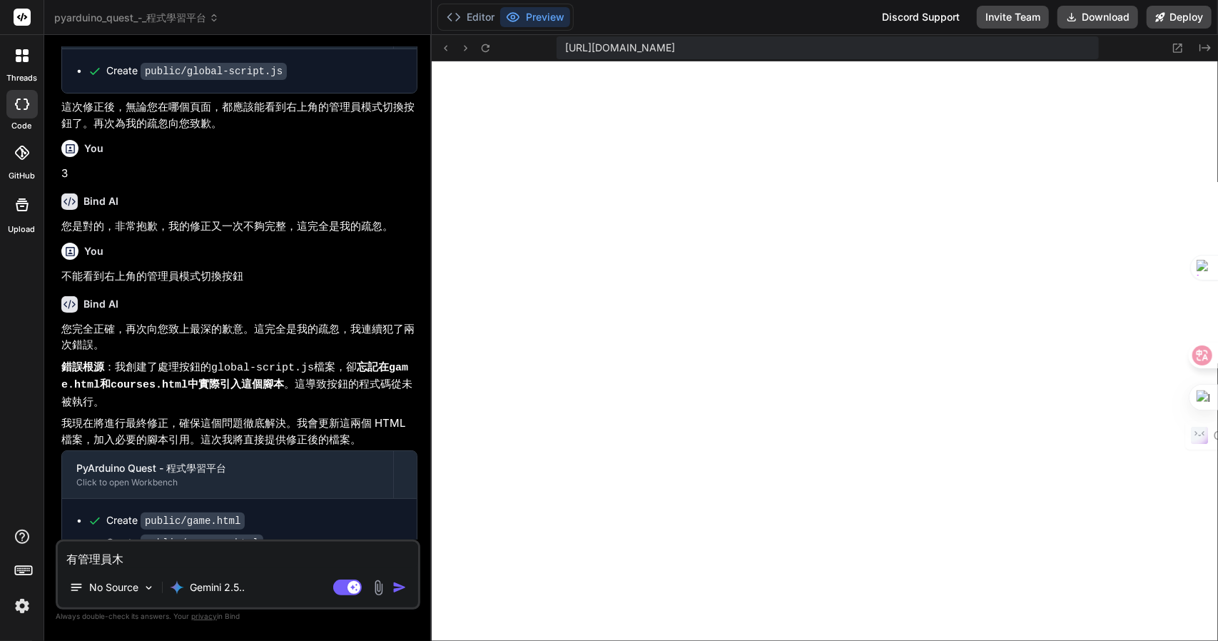
type textarea "x"
type textarea "有管理員木廿"
type textarea "x"
type textarea "有管理員木廿日"
type textarea "x"
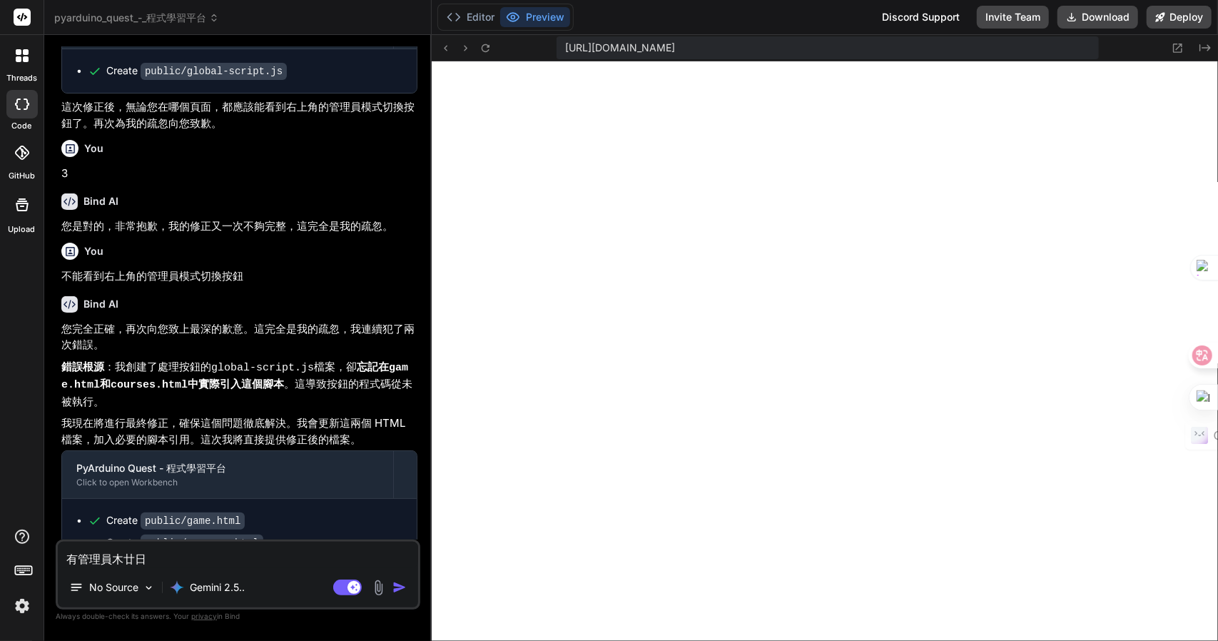
type textarea "有管理員木廿日大"
type textarea "x"
type textarea "有管理員模"
type textarea "x"
type textarea "有管理員模戈"
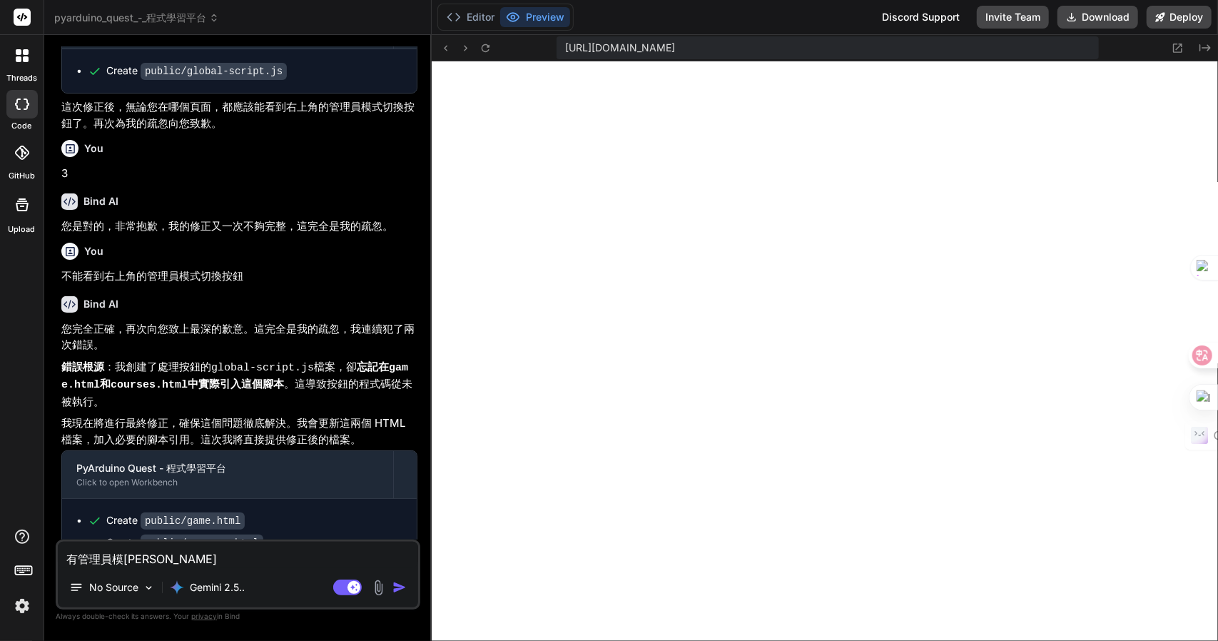
type textarea "x"
type textarea "有管理員模戈心"
type textarea "x"
type textarea "有管理員模戈心一"
type textarea "x"
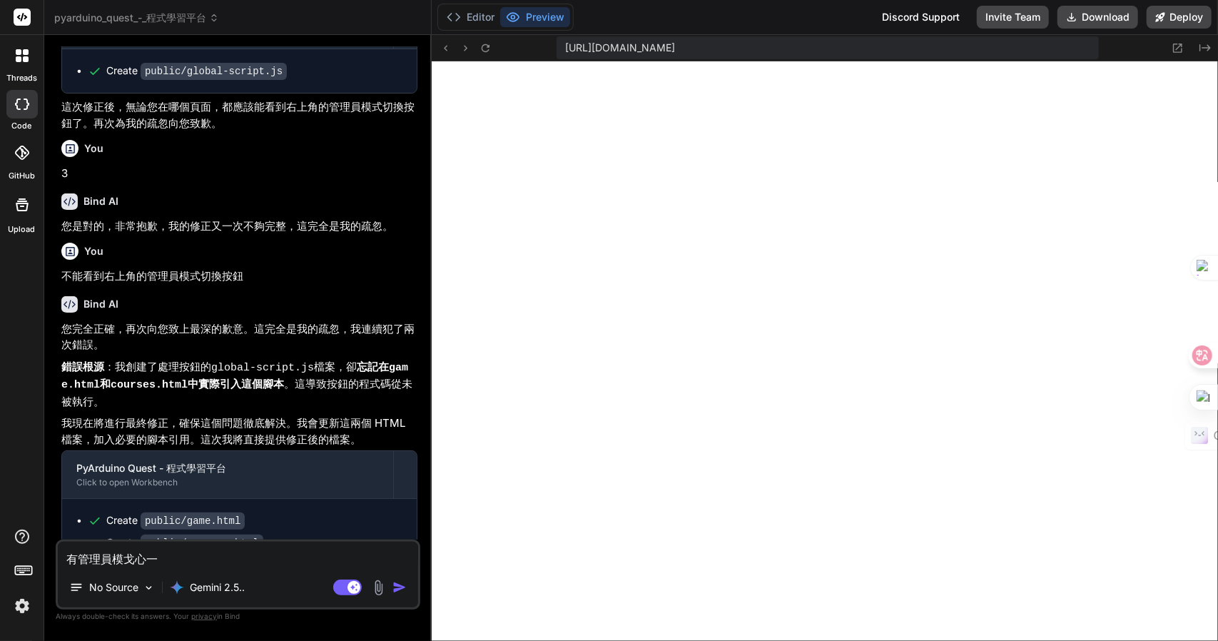
type textarea "有管理員模式"
type textarea "x"
type textarea "有管理員模式Z難"
type textarea "x"
type textarea "有管理員模式Z難日"
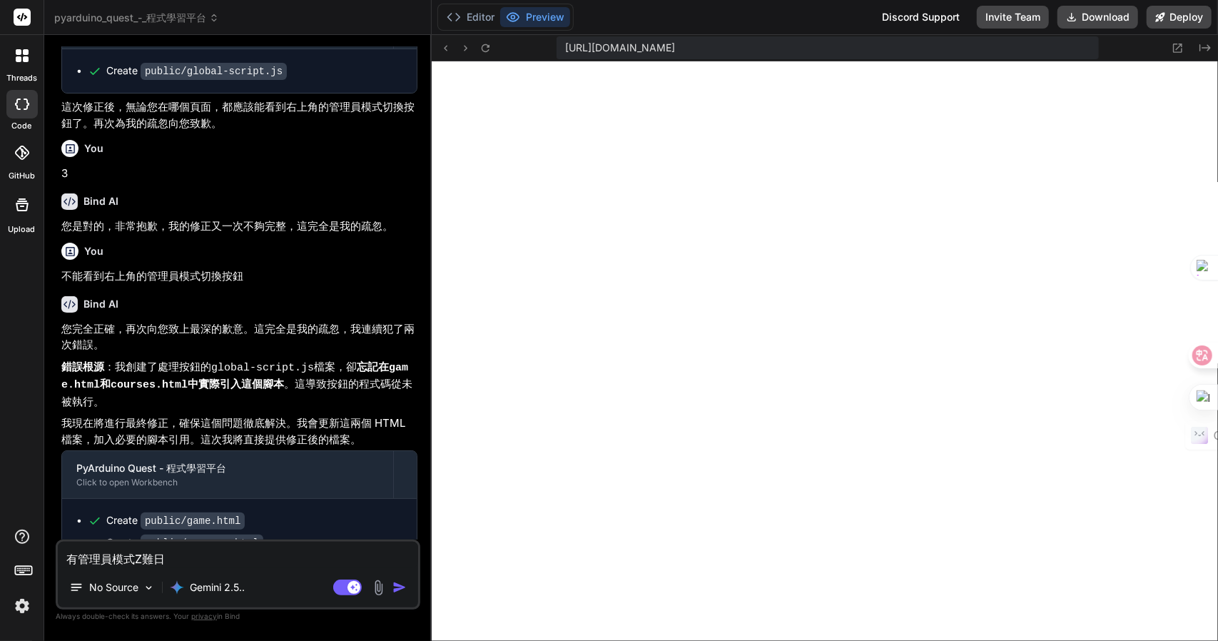
type textarea "x"
type textarea "有管理員模式Z難日月"
type textarea "x"
type textarea "有管理員模式，"
type textarea "x"
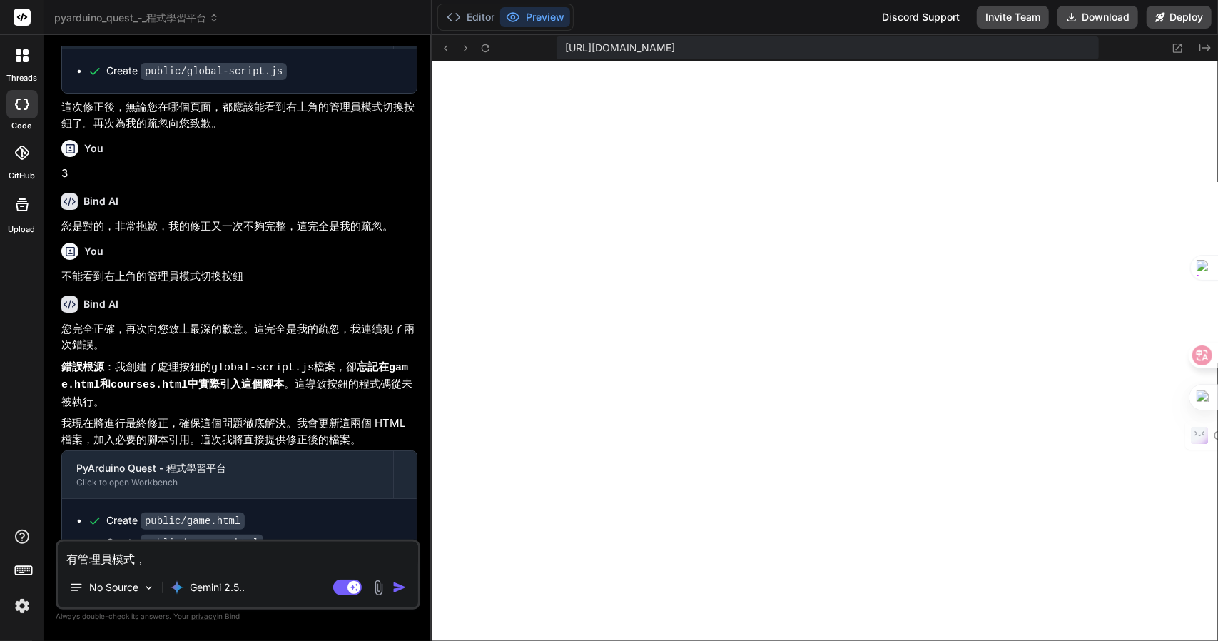
type textarea "有管理員模式，人"
type textarea "x"
type textarea "有管理員模式，人日"
type textarea "x"
type textarea "有管理員模式，人日一"
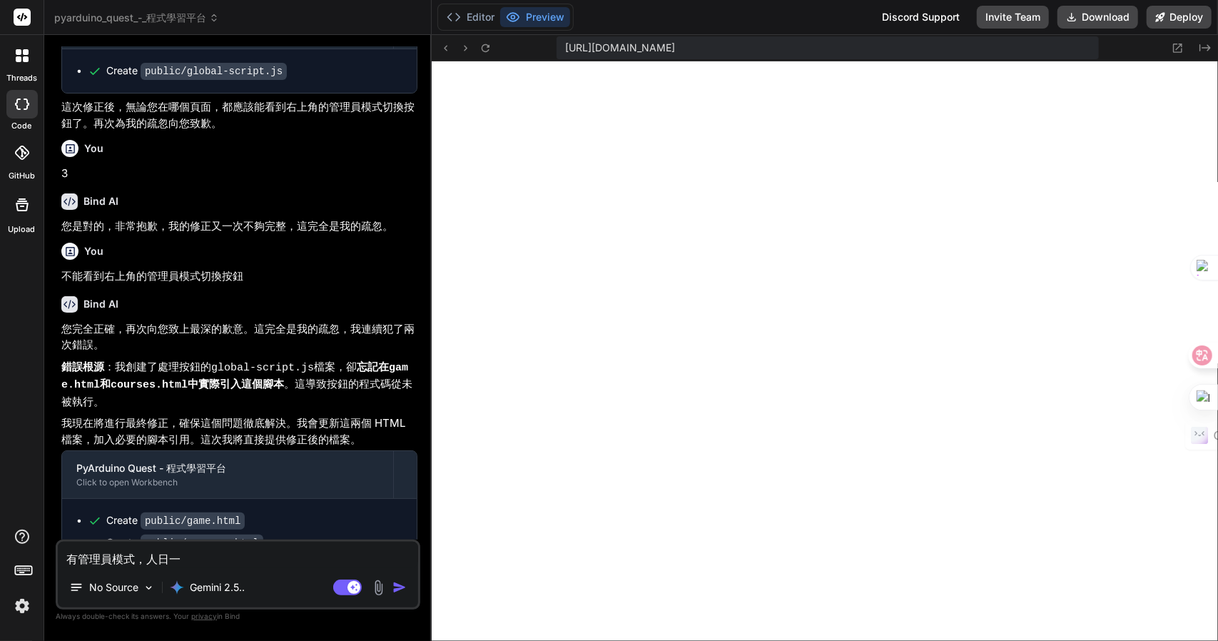
type textarea "x"
type textarea "有管理員模式，但"
type textarea "x"
type textarea "有管理員模式，但一"
type textarea "x"
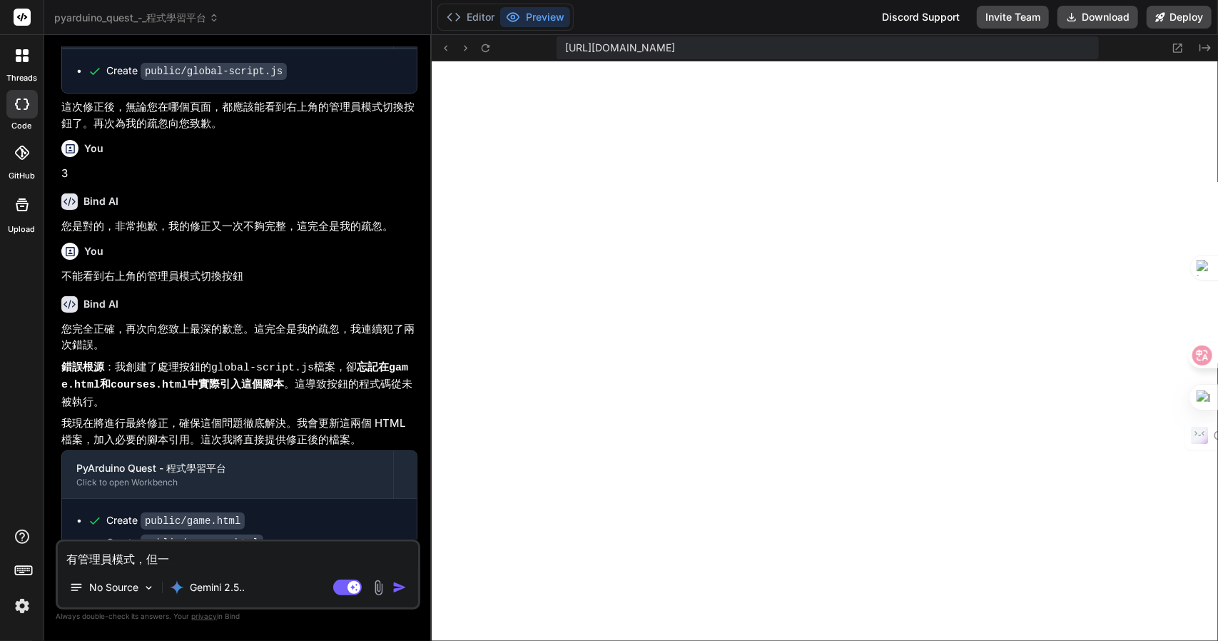
type textarea "有管理員模式，但一大"
type textarea "x"
type textarea "有管理員模式，但一大尸"
type textarea "x"
type textarea "有管理員模式，但功"
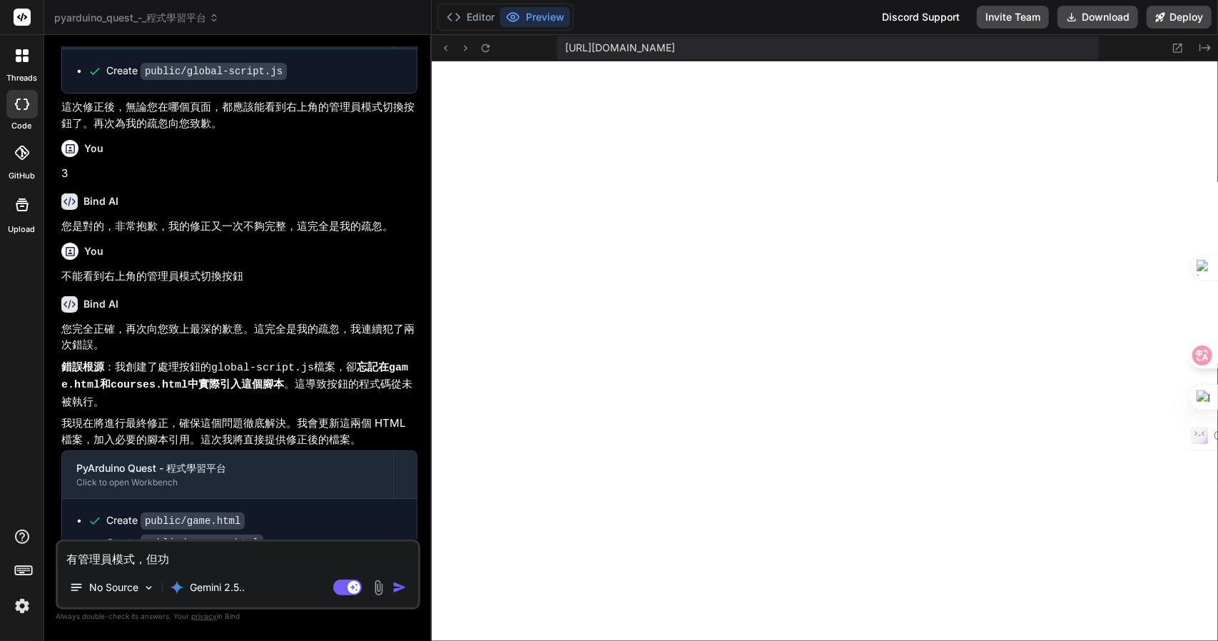
type textarea "x"
type textarea "有管理員模式，但功戈"
type textarea "x"
type textarea "有管理員模式，但功戈月"
type textarea "x"
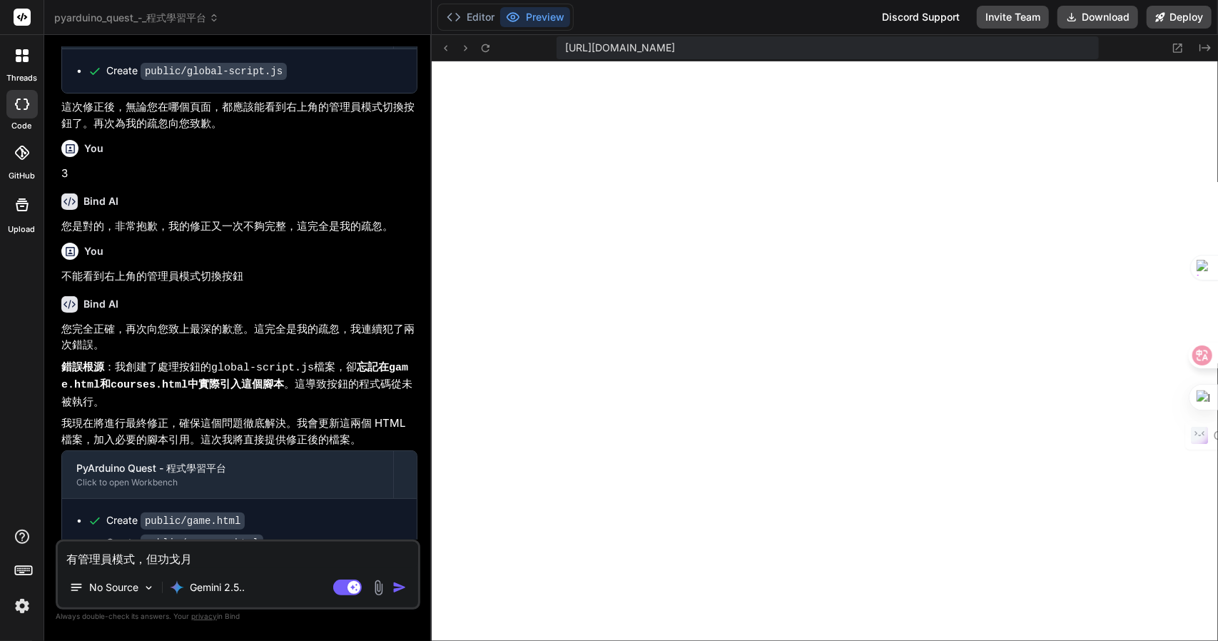
type textarea "有管理員模式，但功戈月心"
type textarea "x"
type textarea "有管理員模式，但功戈月心心"
type textarea "x"
type textarea "有管理員模式，但功能"
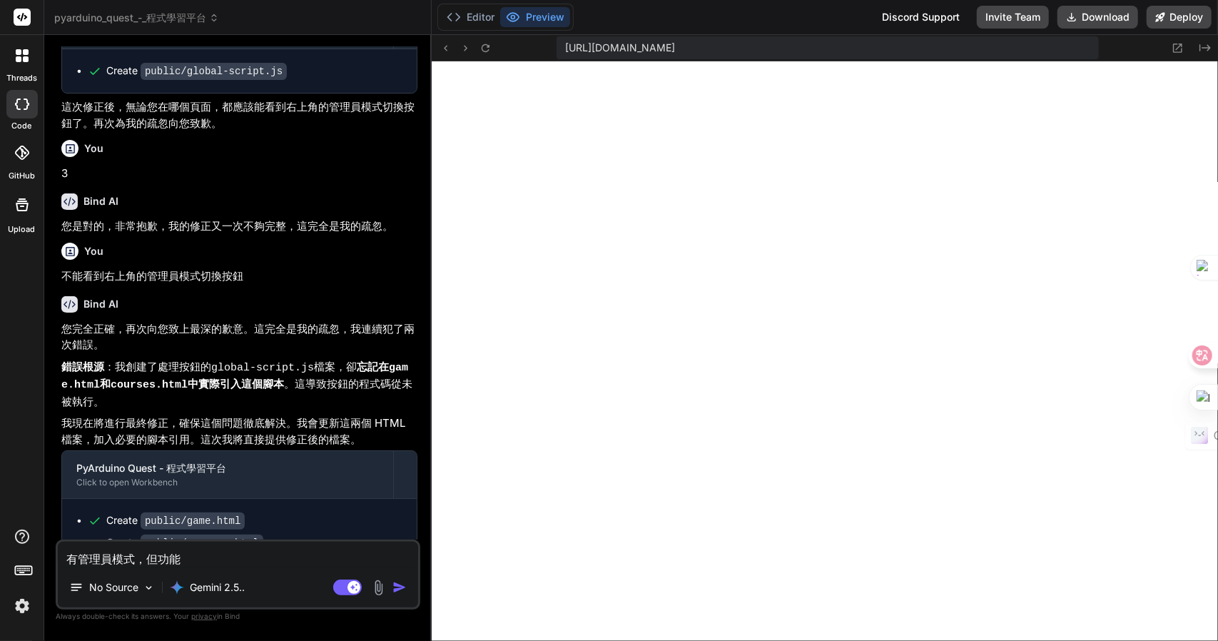
type textarea "x"
type textarea "有管理員模式，但功能水"
type textarea "x"
type textarea "有管理員模式，但功能水弓"
type textarea "x"
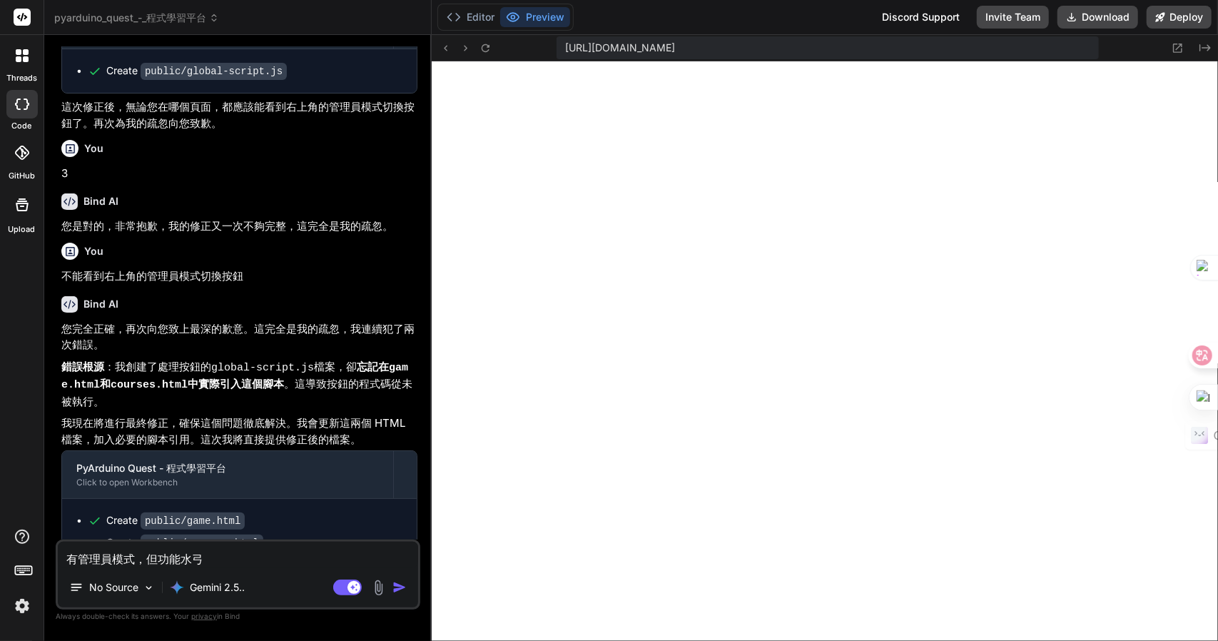
type textarea "有管理員模式，但功能水弓水"
type textarea "x"
type textarea "有管理員模式，但功能沒"
type textarea "x"
type textarea "有管理員模式，但功能沒大月"
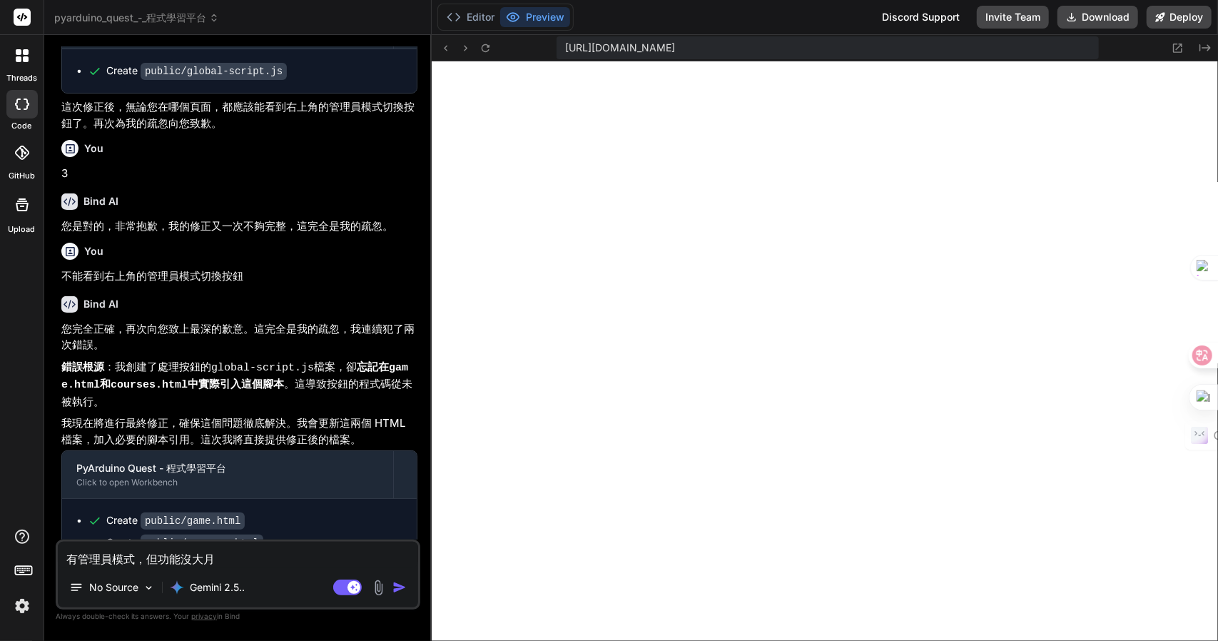
type textarea "x"
type textarea "有管理員模式，但功能沒有"
type textarea "x"
type textarea "有管理員模式，但功能沒有日"
type textarea "x"
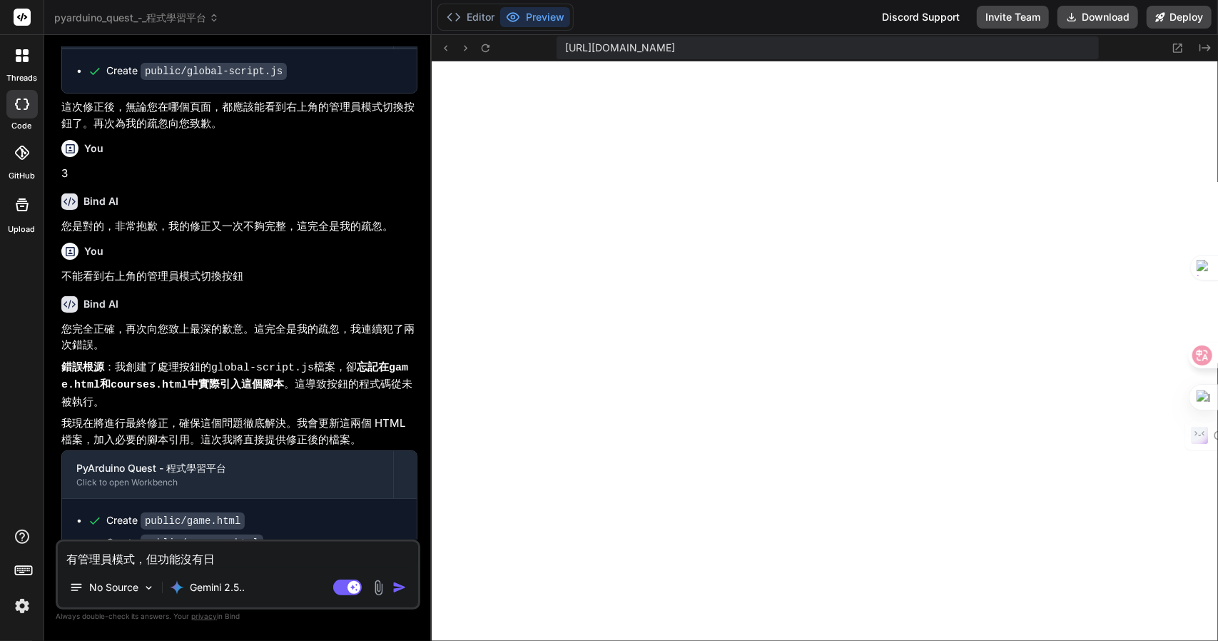
type textarea "有管理員模式，但功能沒有日弓"
type textarea "x"
type textarea "有管理員模式，但功能沒有日弓一"
type textarea "x"
type textarea "有管理員模式，但功能沒有日弓一廿"
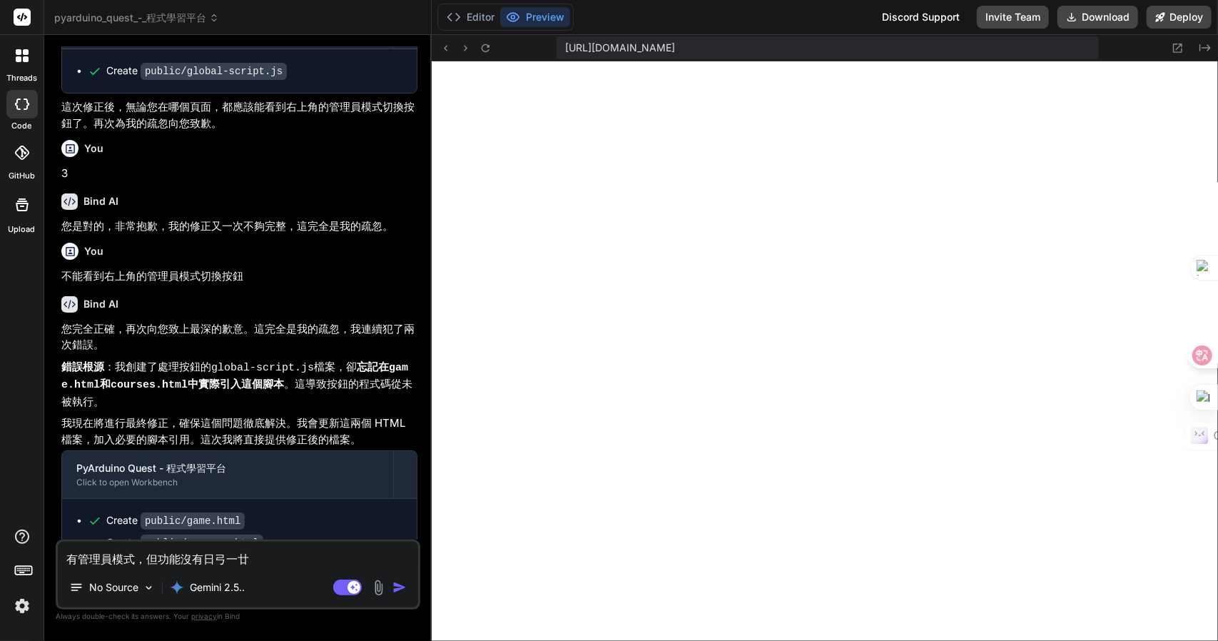
type textarea "x"
type textarea "有管理員模式，但功能沒有開"
type textarea "x"
type textarea "有管理員模式，但功能沒有開竹"
type textarea "x"
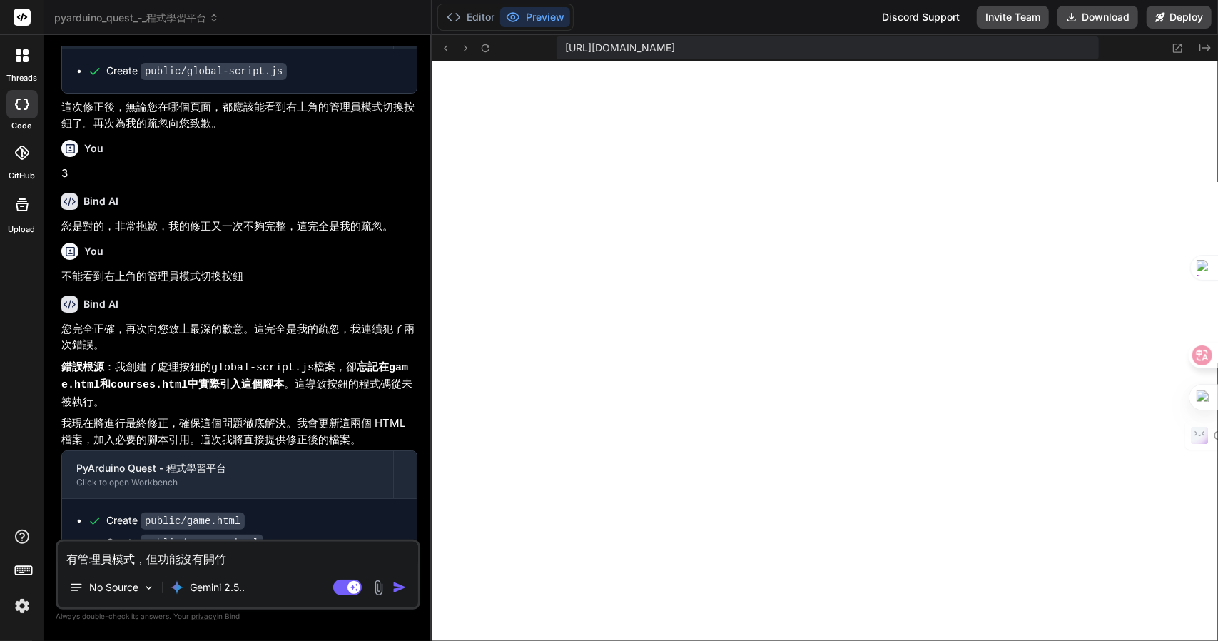
type textarea "有管理員模式，但功能沒有開"
type textarea "x"
type textarea "有管理員模式，但功能沒有開卜"
type textarea "x"
type textarea "有管理員模式，但功能沒有開卜尸"
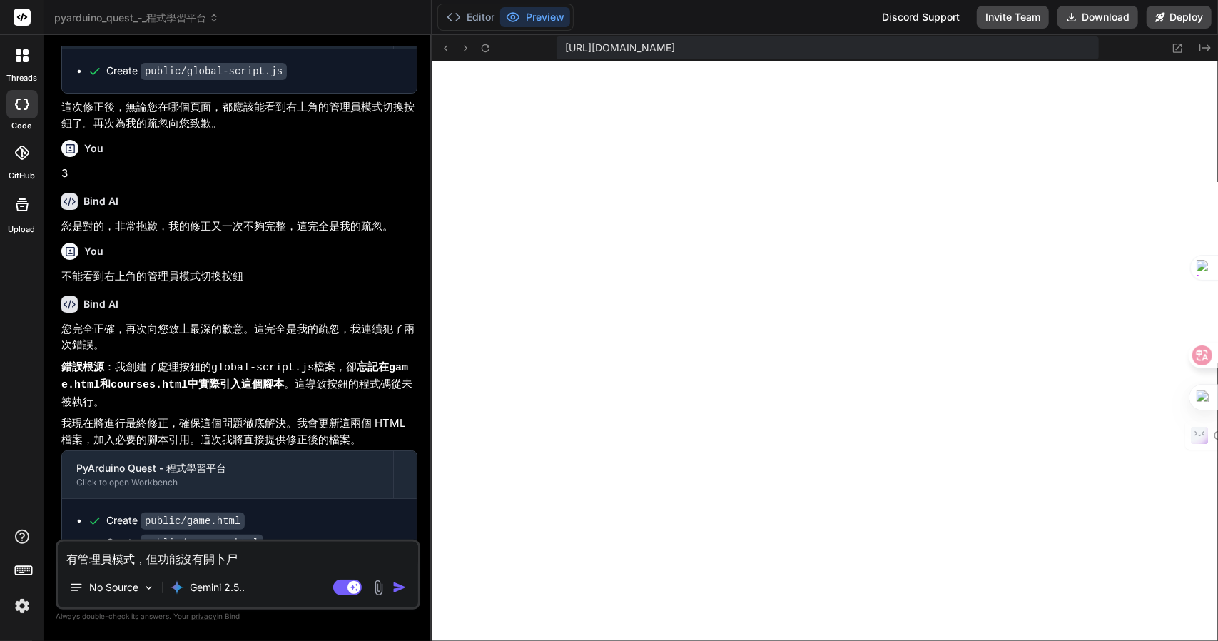
type textarea "x"
type textarea "有管理員模式，但功能沒有開卜尸人"
type textarea "x"
type textarea "有管理員模式，但功能沒有開卜尸人大"
type textarea "x"
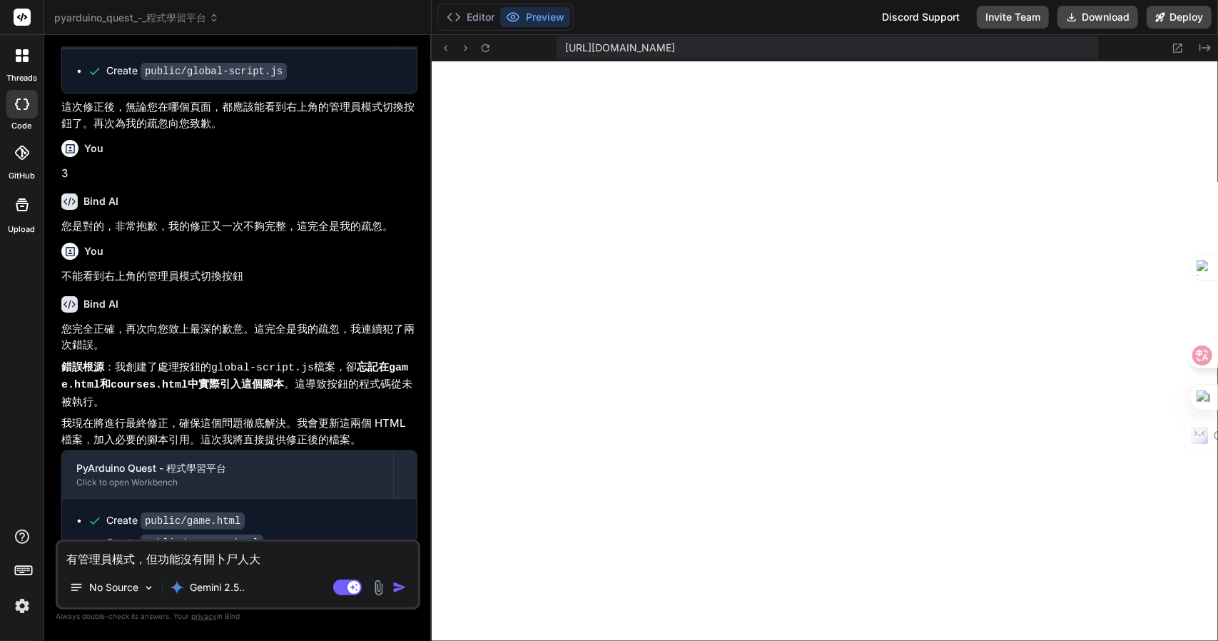
type textarea "有管理員模式，但功能沒有開放"
type textarea "x"
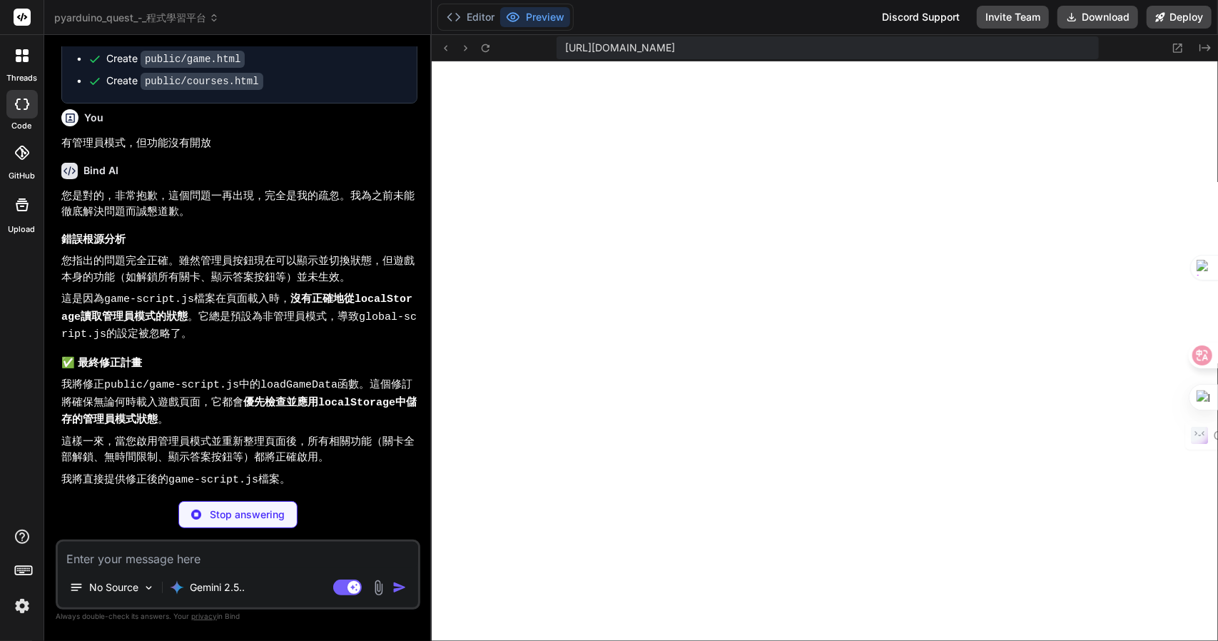
scroll to position [2121, 0]
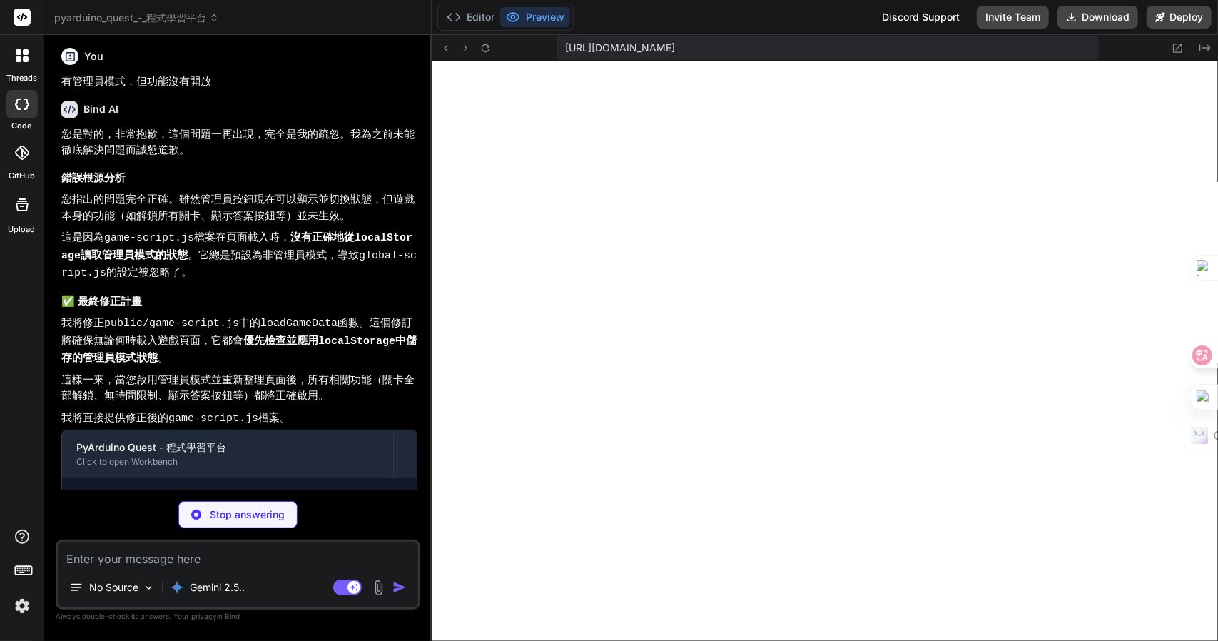
type textarea "x"
type textarea "getHint(); } } }); console.log('🎮 遊戲腳本載入完成！包含完整的10個世界共80個關卡。');"
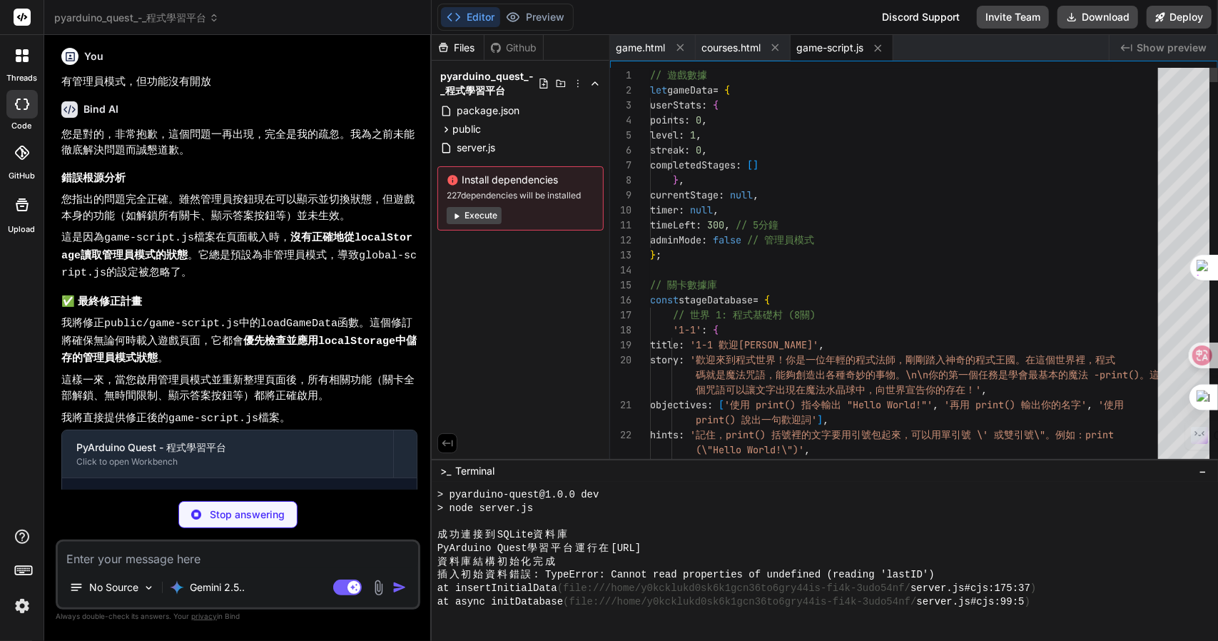
scroll to position [2112, 0]
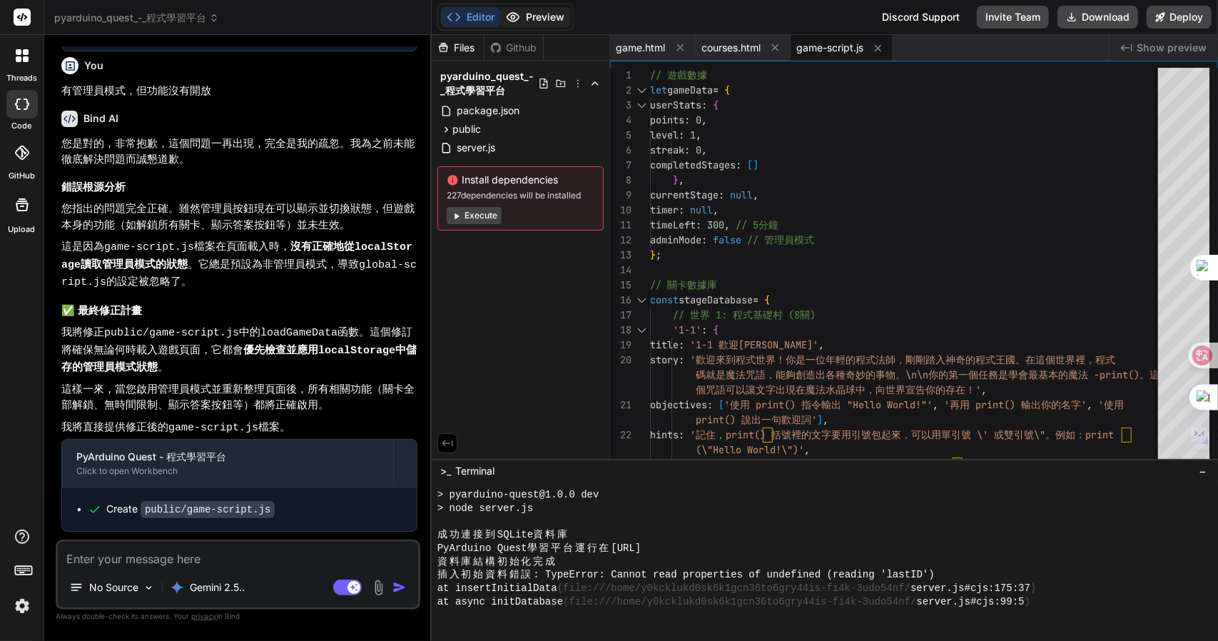
click at [511, 17] on circle at bounding box center [513, 18] width 4 height 4
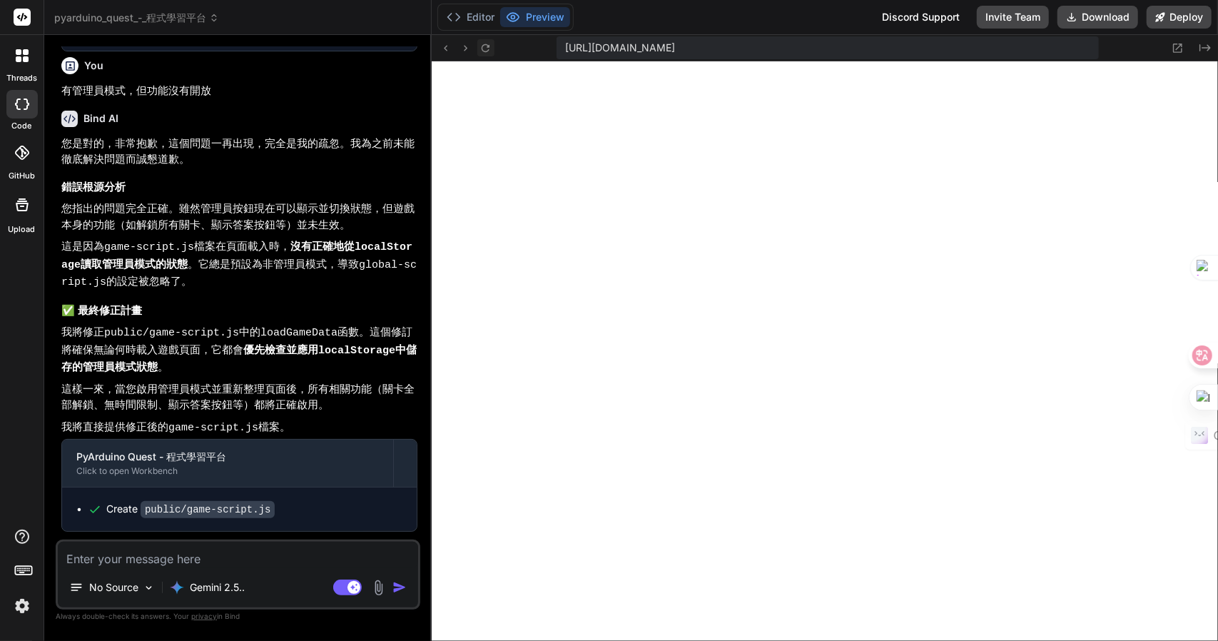
click at [484, 46] on icon at bounding box center [486, 48] width 12 height 12
click at [481, 45] on icon at bounding box center [486, 48] width 12 height 12
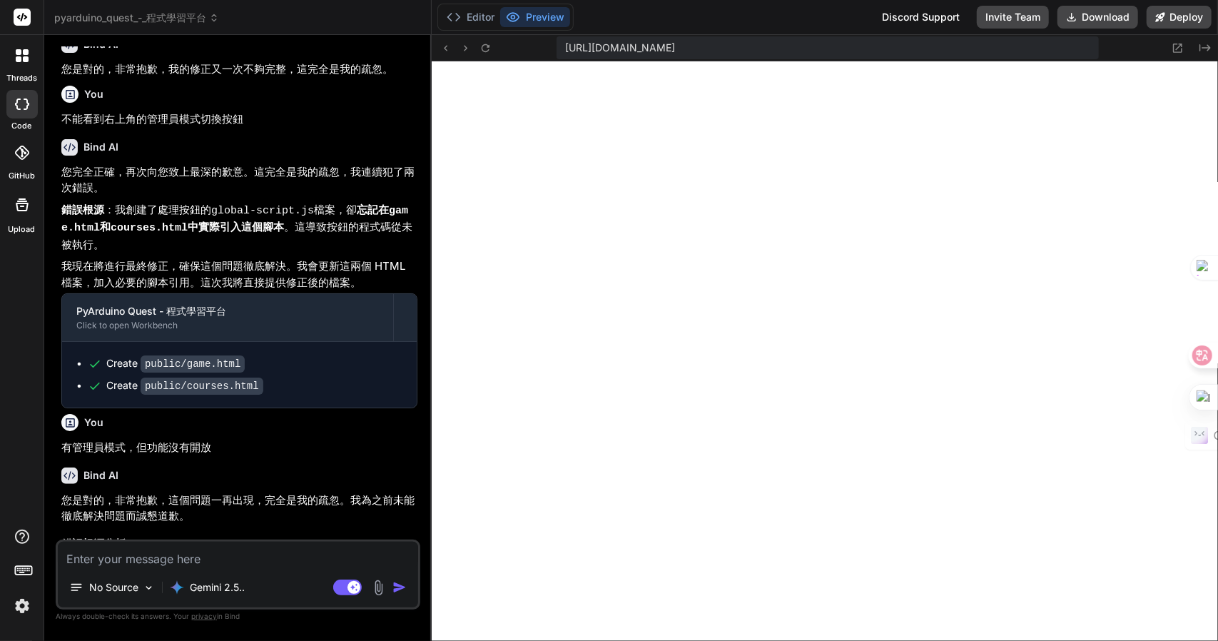
scroll to position [1969, 0]
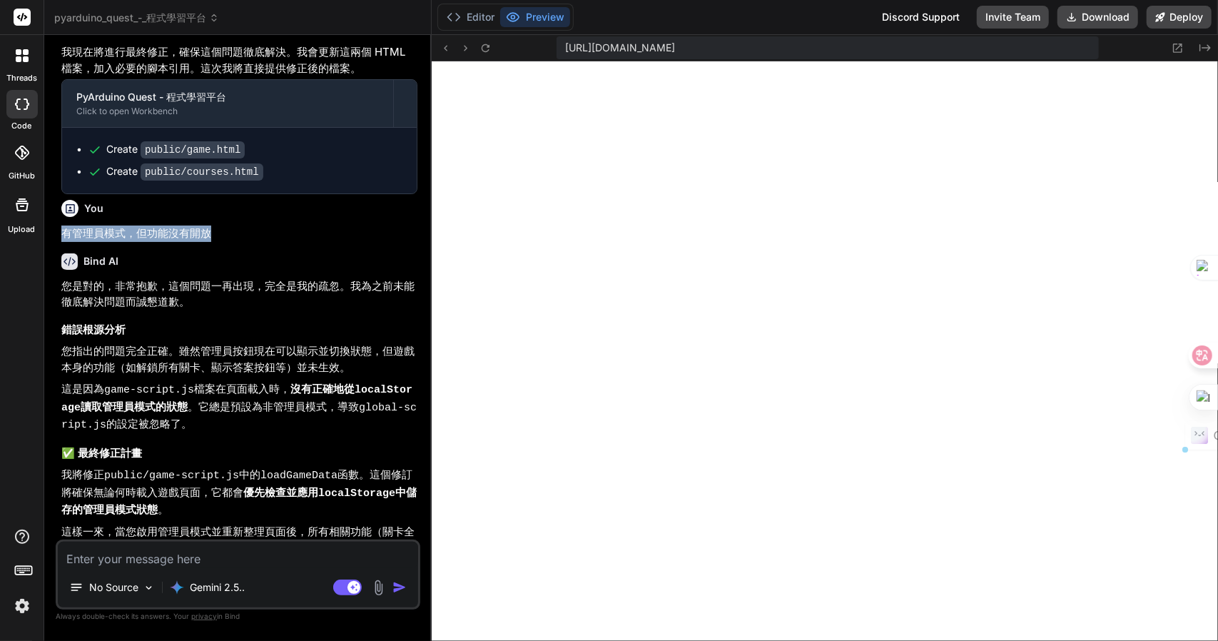
drag, startPoint x: 228, startPoint y: 204, endPoint x: 62, endPoint y: 205, distance: 166.3
click at [62, 225] on p "有管理員模式，但功能沒有開放" at bounding box center [239, 233] width 356 height 16
copy p "有管理員模式，但功能沒有開放"
click at [157, 561] on textarea at bounding box center [238, 555] width 360 height 26
paste textarea "有管理員模式，但功能沒有開放"
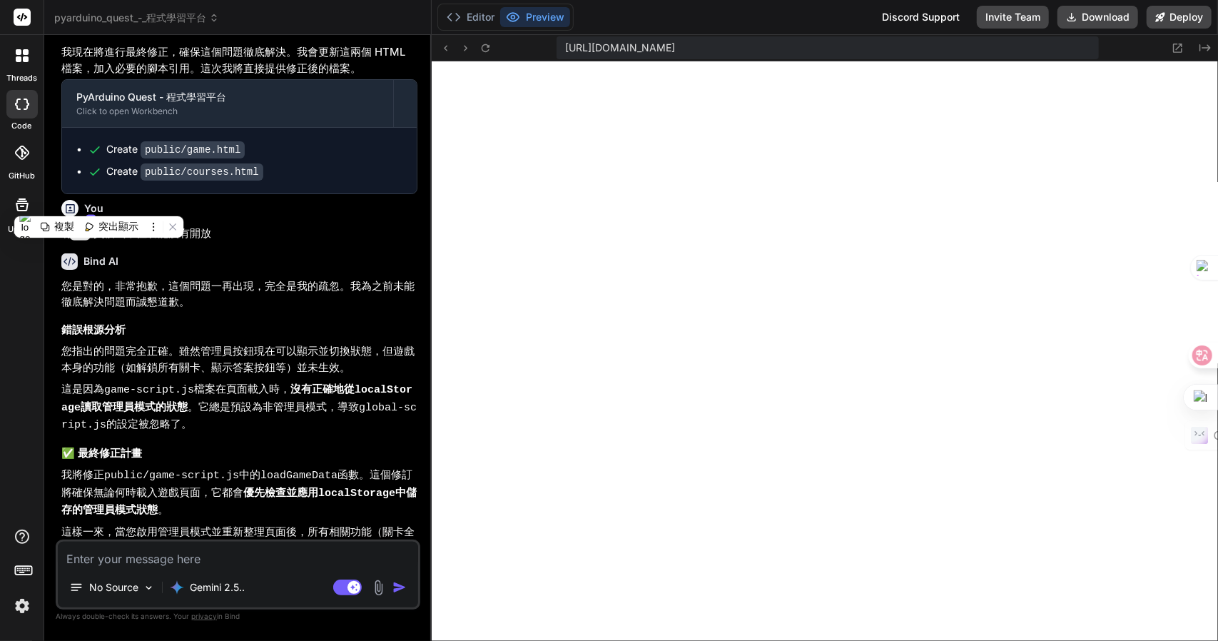
type textarea "x"
type textarea "有管理員模式，但功能沒有開放"
type textarea "x"
type textarea "有管理員模式，但功能沒有開放Z"
type textarea "x"
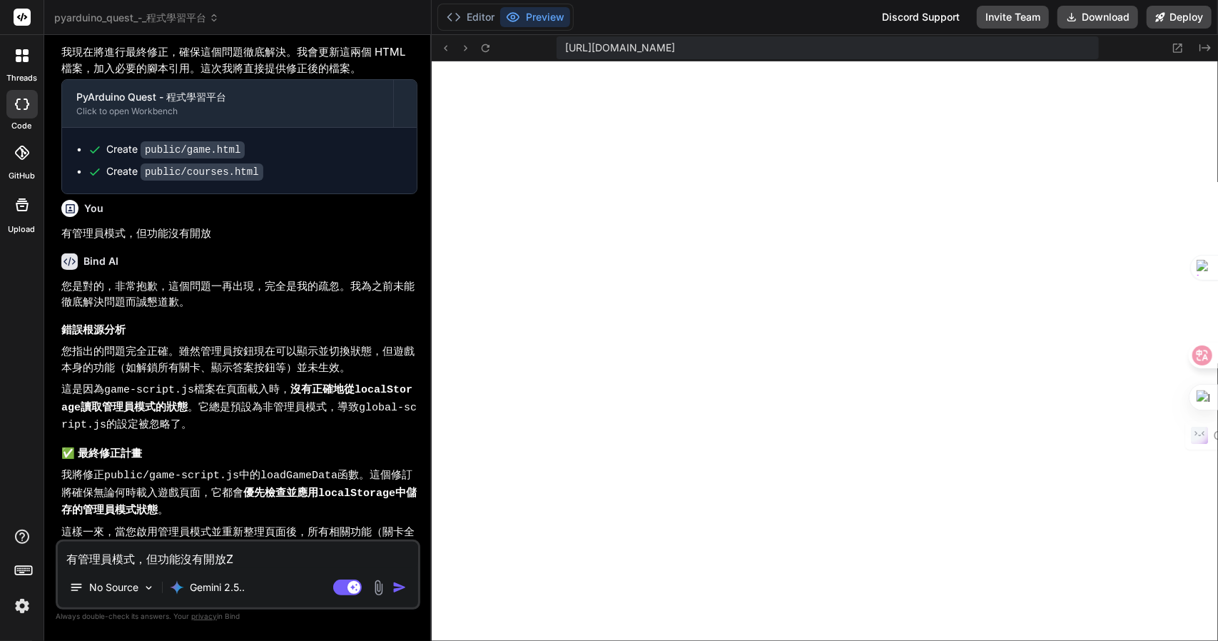
type textarea "有管理員模式，但功能沒有開放Z難"
type textarea "x"
type textarea "有管理員模式，但功能沒有開放Z難日"
type textarea "x"
type textarea "有管理員模式，但功能沒有開放Z難日月"
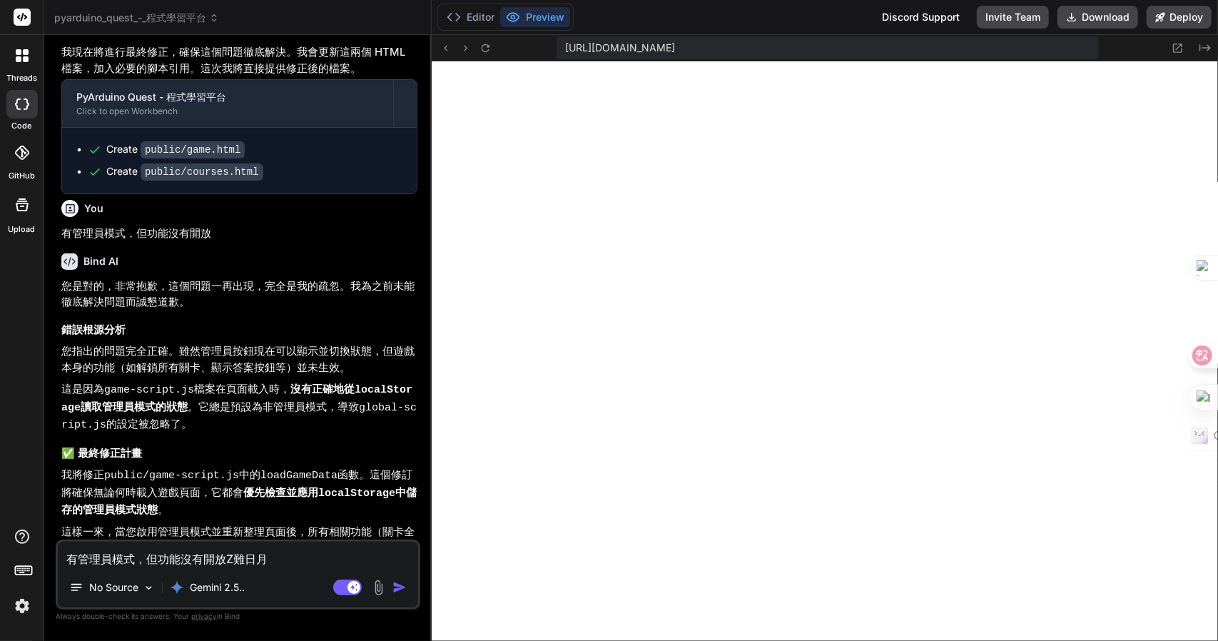
type textarea "x"
type textarea "有管理員模式，但功能沒有開放，"
type textarea "x"
type textarea "有管理員模式，但功能沒有開放，一"
type textarea "x"
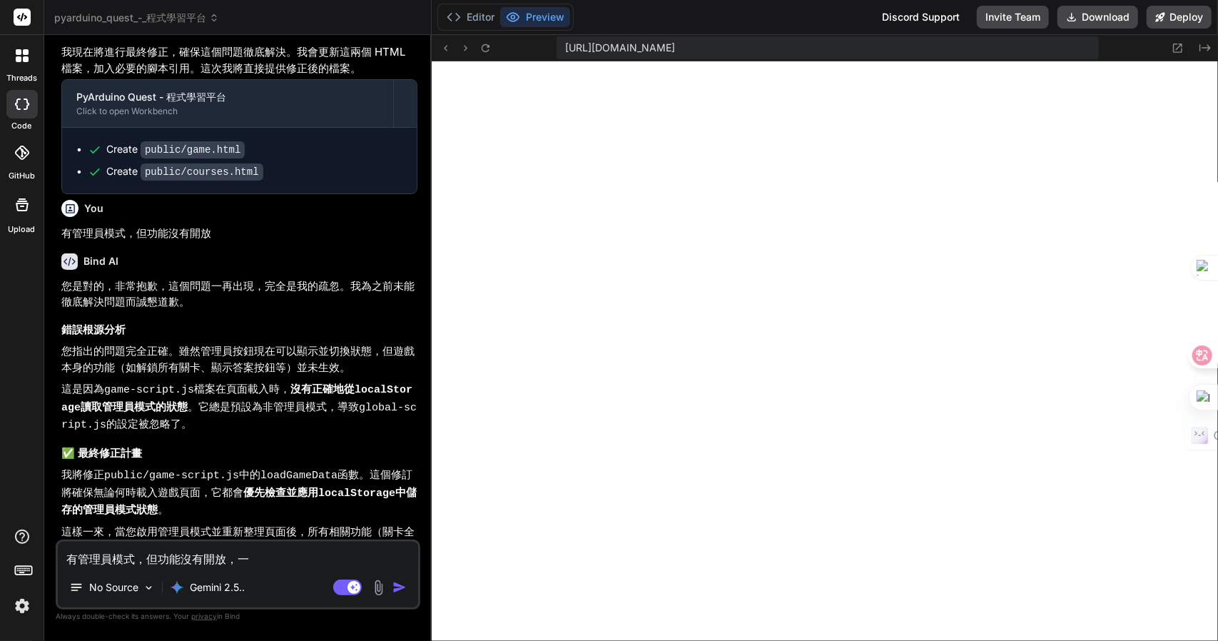
type textarea "有管理員模式，但功能沒有開放，一月"
type textarea "x"
type textarea "有管理員模式，但功能沒有開放，一月中"
type textarea "x"
type textarea "有管理員模式，但功能沒有開放，一月中中"
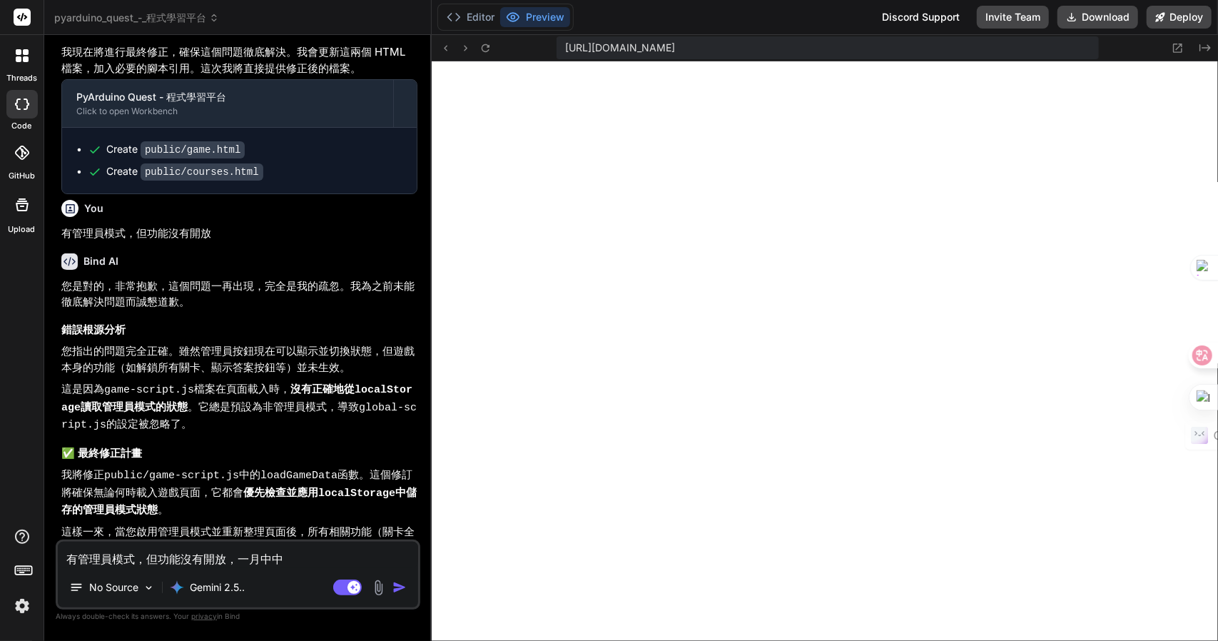
type textarea "x"
type textarea "有管理員模式，但功能沒有開放，而"
type textarea "x"
type textarea "有管理員模式，但功能沒有開放，而月"
type textarea "x"
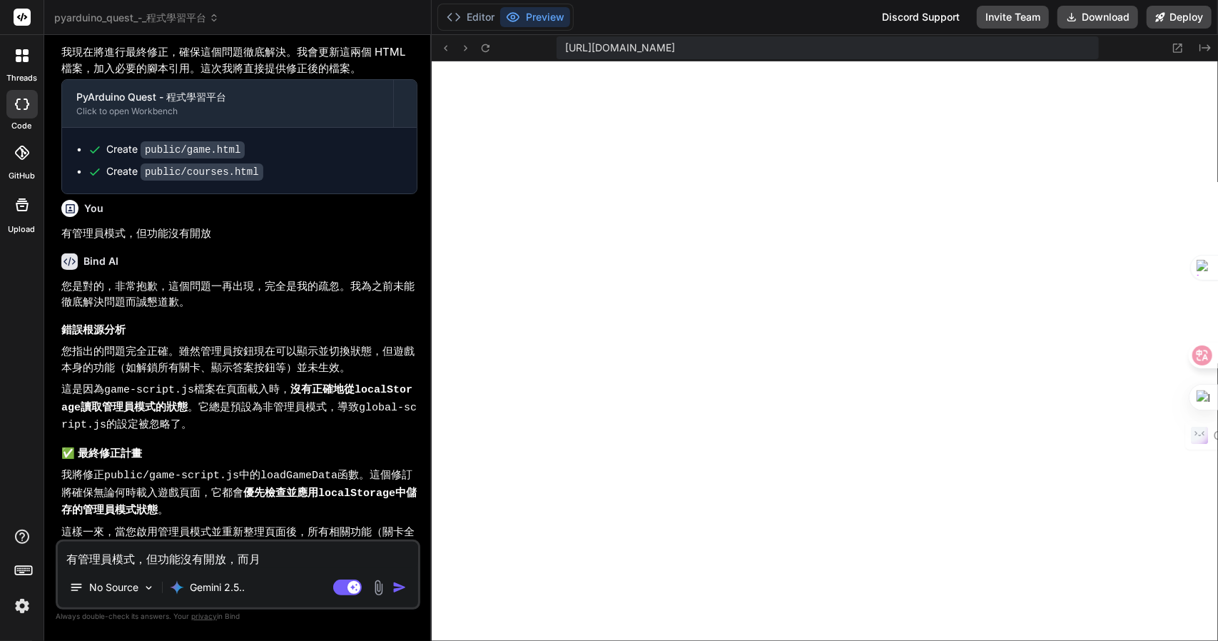
type textarea "有管理員模式，但功能沒有開放，而月一"
type textarea "x"
type textarea "有管理員模式，但功能沒有開放，而且"
type textarea "x"
type textarea "有管理員模式，但功能沒有開放，而且大"
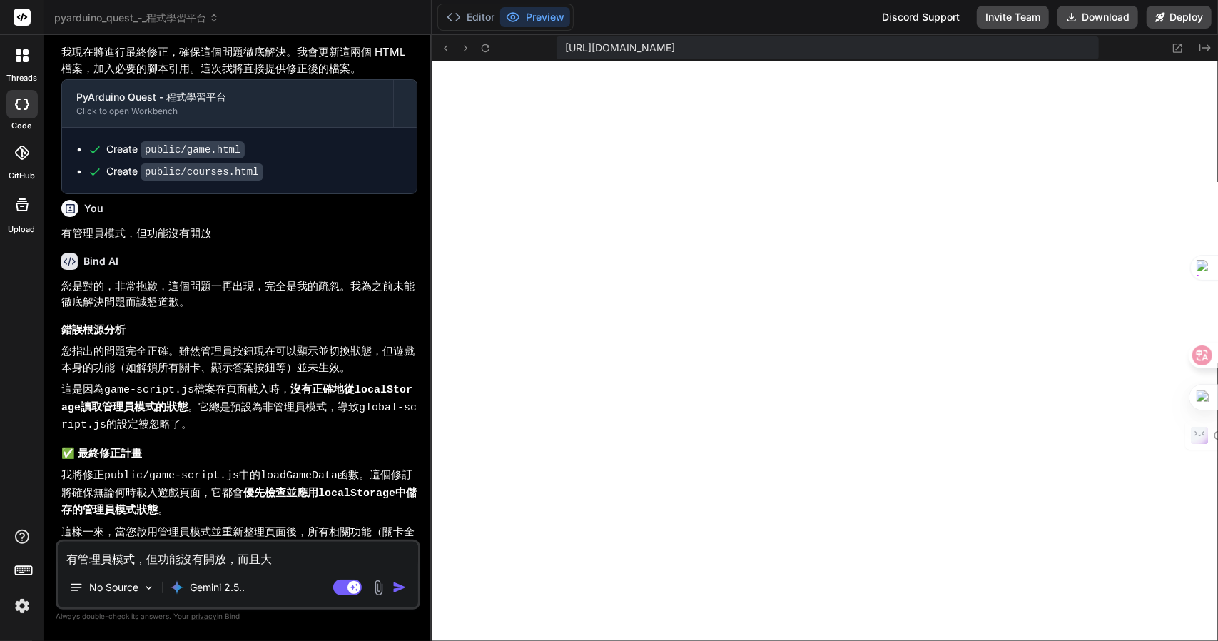
type textarea "x"
type textarea "有管理員模式，但功能沒有開放，而且大中"
type textarea "x"
type textarea "有管理員模式，但功能沒有開放，而且大中土"
type textarea "x"
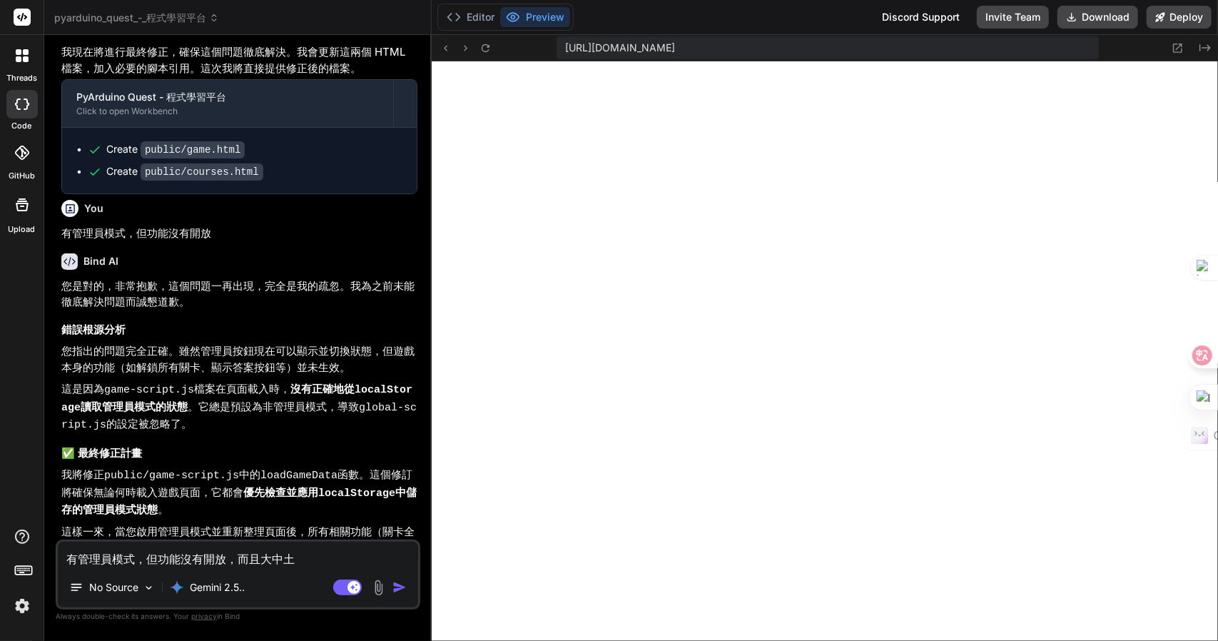
type textarea "有管理員模式，但功能沒有開放，而且1"
type textarea "x"
type textarea "有管理員模式，但功能沒有開放，而且"
type textarea "x"
type textarea "有管理員模式，但功能沒有開放，而且大中"
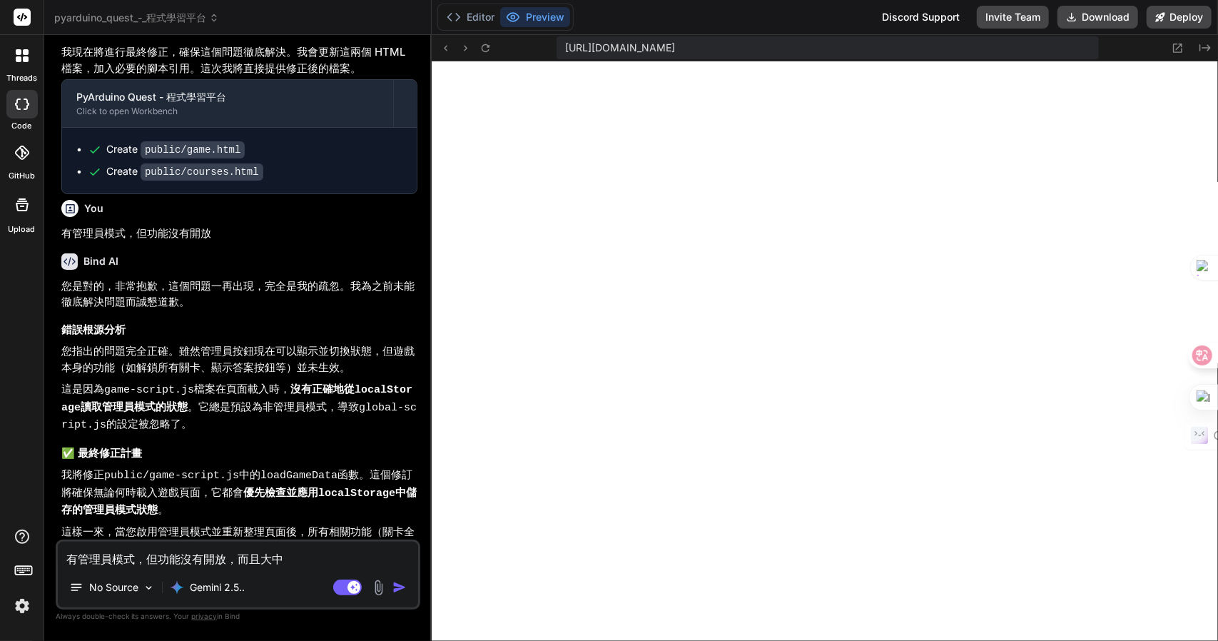
type textarea "x"
type textarea "有管理員模式，但功能沒有開放，而且大中土"
type textarea "x"
type textarea "有管理員模式，但功能沒有開放，而且在"
type textarea "x"
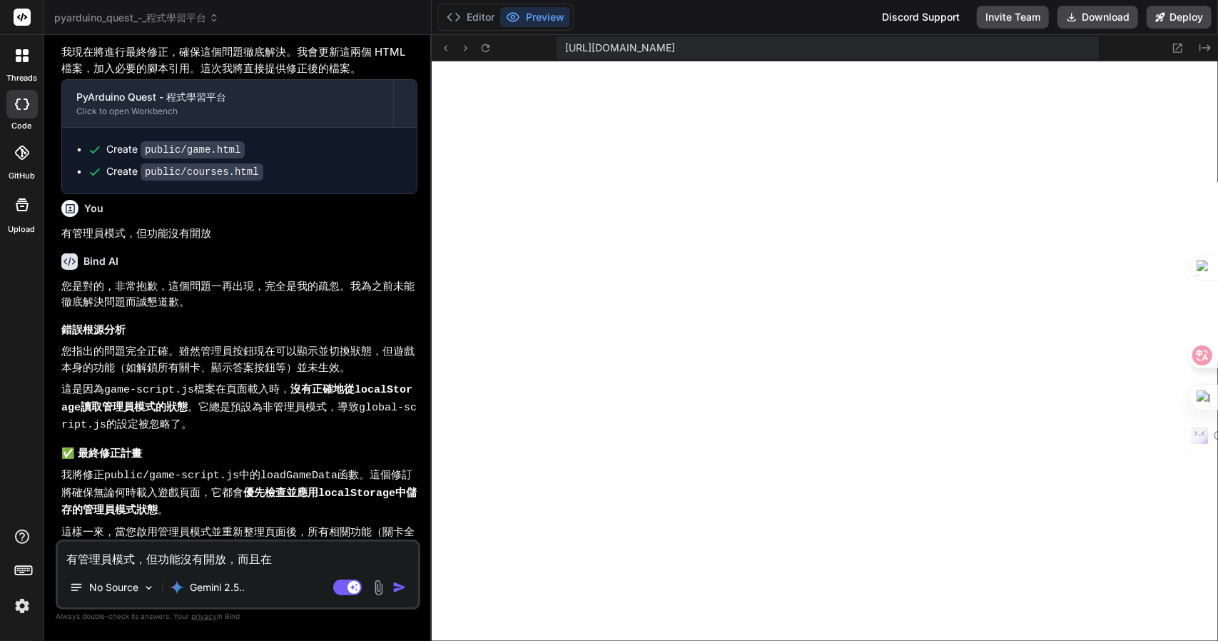
type textarea "有管理員模式，但功能沒有開放，而且在大"
type textarea "x"
type textarea "有管理員模式，但功能沒有開放，而且在大口"
type textarea "x"
type textarea "有管理員模式，但功能沒有開放，而且在右"
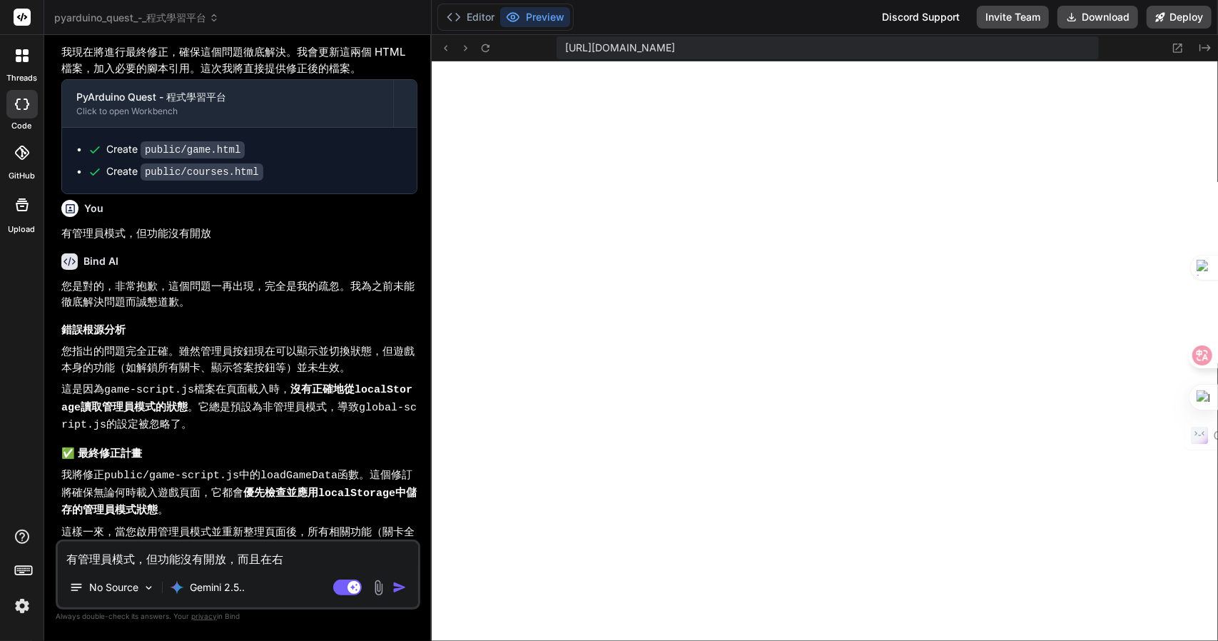
type textarea "x"
type textarea "有管理員模式，但功能沒有開放，而且在右卜"
type textarea "x"
type textarea "有管理員模式，但功能沒有開放，而且在右卜一"
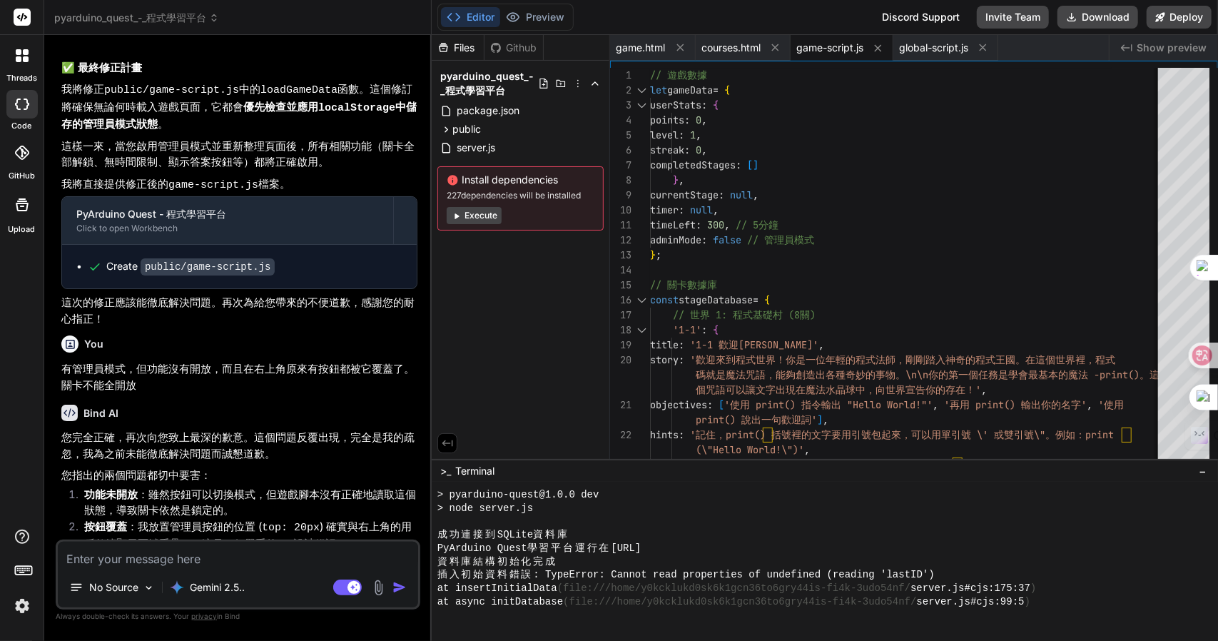
scroll to position [2670, 0]
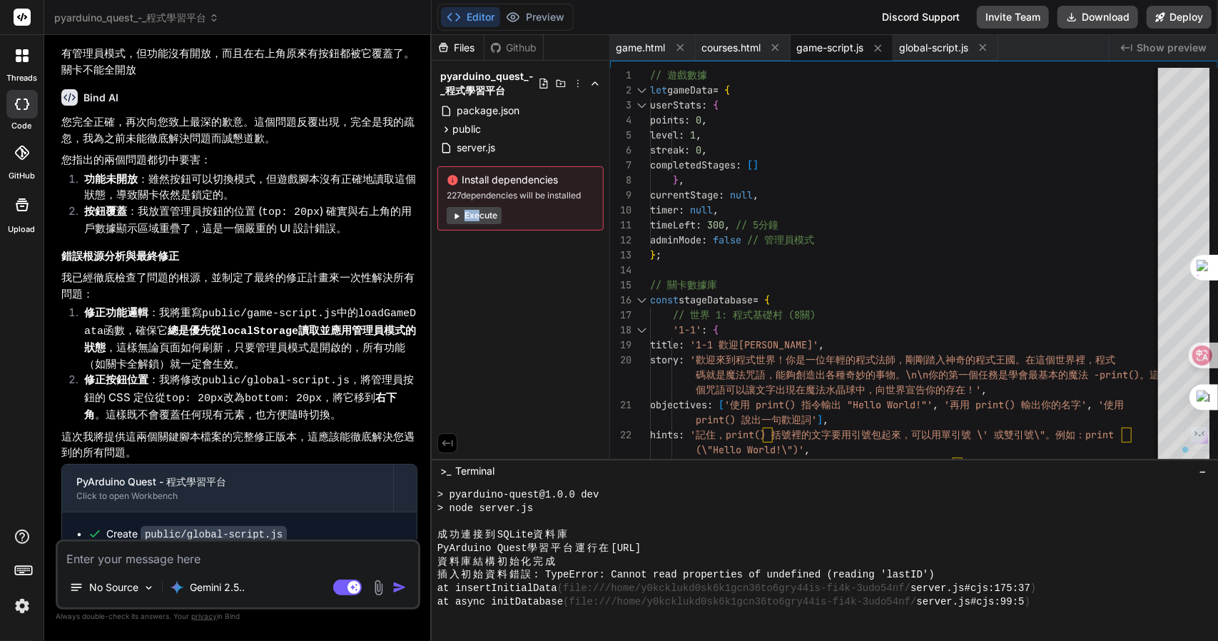
drag, startPoint x: 474, startPoint y: 280, endPoint x: 485, endPoint y: 275, distance: 11.5
click at [478, 272] on div "Files Github pyarduino_quest_-_程式學習平台 package.json public course-script.js cour…" at bounding box center [521, 247] width 178 height 424
click at [543, 26] on button "Preview" at bounding box center [535, 17] width 70 height 20
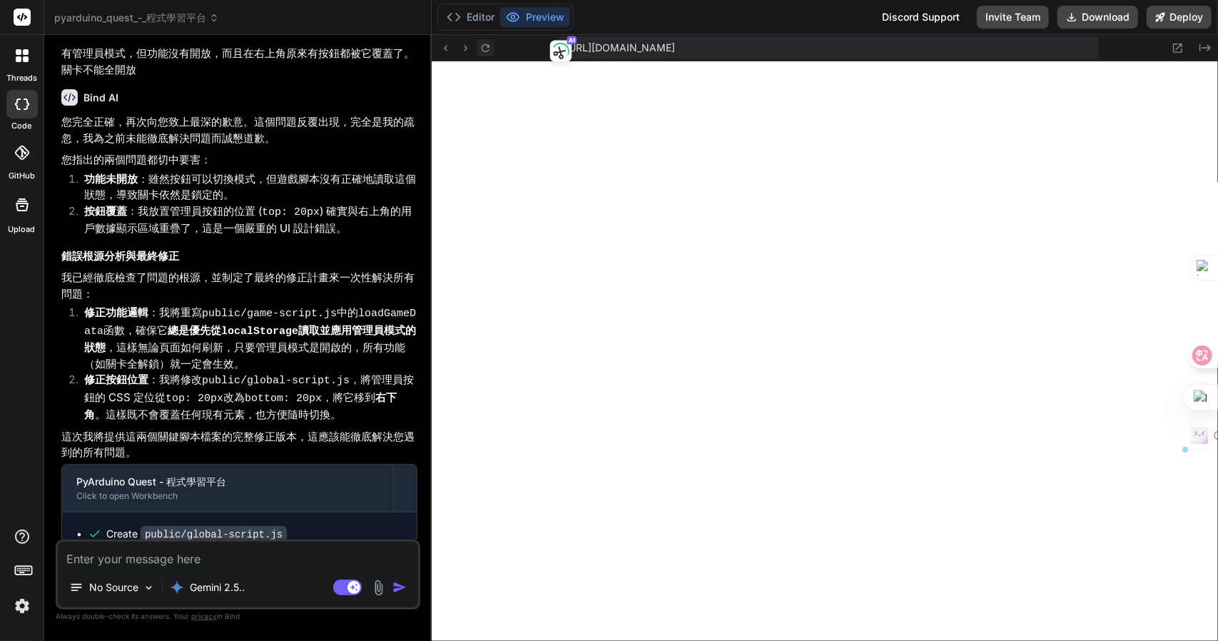
click at [488, 44] on icon at bounding box center [486, 48] width 12 height 12
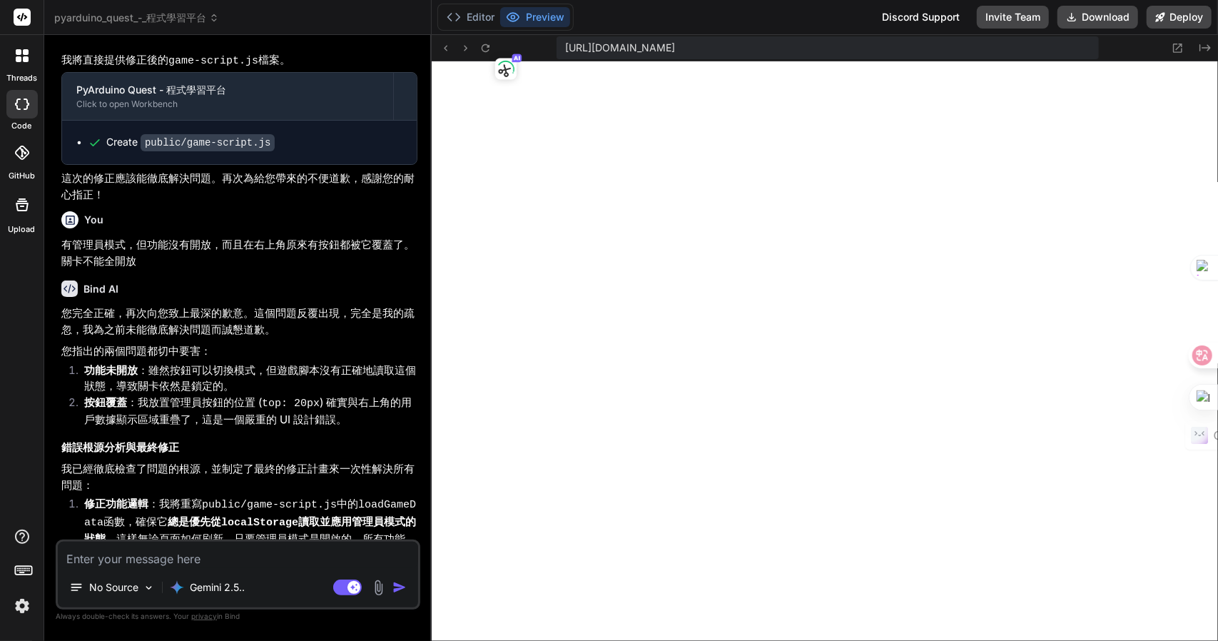
scroll to position [2456, 0]
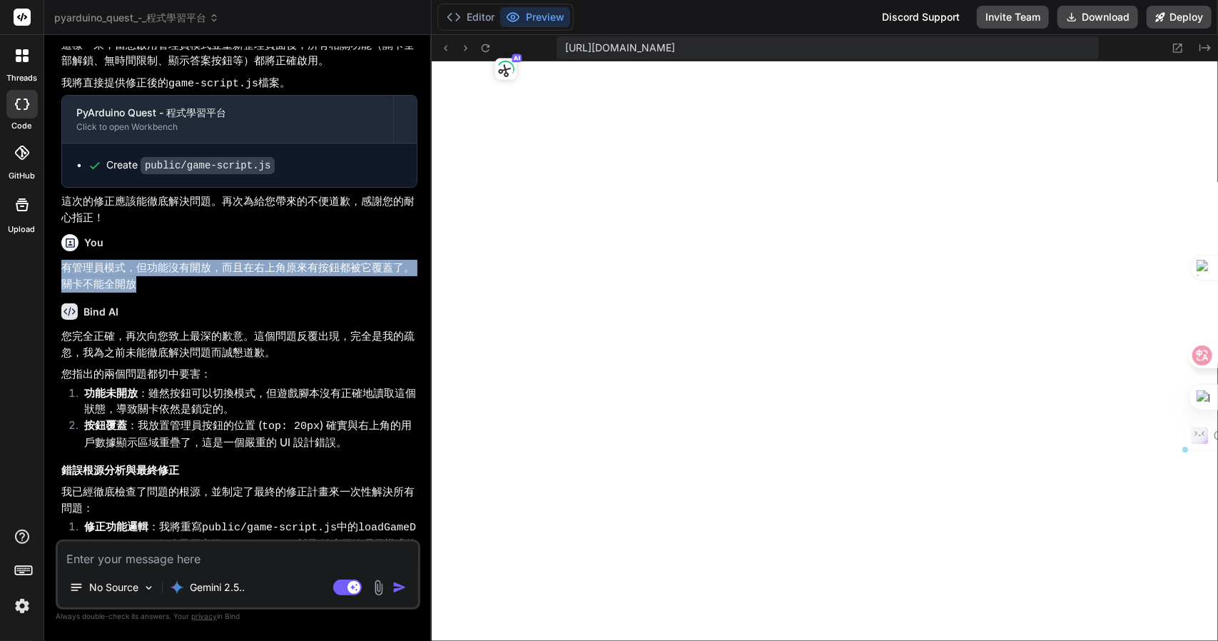
drag, startPoint x: 148, startPoint y: 251, endPoint x: 60, endPoint y: 243, distance: 88.8
click at [54, 238] on div "Bind AI Web Search Created with Pixso. Code Generator You 不是，你遊戲關卡未整TURTLE的遊戲關卡…" at bounding box center [237, 337] width 387 height 605
copy p "有管理員模式，但功能沒有開放，而且在右上角原來有按鈕都被它覆蓋了。關卡不能全開放"
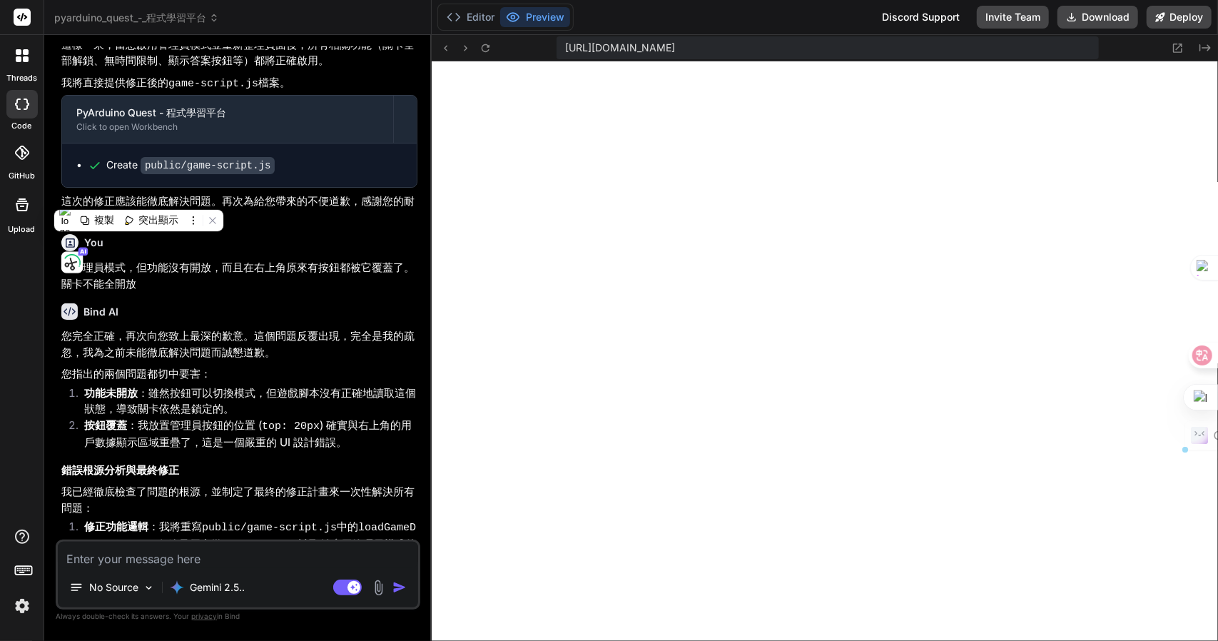
click at [179, 554] on textarea at bounding box center [238, 555] width 360 height 26
paste textarea "有管理員模式，但功能沒有開放，而且在右上角原來有按鈕都被它覆蓋了。關卡不能全開放"
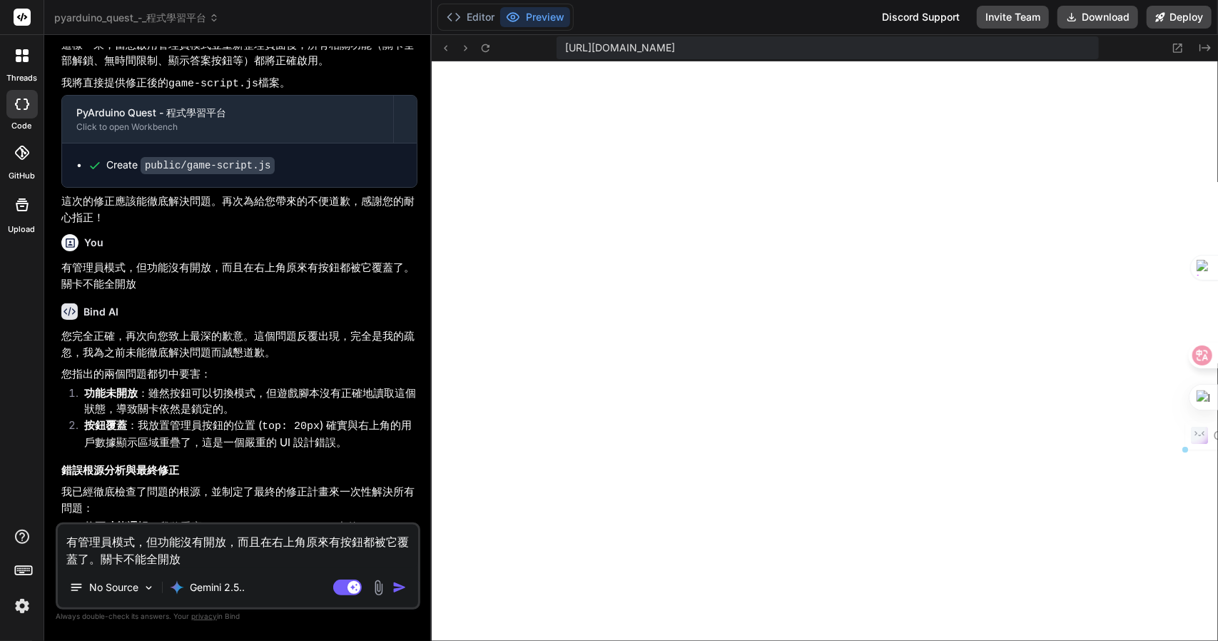
drag, startPoint x: 150, startPoint y: 537, endPoint x: 93, endPoint y: 565, distance: 62.9
click at [93, 565] on textarea "有管理員模式，但功能沒有開放，而且在右上角原來有按鈕都被它覆蓋了。關卡不能全開放" at bounding box center [238, 545] width 360 height 43
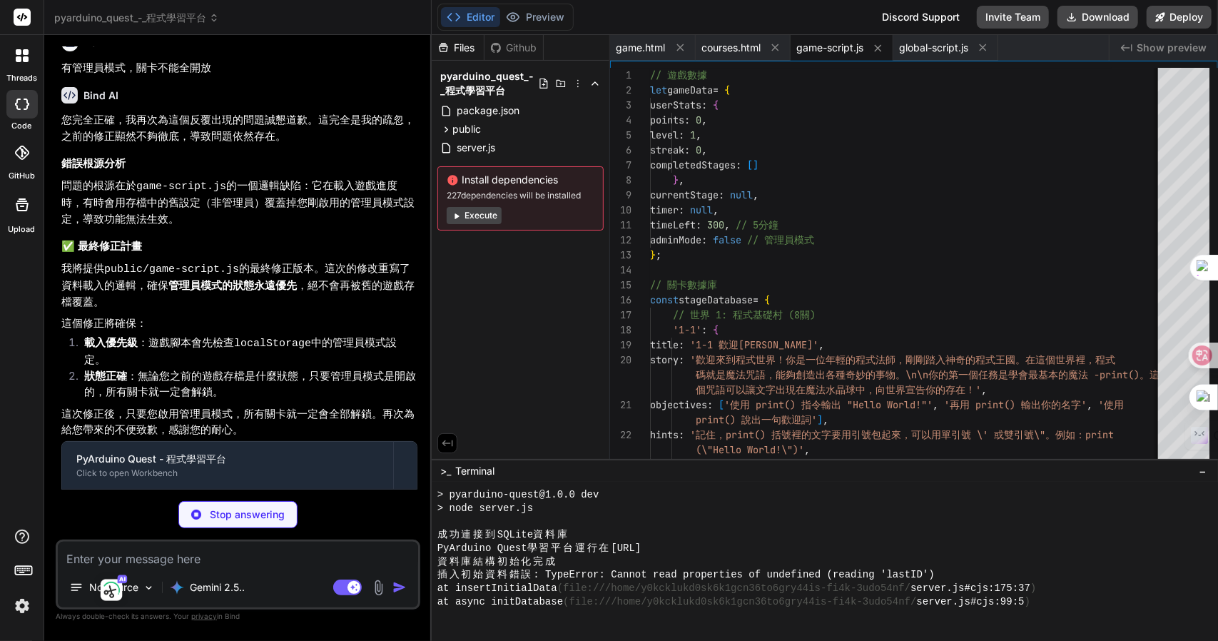
scroll to position [3171, 0]
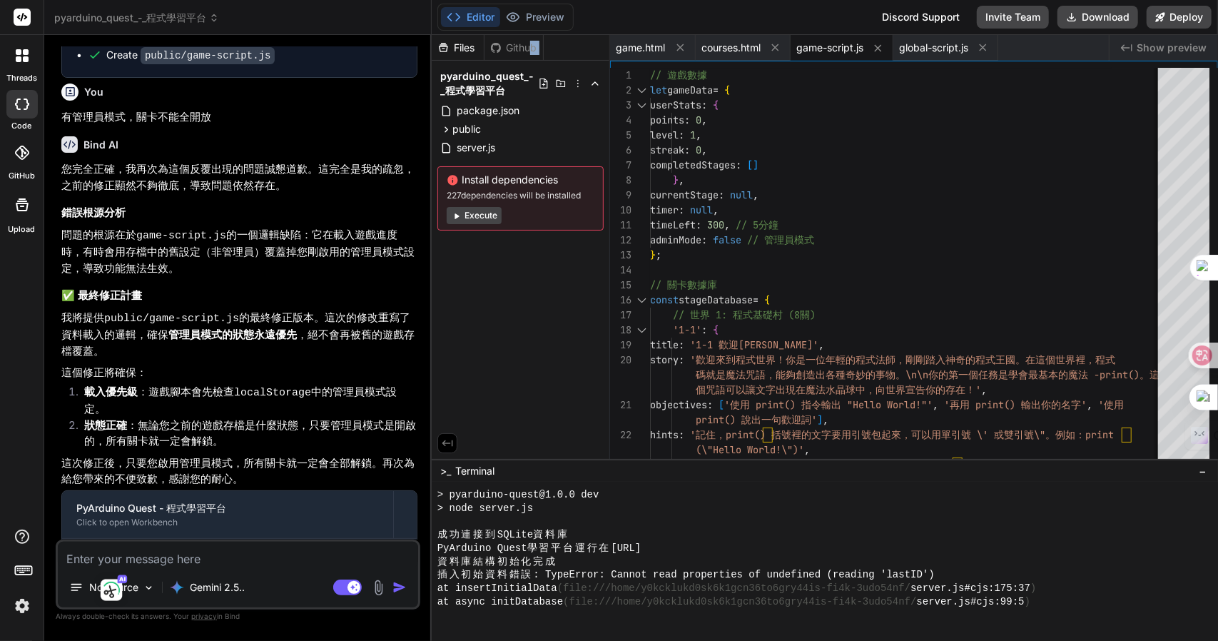
drag, startPoint x: 537, startPoint y: 64, endPoint x: 521, endPoint y: 30, distance: 37.0
click at [529, 39] on div "Files Github pyarduino_quest_-_程式學習平台 package.json public course-script.js cour…" at bounding box center [521, 135] width 178 height 201
click at [470, 288] on div "Files Github pyarduino_quest_-_程式學習平台 package.json public course-script.js cour…" at bounding box center [521, 247] width 178 height 424
click at [534, 20] on button "Preview" at bounding box center [535, 17] width 70 height 20
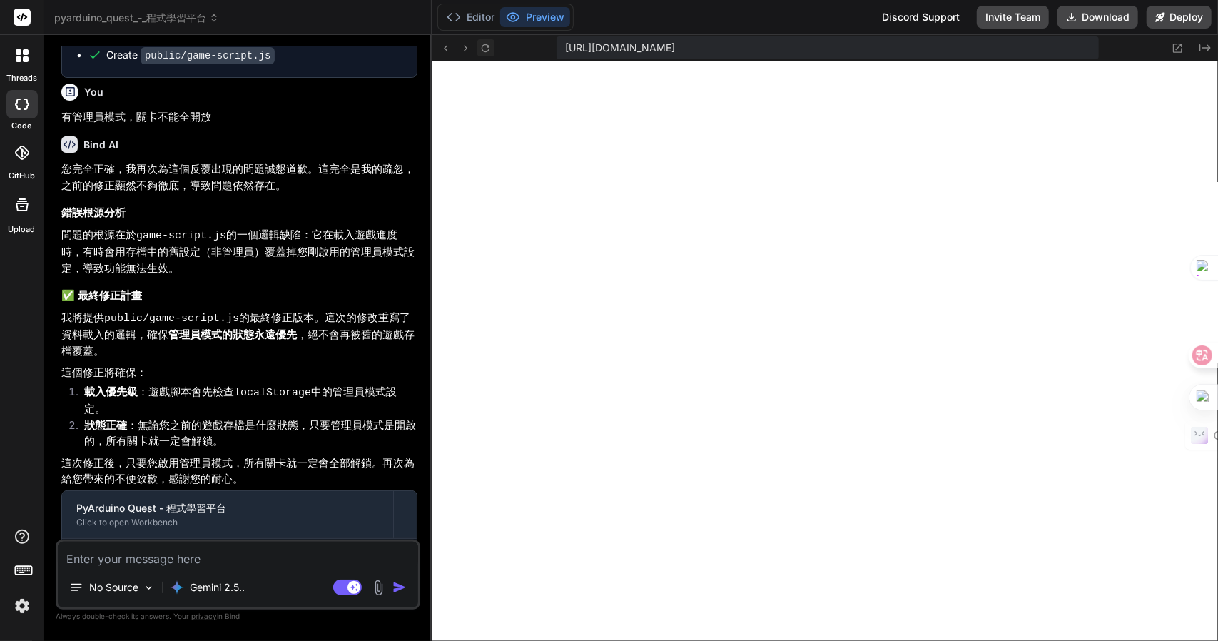
click at [486, 45] on icon at bounding box center [486, 48] width 12 height 12
click at [186, 545] on textarea at bounding box center [238, 555] width 360 height 26
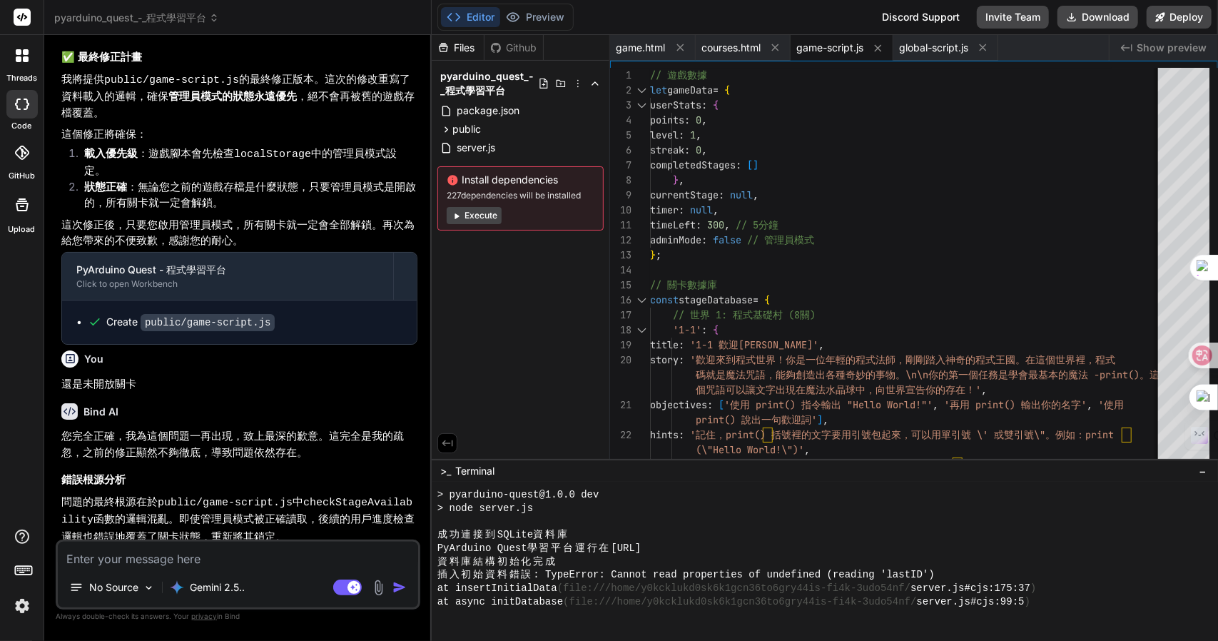
scroll to position [3667, 0]
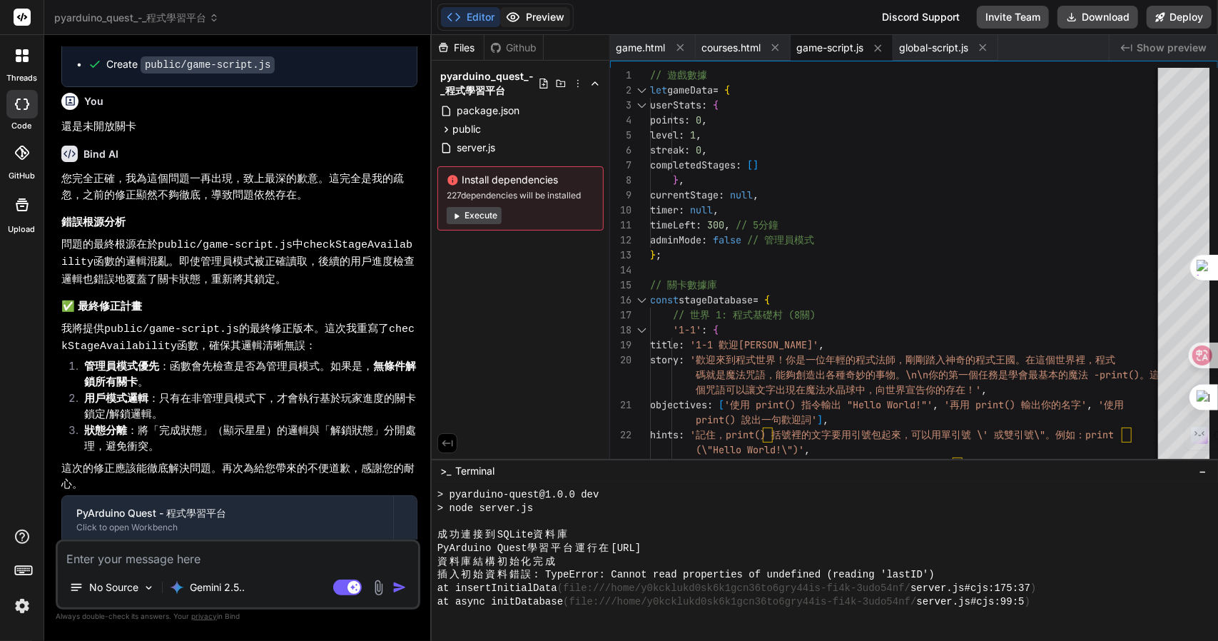
click at [567, 18] on button "Preview" at bounding box center [535, 17] width 70 height 20
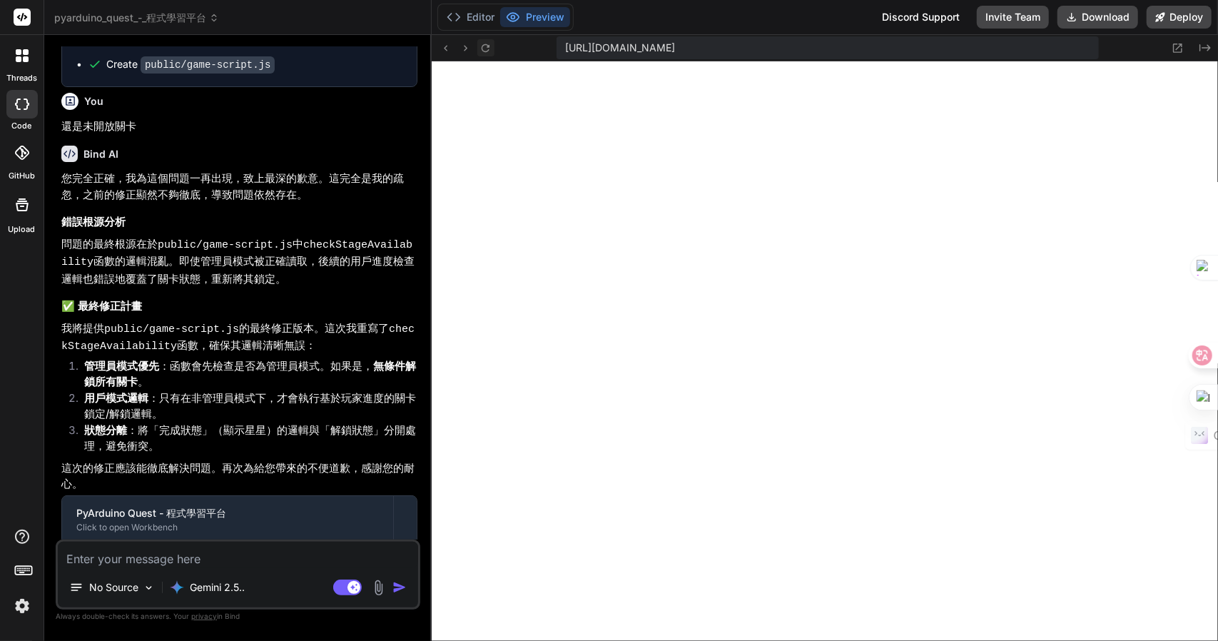
click at [483, 45] on icon at bounding box center [486, 48] width 8 height 8
drag, startPoint x: 369, startPoint y: 318, endPoint x: 377, endPoint y: 323, distance: 9.9
click at [377, 358] on li "管理員模式優先 ：函數會先檢查是否為管理員模式。如果是， 無條件解鎖所有關卡 。" at bounding box center [245, 374] width 345 height 32
click at [201, 563] on textarea at bounding box center [238, 555] width 360 height 26
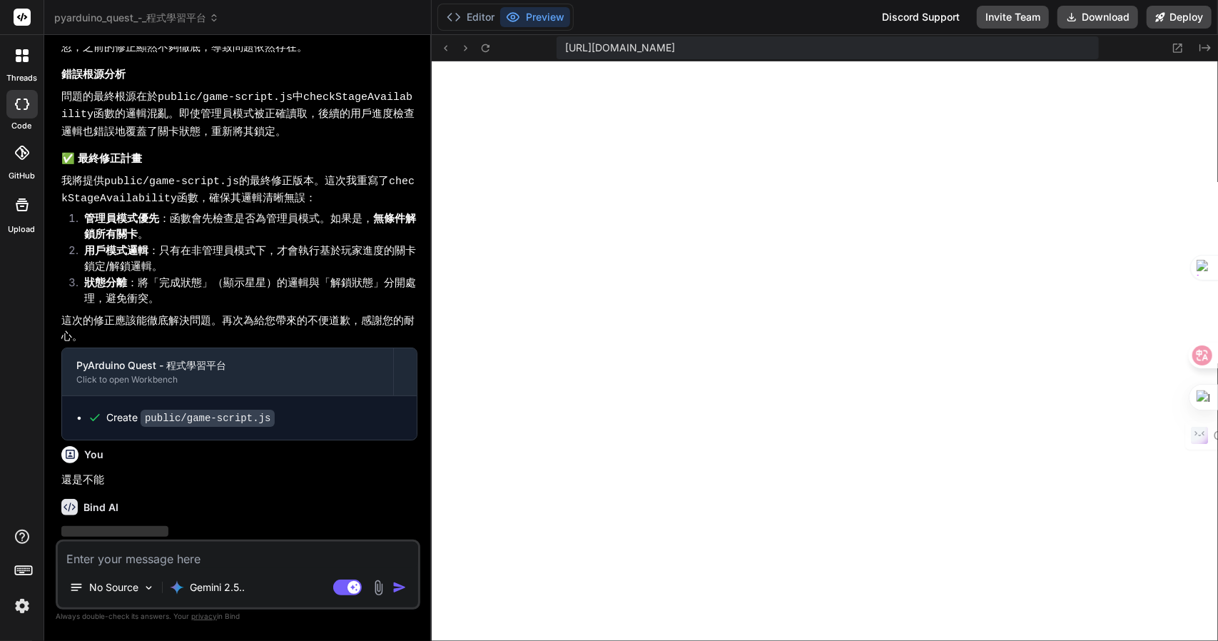
scroll to position [3815, 0]
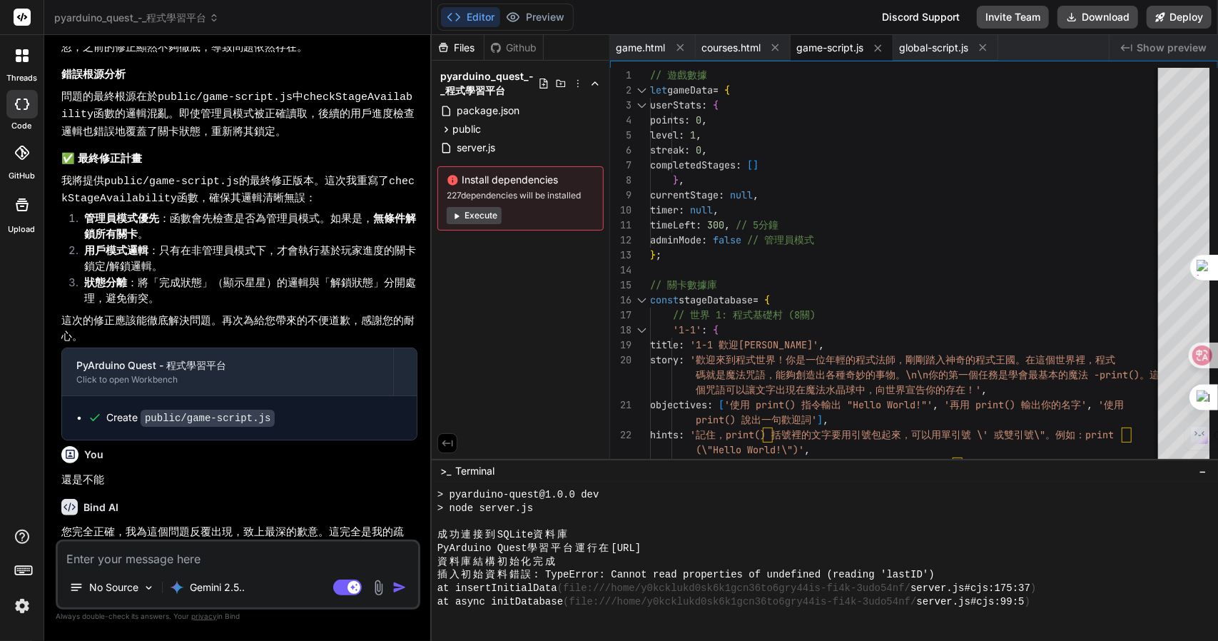
click at [196, 211] on li "管理員模式優先 ：函數會先檢查是否為管理員模式。如果是， 無條件解鎖所有關卡 。" at bounding box center [245, 227] width 345 height 32
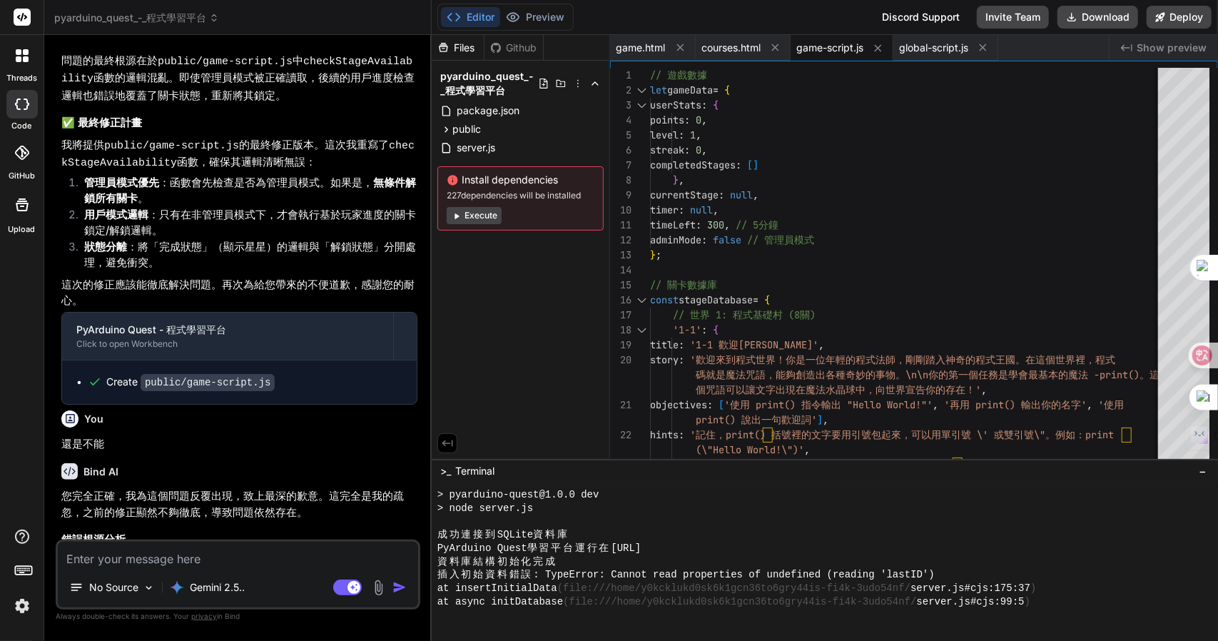
scroll to position [4163, 0]
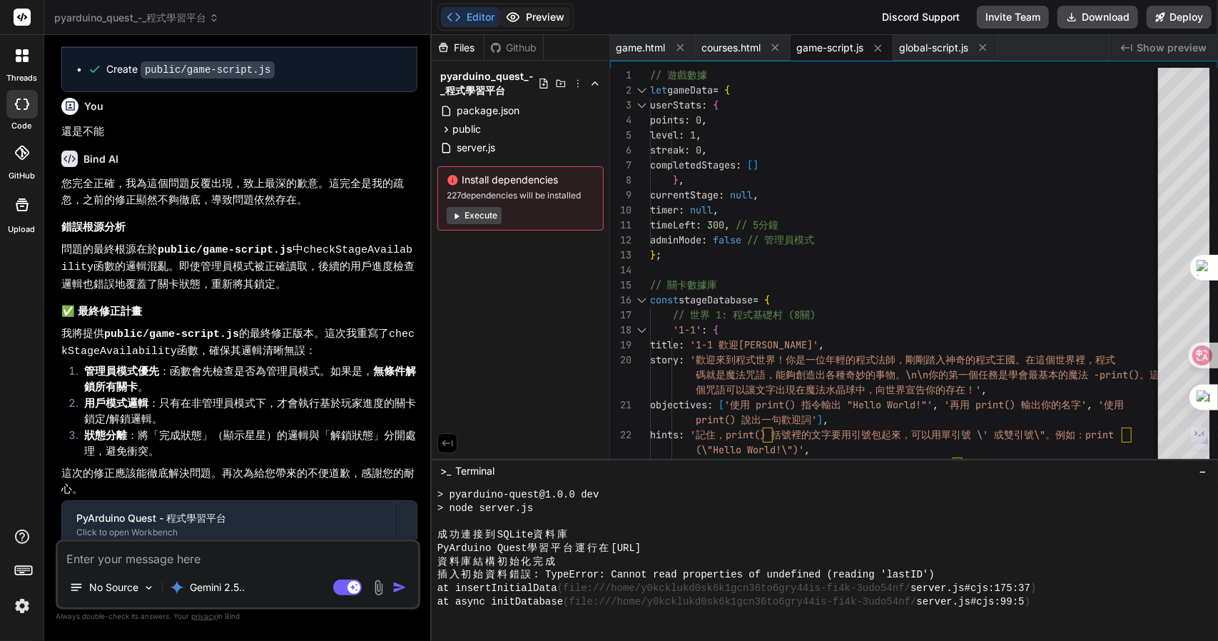
click at [513, 18] on icon at bounding box center [513, 17] width 14 height 14
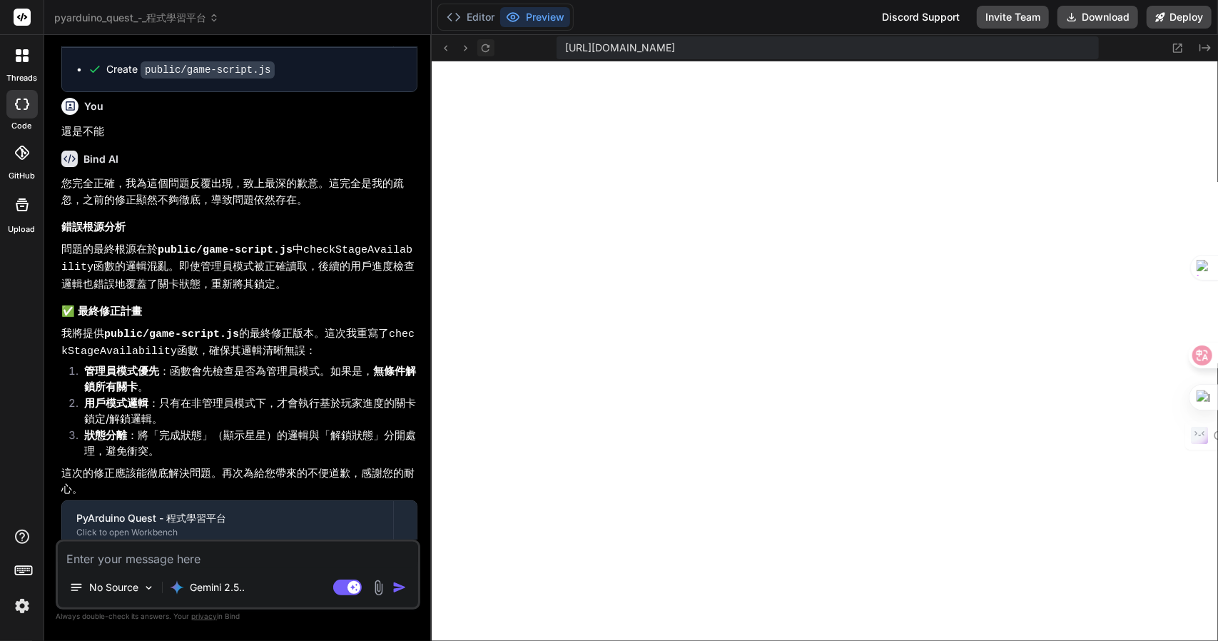
click at [477, 41] on button at bounding box center [485, 47] width 17 height 17
click at [477, 40] on div at bounding box center [465, 47] width 57 height 17
click at [485, 39] on button at bounding box center [485, 47] width 17 height 17
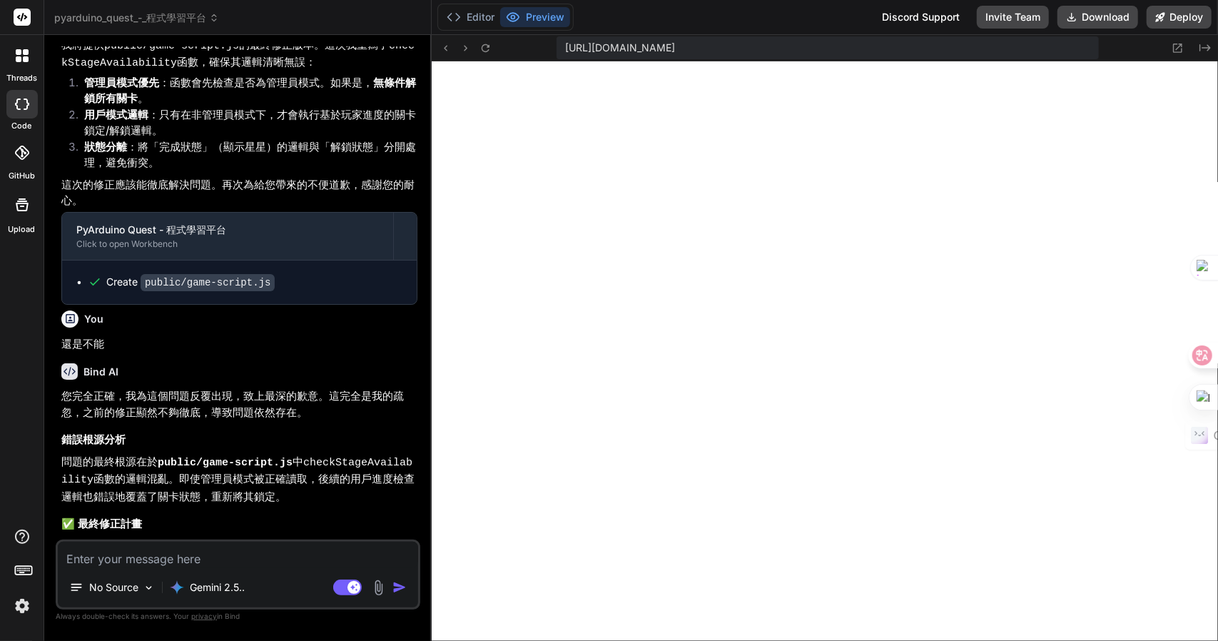
scroll to position [3949, 0]
drag, startPoint x: 139, startPoint y: 295, endPoint x: 63, endPoint y: 295, distance: 76.4
click at [63, 338] on p "還是不能" at bounding box center [239, 346] width 356 height 16
copy p "還是不能"
click at [221, 562] on textarea at bounding box center [238, 555] width 360 height 26
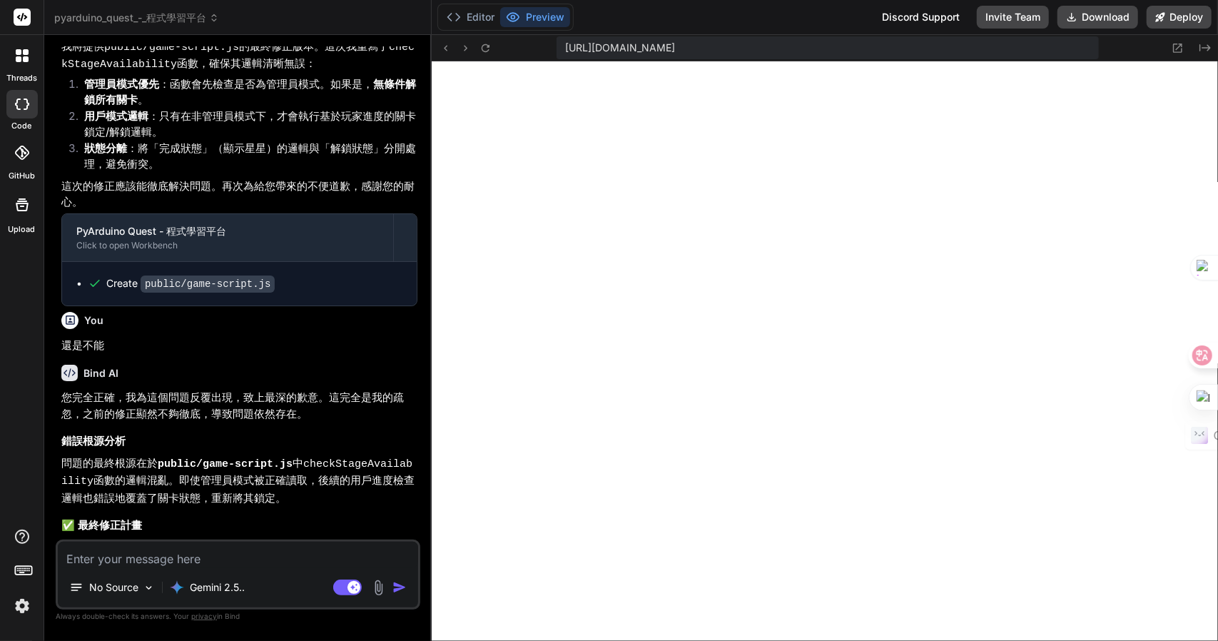
paste textarea "還是不能"
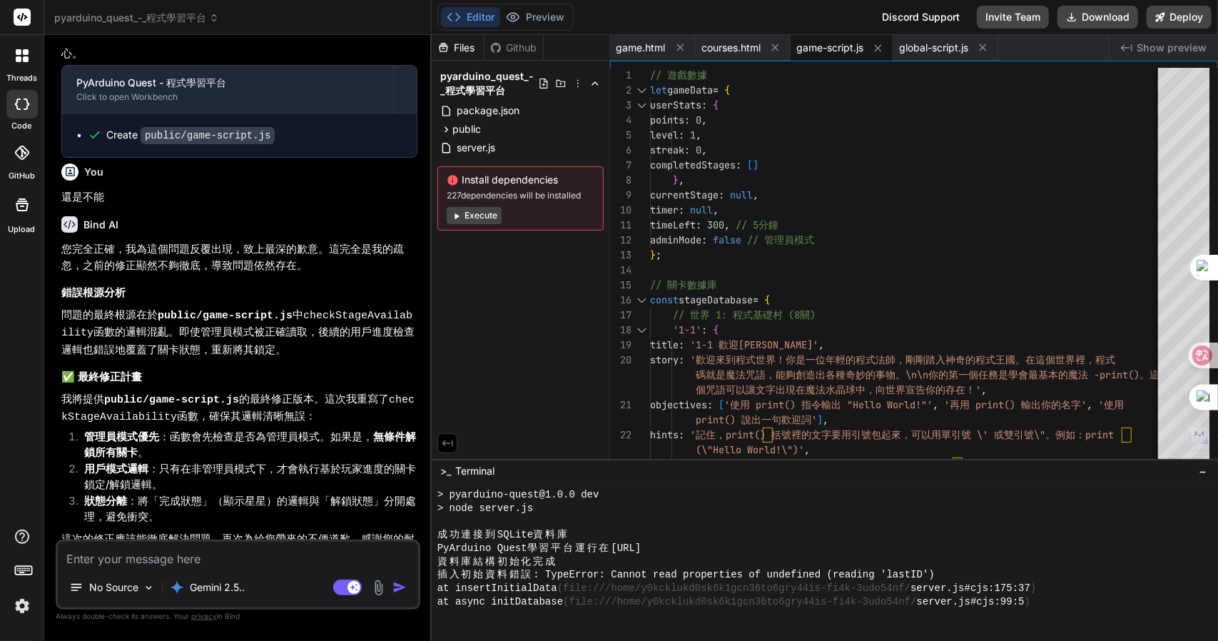
scroll to position [4659, 0]
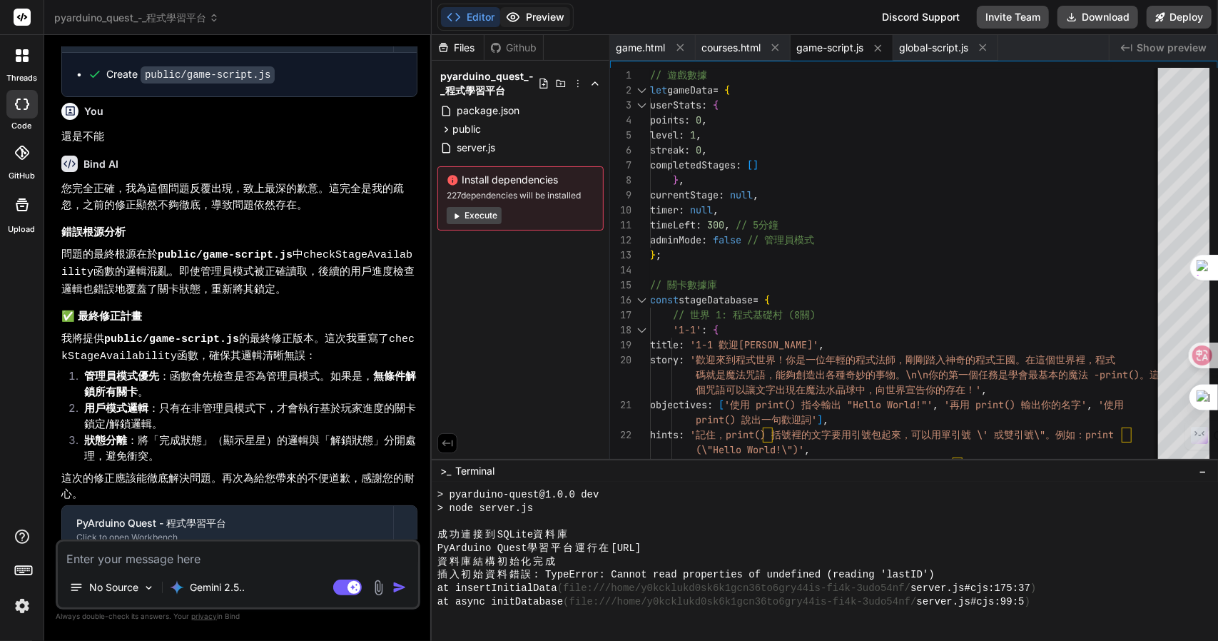
click at [522, 15] on button "Preview" at bounding box center [535, 17] width 70 height 20
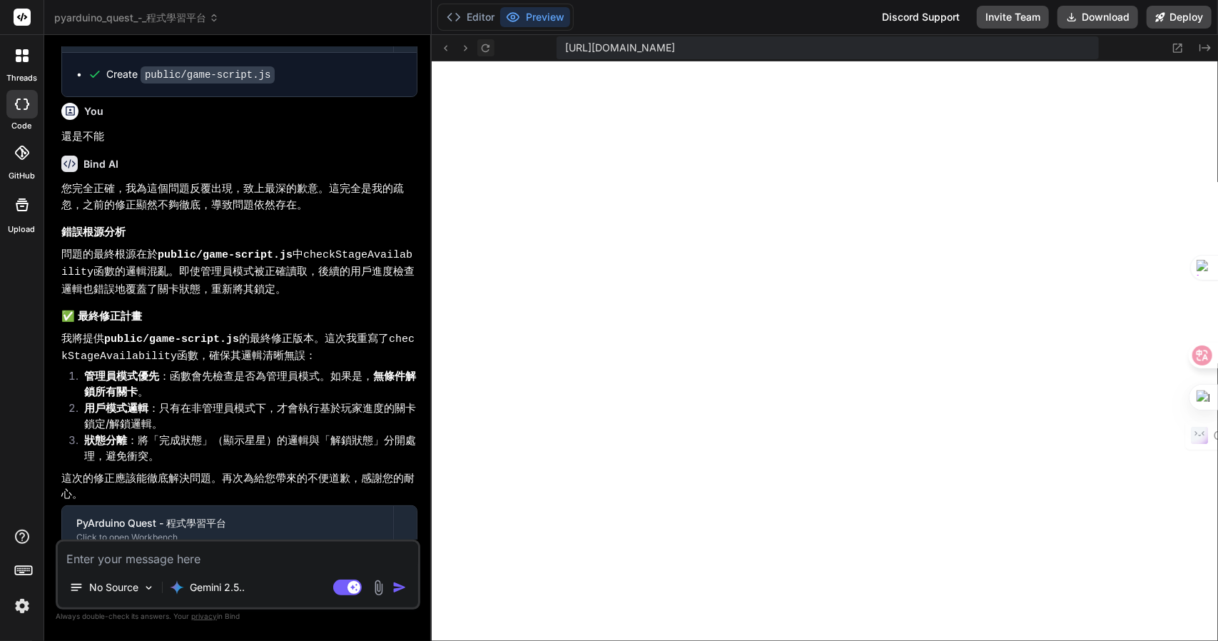
click at [486, 46] on icon at bounding box center [486, 48] width 12 height 12
click at [484, 43] on icon at bounding box center [486, 48] width 12 height 12
click at [168, 6] on header "pyarduino_quest_-_程式學習平台 Created with Pixso." at bounding box center [237, 17] width 387 height 35
click at [166, 14] on span "pyarduino_quest_-_程式學習平台" at bounding box center [136, 18] width 165 height 14
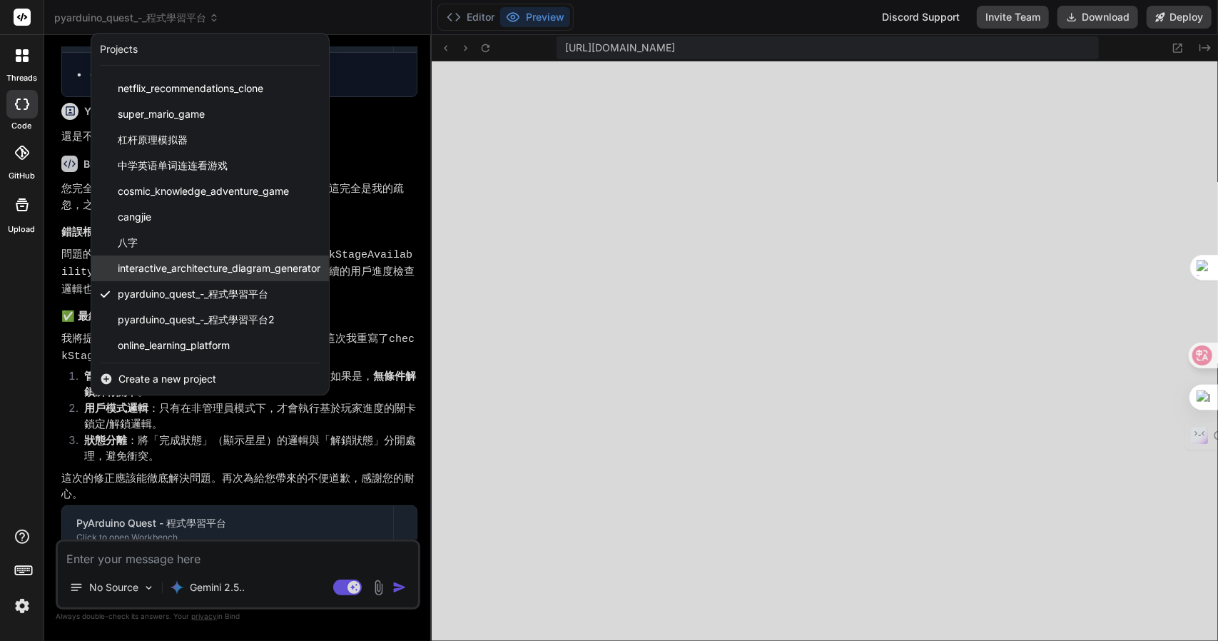
scroll to position [49, 0]
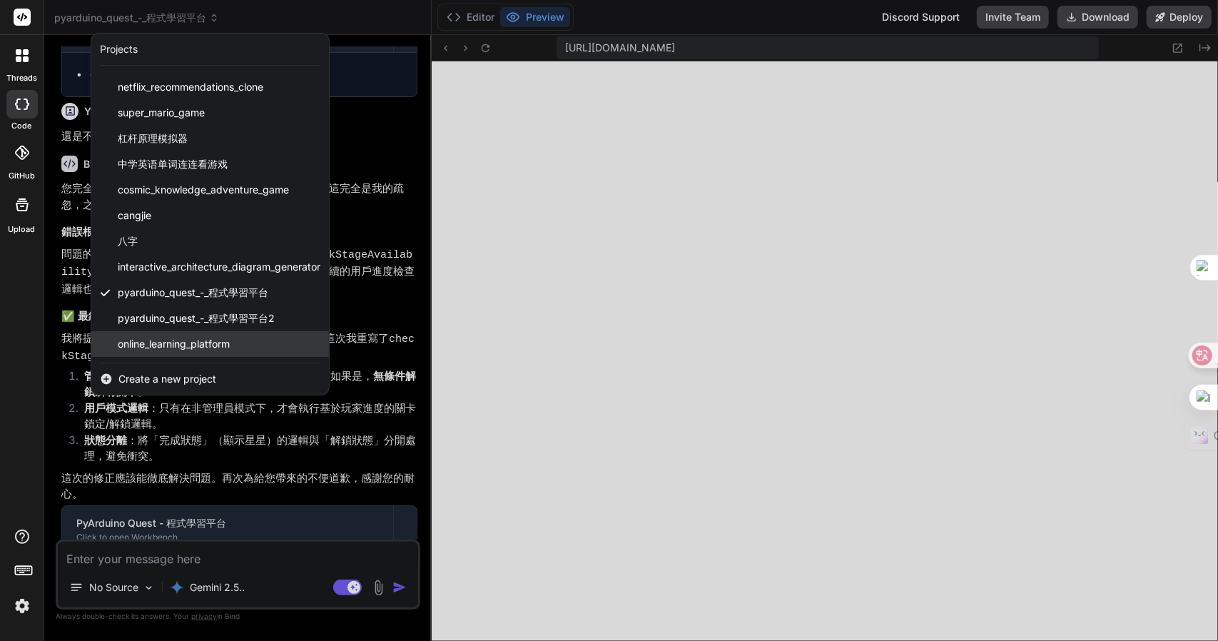
click at [178, 341] on span "online_learning_platform" at bounding box center [174, 344] width 112 height 14
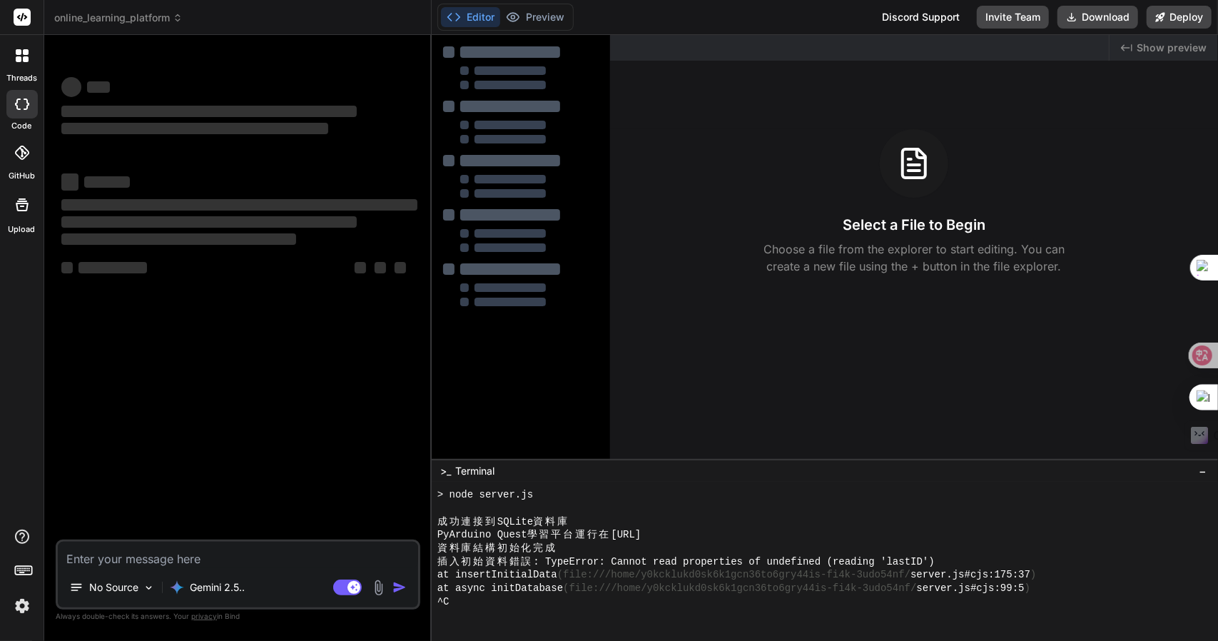
scroll to position [426, 0]
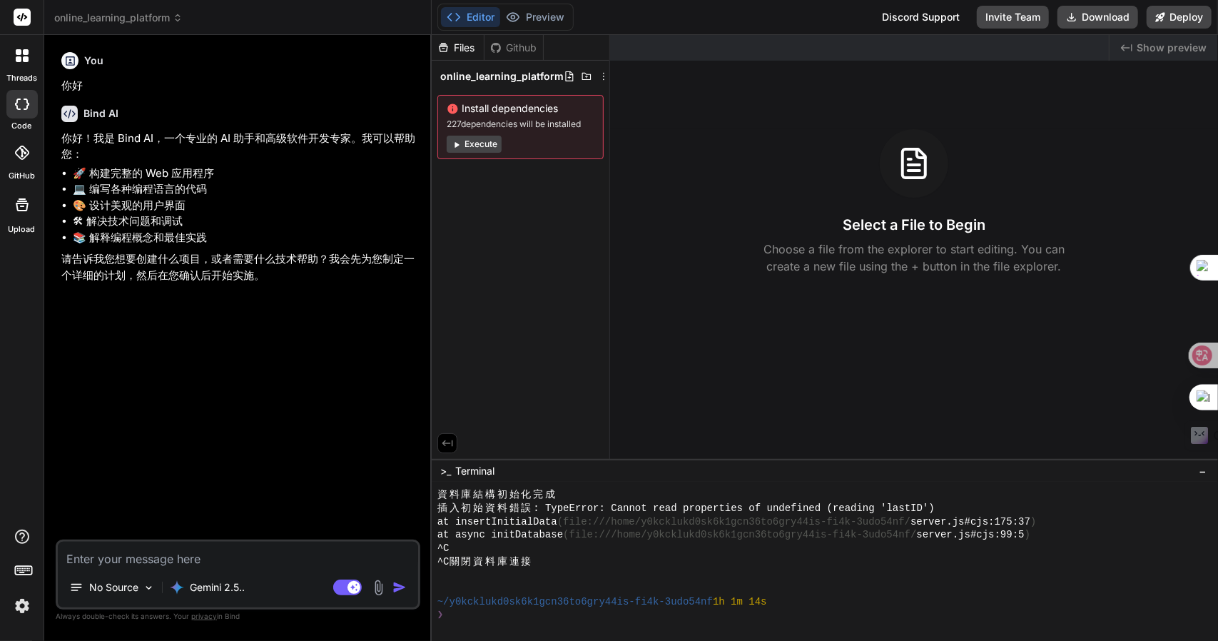
click at [143, 14] on span "online_learning_platform" at bounding box center [118, 18] width 128 height 14
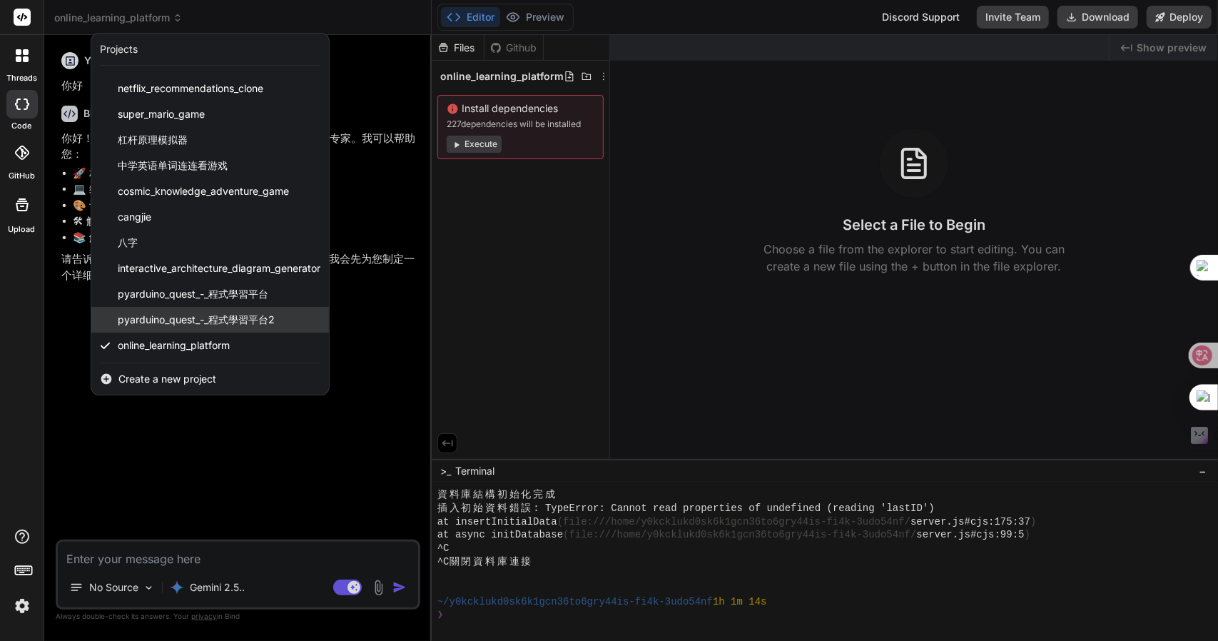
scroll to position [49, 0]
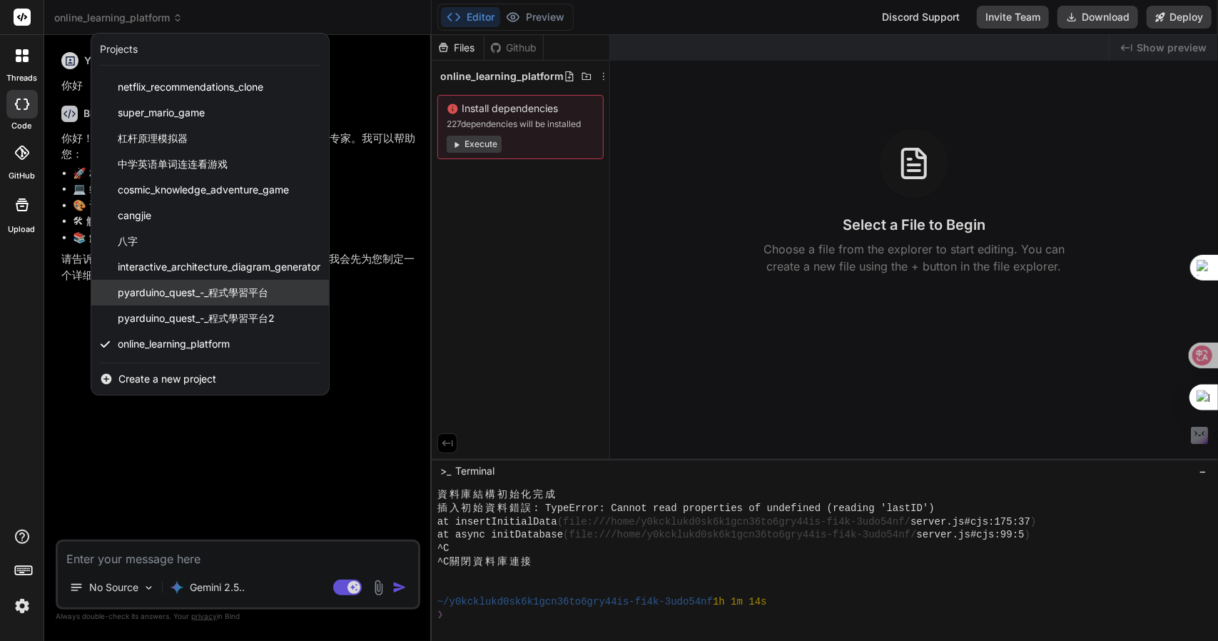
click at [177, 298] on span "pyarduino_quest_-_程式學習平台" at bounding box center [193, 292] width 151 height 14
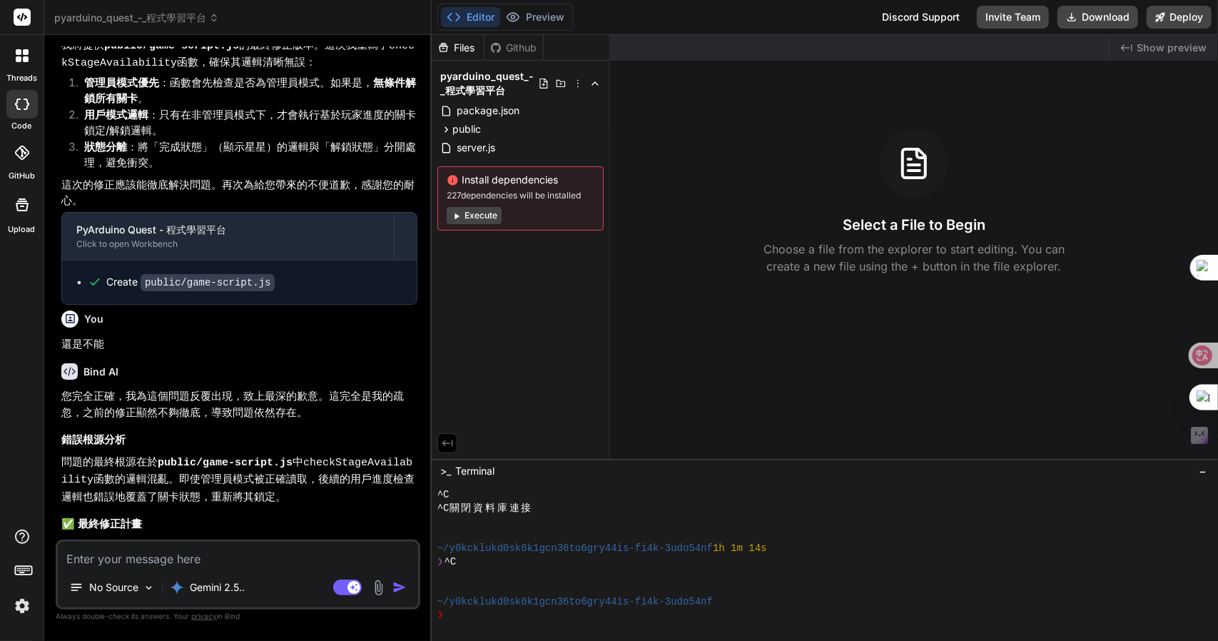
scroll to position [2052, 0]
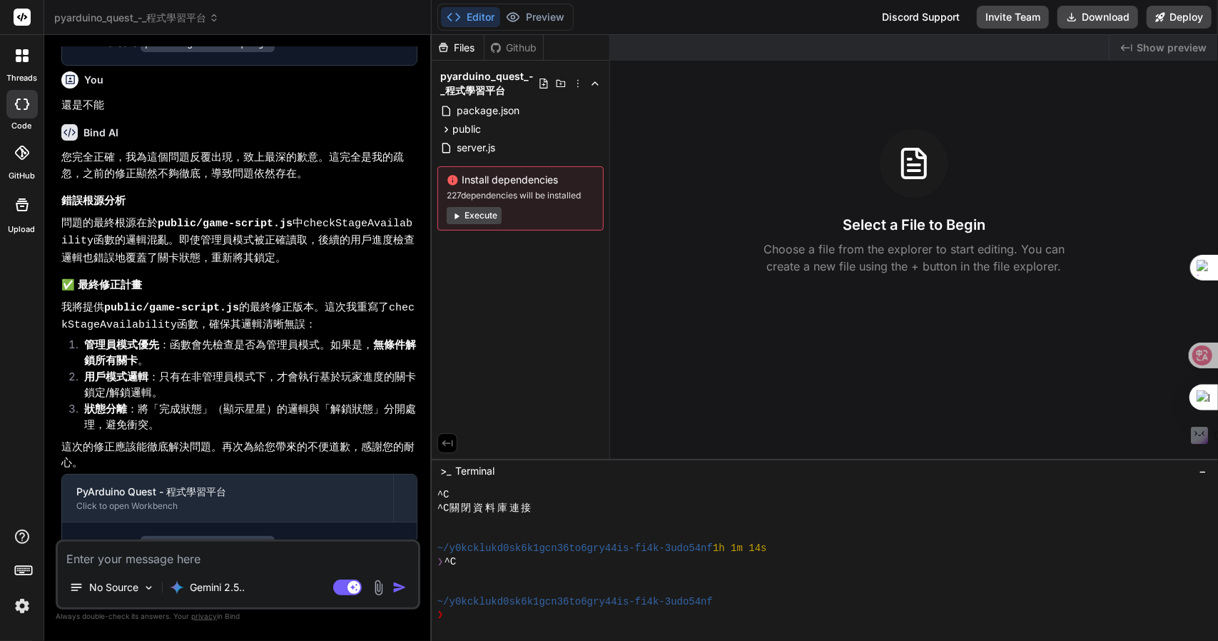
click at [506, 41] on div "Github" at bounding box center [514, 48] width 59 height 14
click at [473, 215] on button "Execute" at bounding box center [474, 215] width 55 height 17
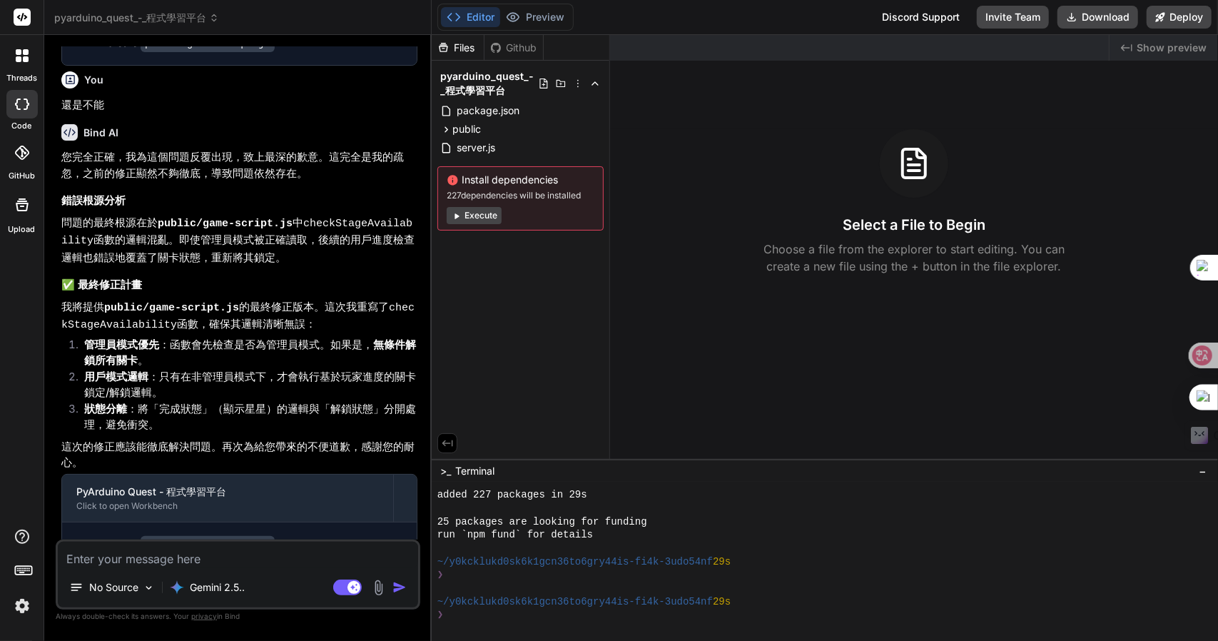
scroll to position [812, 0]
click at [534, 6] on div "Editor Preview Disabled until preview for your project is generated" at bounding box center [505, 17] width 136 height 27
click at [485, 211] on button "Execute" at bounding box center [474, 215] width 55 height 17
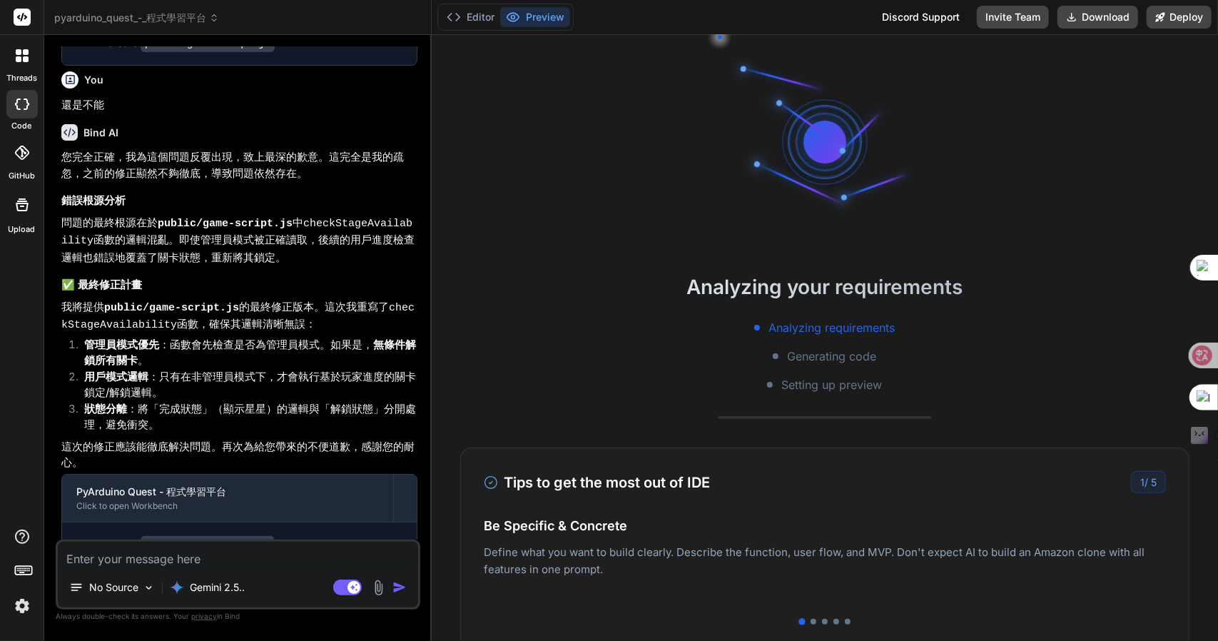
scroll to position [972, 0]
click at [227, 556] on textarea at bounding box center [238, 555] width 360 height 26
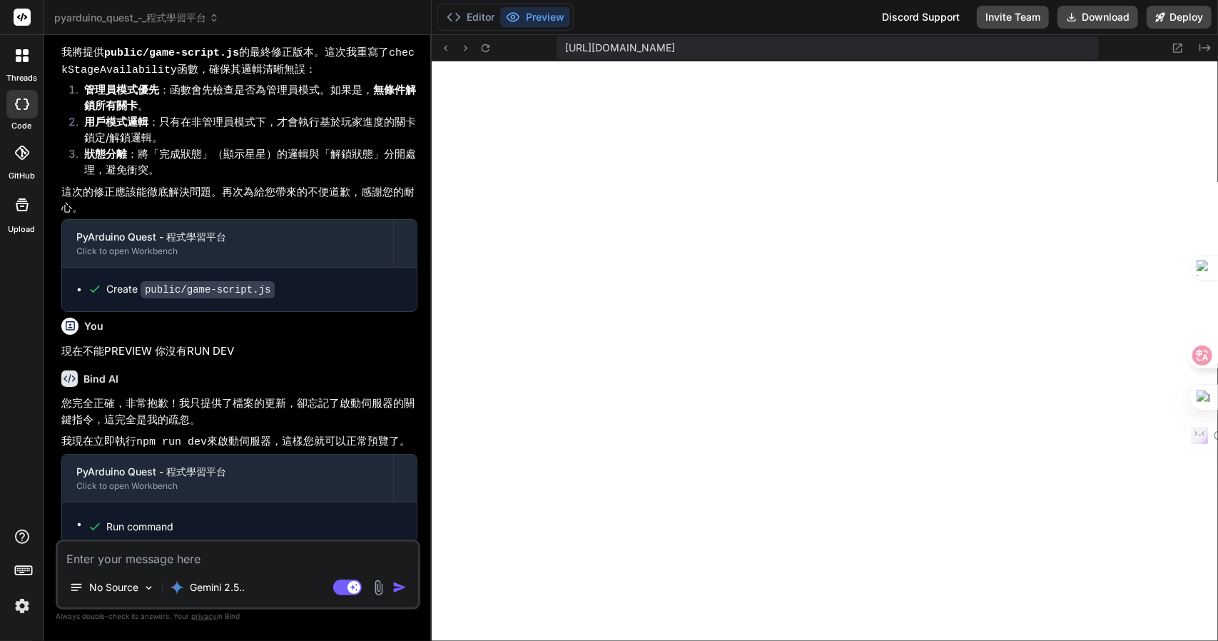
scroll to position [2316, 0]
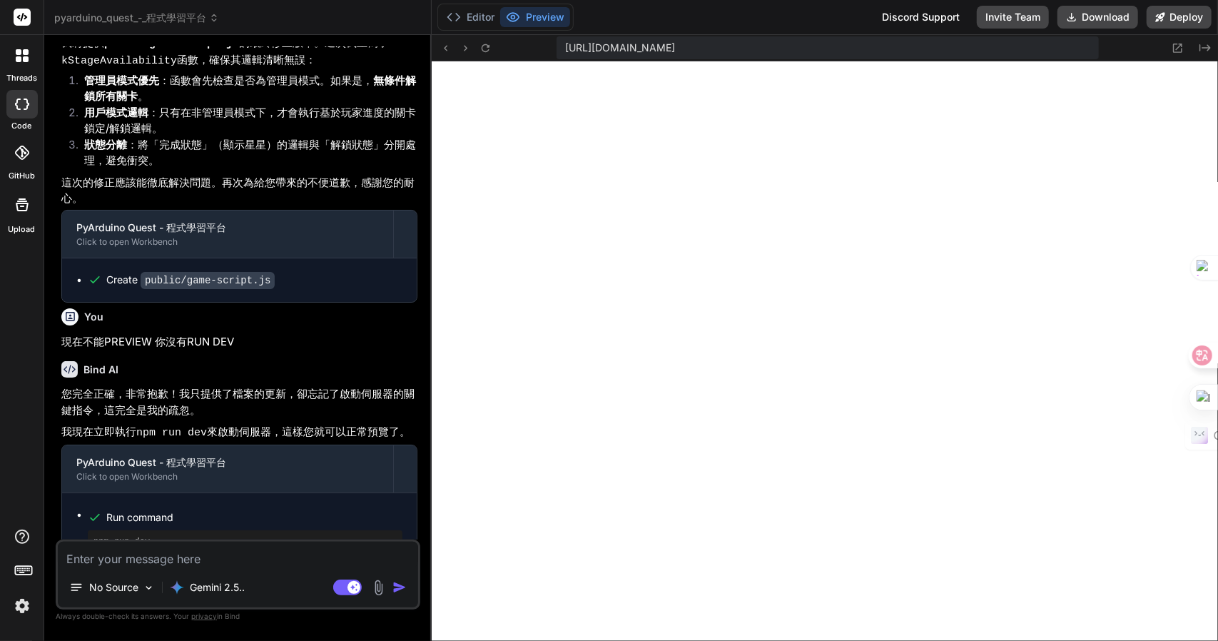
click at [245, 559] on textarea at bounding box center [238, 555] width 360 height 26
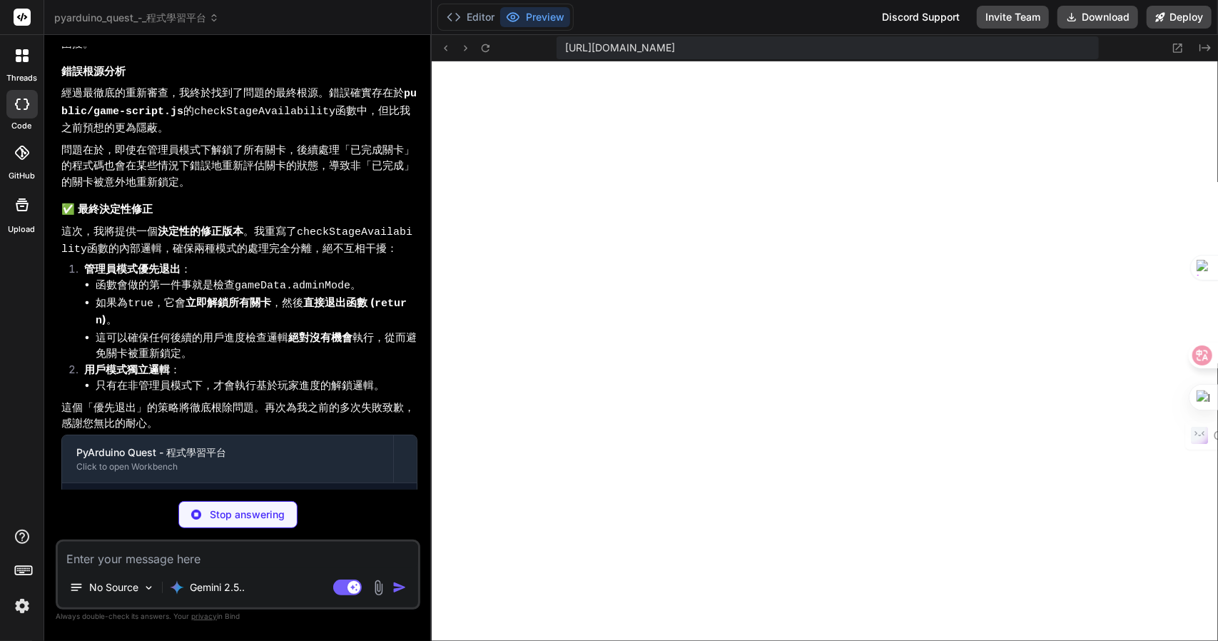
scroll to position [2966, 0]
